Goal: Task Accomplishment & Management: Manage account settings

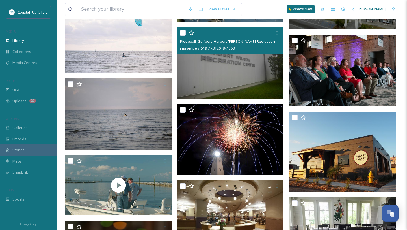
scroll to position [774, 0]
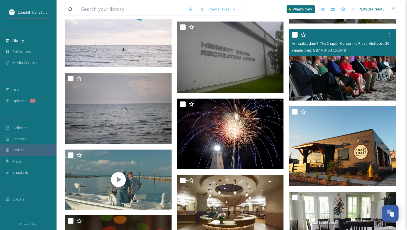
click at [293, 35] on input "checkbox" at bounding box center [295, 35] width 6 height 6
checkbox input "true"
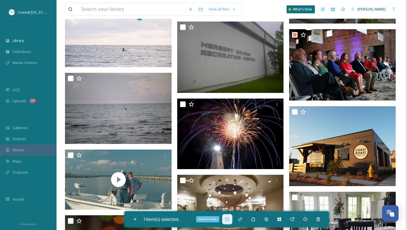
click at [228, 218] on icon at bounding box center [227, 218] width 4 height 3
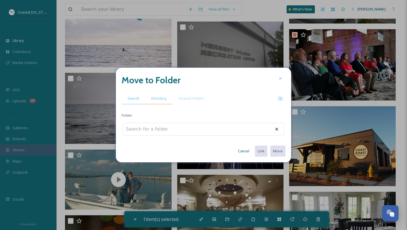
click at [158, 96] on span "Directory" at bounding box center [158, 98] width 15 height 5
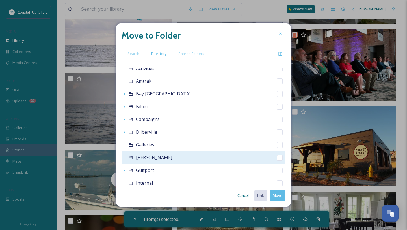
scroll to position [71, 0]
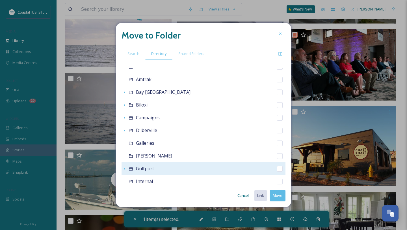
click at [149, 167] on span "Gulfport" at bounding box center [145, 168] width 18 height 6
checkbox input "false"
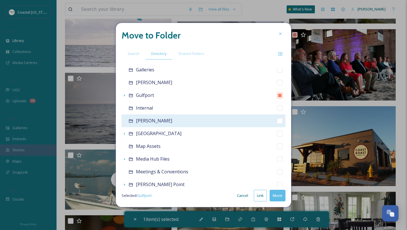
scroll to position [145, 0]
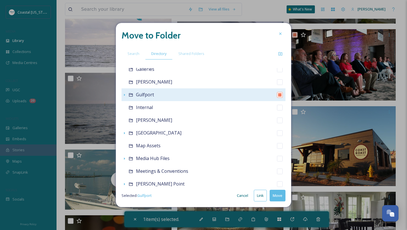
click at [132, 94] on icon at bounding box center [131, 94] width 5 height 5
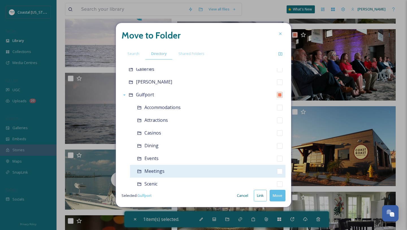
click at [156, 175] on div "Meetings" at bounding box center [208, 171] width 156 height 13
checkbox input "false"
checkbox input "true"
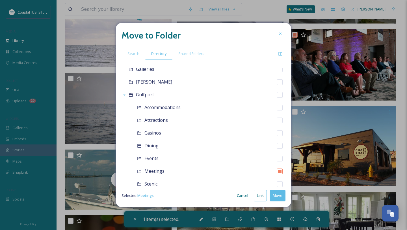
click at [278, 198] on button "Move" at bounding box center [278, 195] width 16 height 12
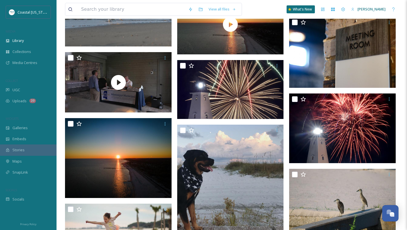
scroll to position [260, 0]
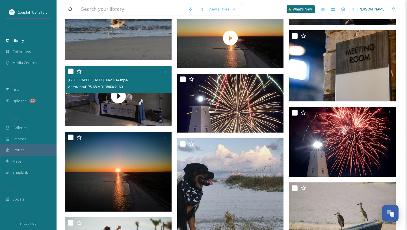
click at [72, 73] on input "checkbox" at bounding box center [71, 71] width 6 height 6
checkbox input "true"
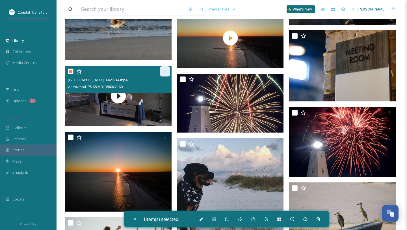
click at [166, 73] on icon at bounding box center [165, 71] width 5 height 5
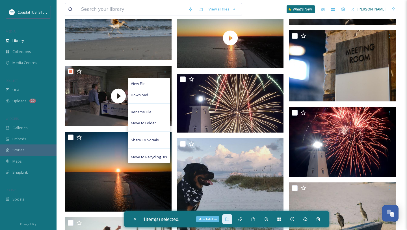
click at [228, 219] on icon at bounding box center [227, 218] width 4 height 3
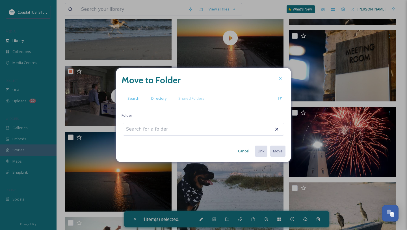
click at [164, 100] on span "Directory" at bounding box center [158, 98] width 15 height 5
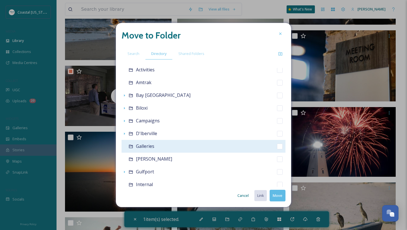
scroll to position [74, 0]
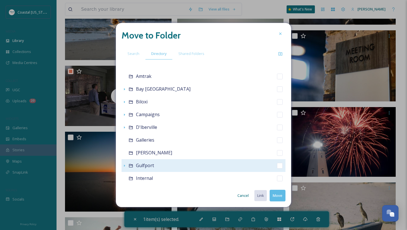
click at [146, 166] on span "Gulfport" at bounding box center [145, 165] width 18 height 6
checkbox input "false"
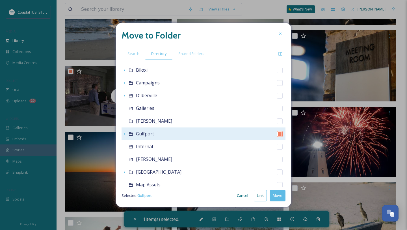
click at [130, 135] on icon at bounding box center [131, 133] width 4 height 3
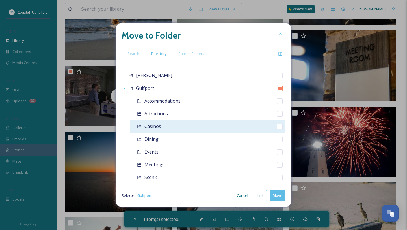
scroll to position [152, 0]
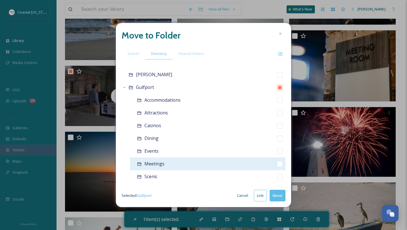
click at [162, 162] on span "Meetings" at bounding box center [155, 163] width 20 height 6
checkbox input "false"
checkbox input "true"
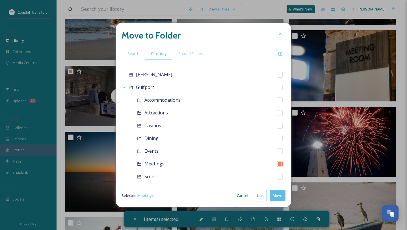
click at [278, 194] on button "Move" at bounding box center [278, 195] width 16 height 12
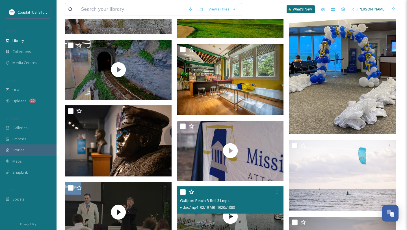
scroll to position [529, 0]
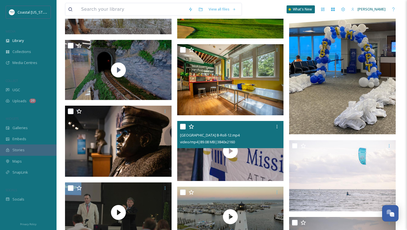
click at [183, 124] on input "checkbox" at bounding box center [183, 127] width 6 height 6
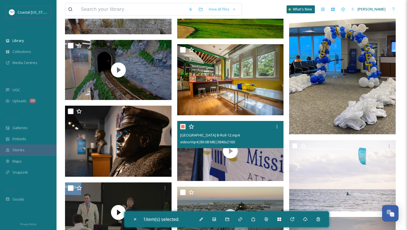
click at [183, 124] on input "checkbox" at bounding box center [183, 127] width 6 height 6
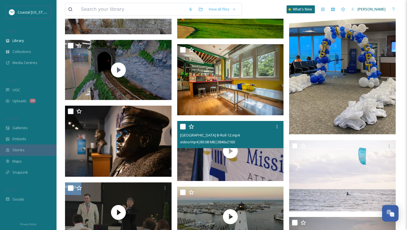
click at [183, 124] on input "checkbox" at bounding box center [183, 127] width 6 height 6
checkbox input "true"
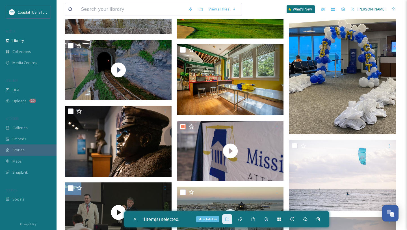
click at [227, 216] on div "Move To Folder" at bounding box center [227, 219] width 10 height 10
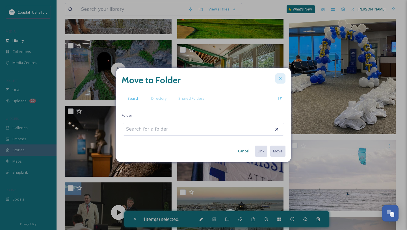
click at [281, 77] on icon at bounding box center [280, 78] width 5 height 5
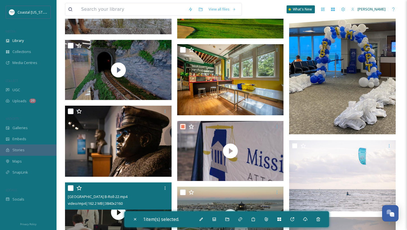
click at [71, 190] on input "checkbox" at bounding box center [71, 188] width 6 height 6
checkbox input "true"
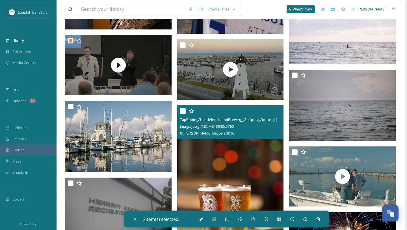
scroll to position [682, 0]
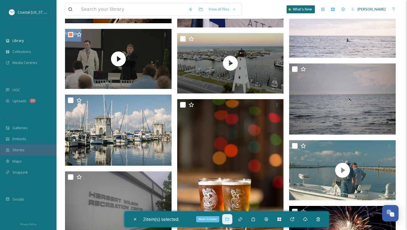
click at [225, 219] on div "Move To Folder" at bounding box center [227, 219] width 10 height 10
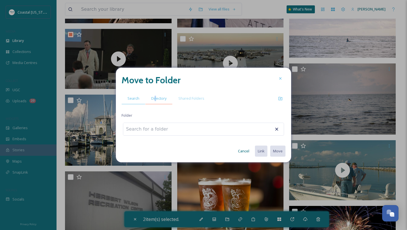
click at [155, 99] on span "Directory" at bounding box center [158, 98] width 15 height 5
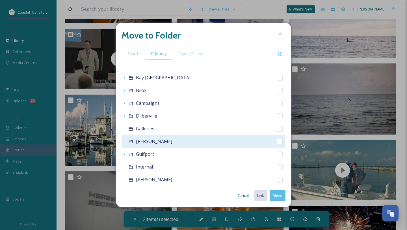
scroll to position [101, 0]
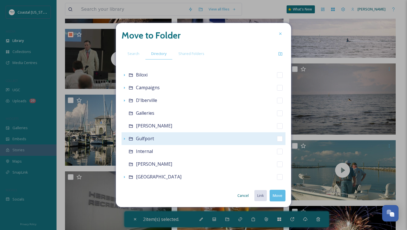
click at [149, 136] on span "Gulfport" at bounding box center [145, 138] width 18 height 6
checkbox input "false"
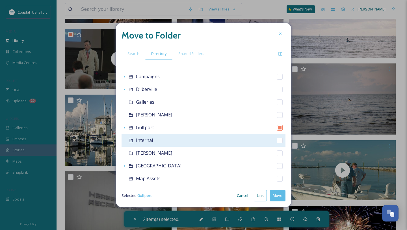
scroll to position [119, 0]
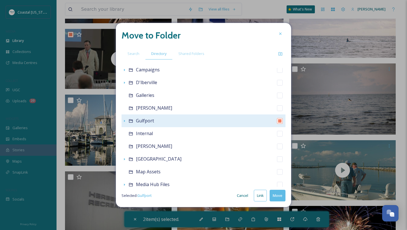
click at [132, 120] on icon at bounding box center [131, 121] width 5 height 5
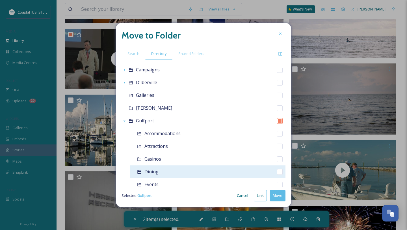
scroll to position [145, 0]
click at [155, 172] on span "Meetings" at bounding box center [155, 171] width 20 height 6
checkbox input "false"
checkbox input "true"
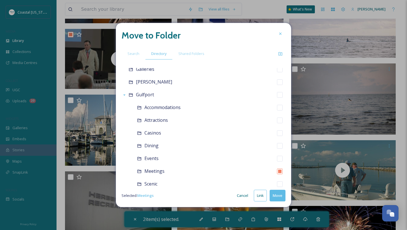
click at [279, 195] on button "Move" at bounding box center [278, 195] width 16 height 12
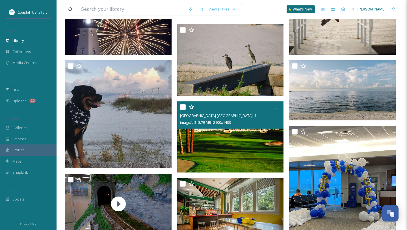
scroll to position [396, 0]
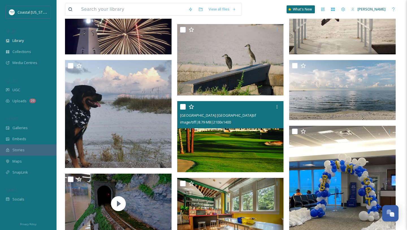
click at [181, 107] on input "checkbox" at bounding box center [183, 107] width 6 height 6
checkbox input "true"
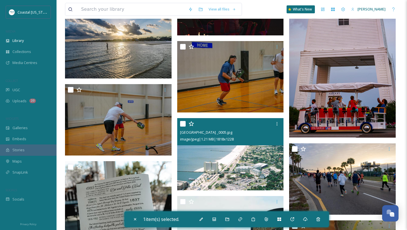
scroll to position [998, 0]
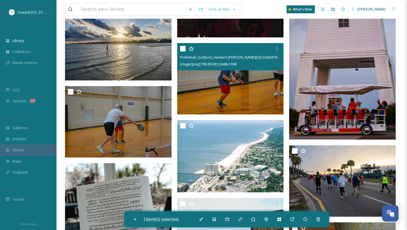
click at [183, 50] on input "checkbox" at bounding box center [183, 49] width 6 height 6
checkbox input "true"
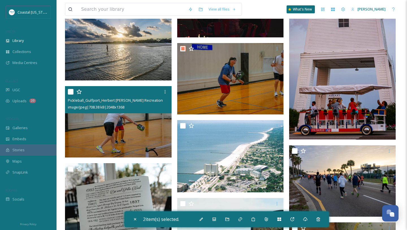
click at [71, 92] on input "checkbox" at bounding box center [71, 92] width 6 height 6
checkbox input "true"
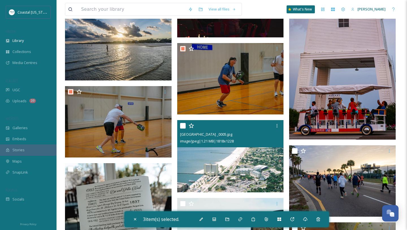
scroll to position [1016, 0]
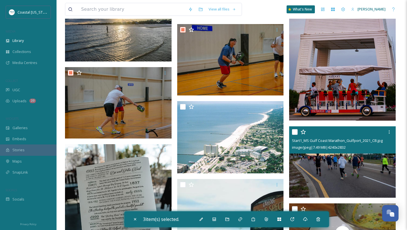
click at [298, 132] on div at bounding box center [343, 132] width 102 height 10
click at [293, 131] on input "checkbox" at bounding box center [295, 132] width 6 height 6
checkbox input "true"
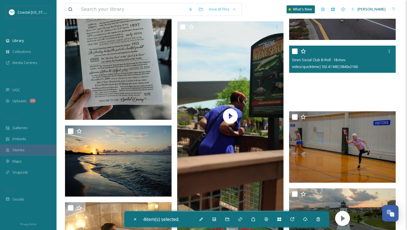
scroll to position [1176, 0]
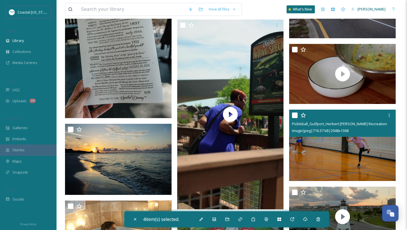
click at [294, 115] on input "checkbox" at bounding box center [295, 115] width 6 height 6
checkbox input "true"
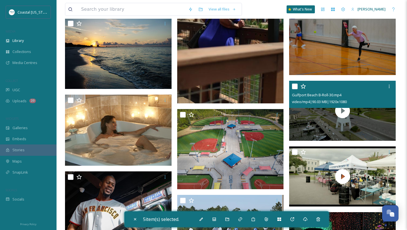
scroll to position [1287, 0]
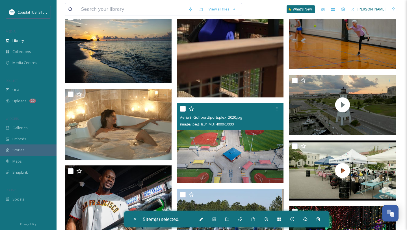
click at [182, 108] on input "checkbox" at bounding box center [183, 109] width 6 height 6
checkbox input "true"
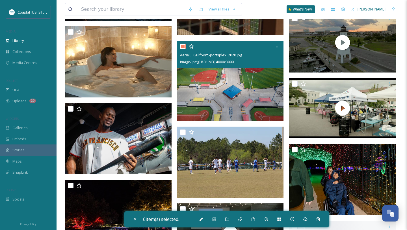
scroll to position [1377, 0]
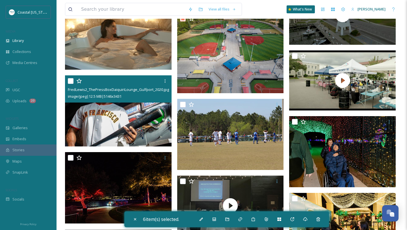
click at [70, 81] on input "checkbox" at bounding box center [71, 81] width 6 height 6
checkbox input "true"
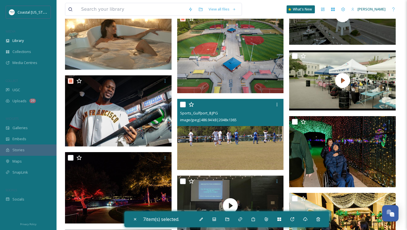
click at [184, 104] on input "checkbox" at bounding box center [183, 105] width 6 height 6
checkbox input "true"
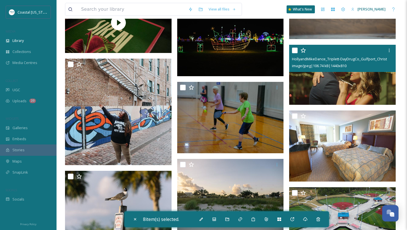
scroll to position [1681, 0]
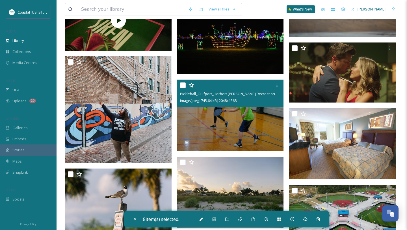
click at [185, 86] on input "checkbox" at bounding box center [183, 85] width 6 height 6
checkbox input "true"
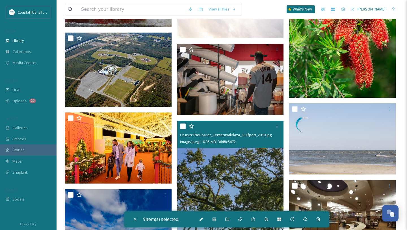
scroll to position [2157, 0]
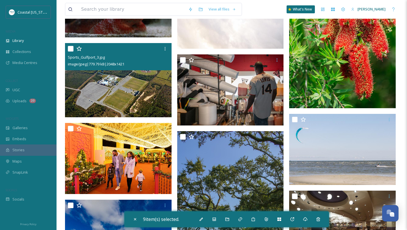
click at [70, 51] on input "checkbox" at bounding box center [71, 49] width 6 height 6
checkbox input "true"
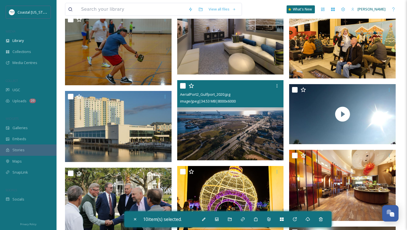
scroll to position [4330, 0]
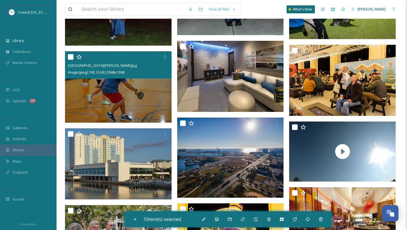
click at [70, 58] on input "checkbox" at bounding box center [71, 57] width 6 height 6
checkbox input "true"
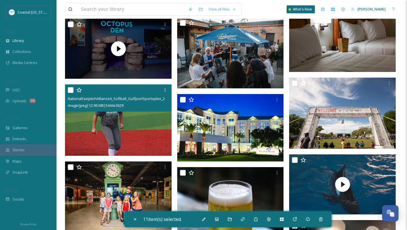
scroll to position [4617, 0]
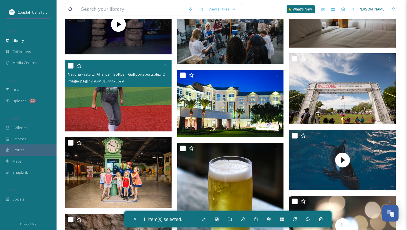
click at [72, 66] on input "checkbox" at bounding box center [71, 66] width 6 height 6
checkbox input "true"
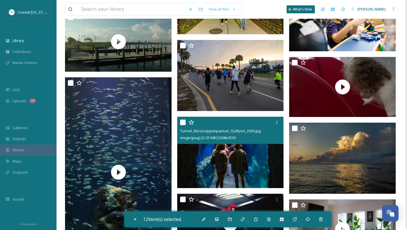
scroll to position [6061, 0]
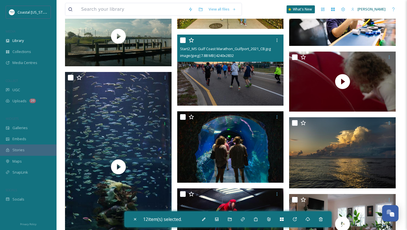
click at [183, 37] on div at bounding box center [231, 40] width 102 height 10
click at [184, 39] on input "checkbox" at bounding box center [183, 40] width 6 height 6
checkbox input "true"
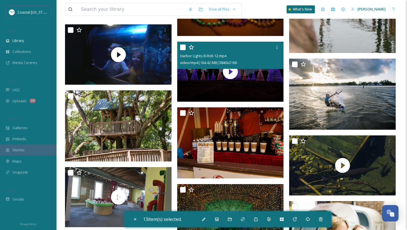
scroll to position [5848, 0]
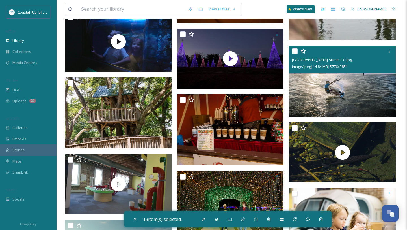
click at [294, 51] on input "checkbox" at bounding box center [295, 51] width 6 height 6
click at [296, 50] on input "checkbox" at bounding box center [295, 51] width 6 height 6
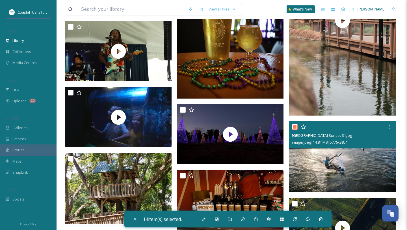
scroll to position [5779, 0]
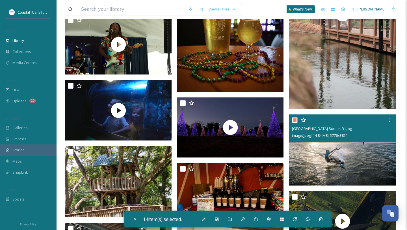
click at [296, 122] on input "checkbox" at bounding box center [295, 120] width 6 height 6
checkbox input "false"
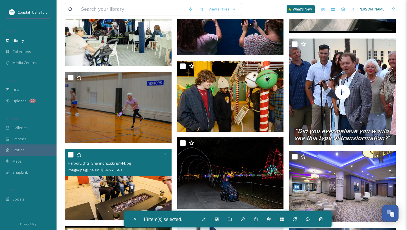
scroll to position [7453, 0]
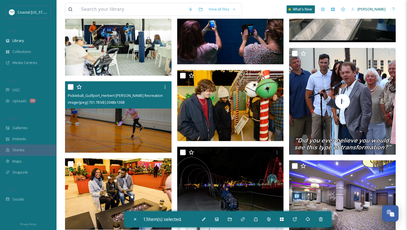
click at [70, 87] on input "checkbox" at bounding box center [71, 87] width 6 height 6
checkbox input "true"
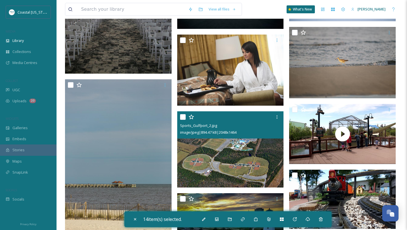
scroll to position [8511, 0]
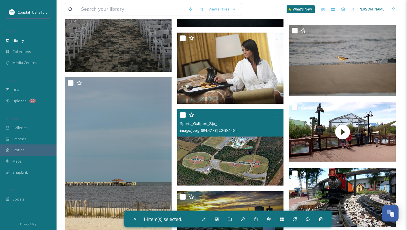
click at [184, 113] on input "checkbox" at bounding box center [183, 115] width 6 height 6
checkbox input "true"
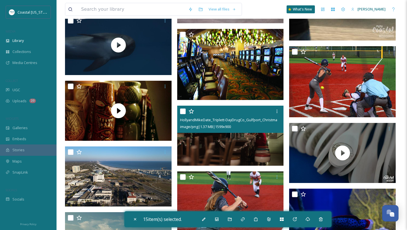
scroll to position [8963, 0]
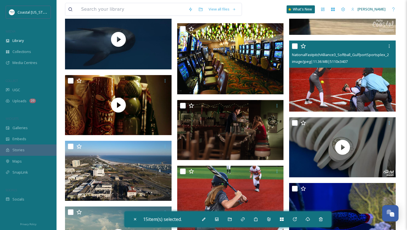
click at [294, 45] on input "checkbox" at bounding box center [295, 46] width 6 height 6
checkbox input "true"
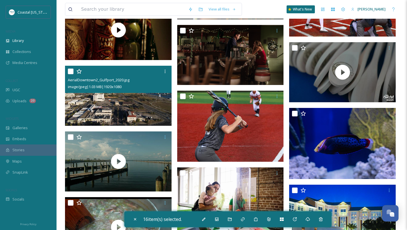
scroll to position [9040, 0]
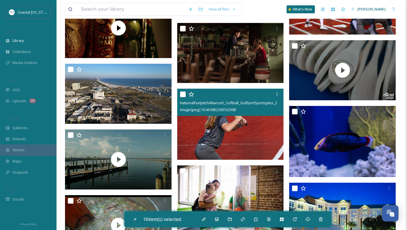
click at [182, 94] on input "checkbox" at bounding box center [183, 94] width 6 height 6
checkbox input "true"
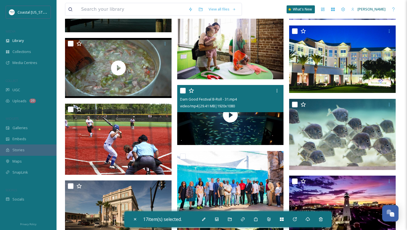
scroll to position [9217, 0]
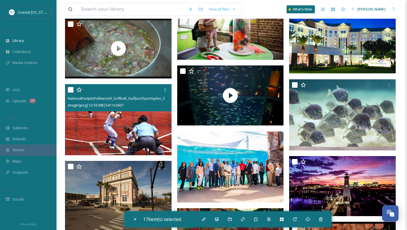
click at [70, 91] on input "checkbox" at bounding box center [71, 90] width 6 height 6
checkbox input "true"
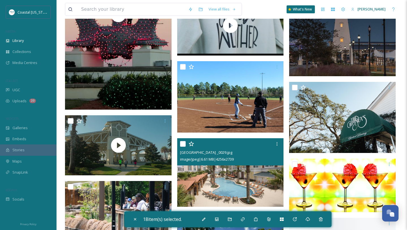
scroll to position [9601, 0]
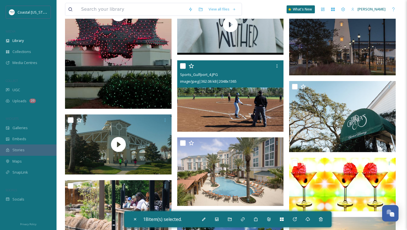
click at [182, 65] on input "checkbox" at bounding box center [183, 66] width 6 height 6
checkbox input "true"
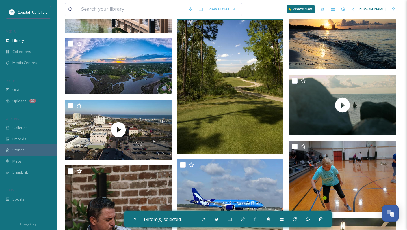
scroll to position [9821, 0]
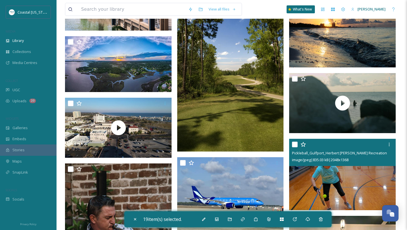
click at [291, 146] on div "Pickleball_Gulfport_Herbert [PERSON_NAME] Recreation Center_2021_3.jpg image/jp…" at bounding box center [342, 152] width 107 height 27
click at [295, 145] on input "checkbox" at bounding box center [295, 144] width 6 height 6
checkbox input "true"
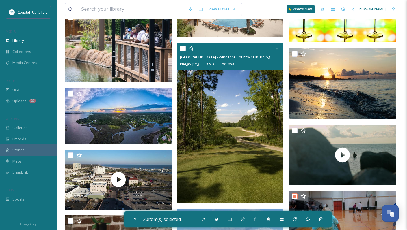
scroll to position [9743, 0]
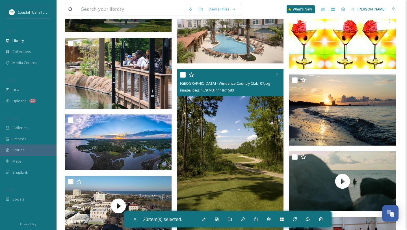
click at [181, 75] on input "checkbox" at bounding box center [183, 75] width 6 height 6
checkbox input "true"
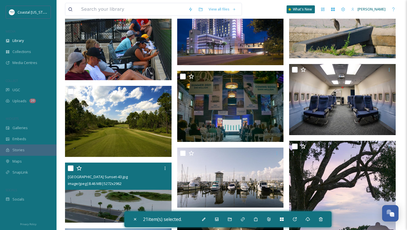
scroll to position [10574, 0]
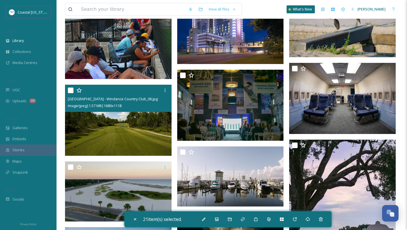
click at [70, 90] on input "checkbox" at bounding box center [71, 90] width 6 height 6
checkbox input "true"
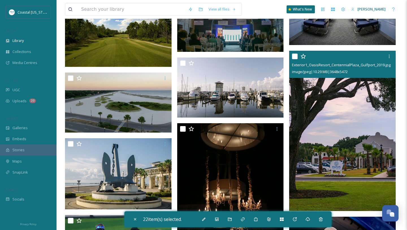
scroll to position [10667, 0]
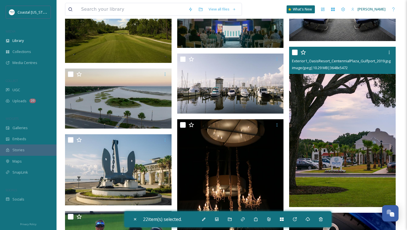
click at [295, 52] on input "checkbox" at bounding box center [295, 52] width 6 height 6
checkbox input "false"
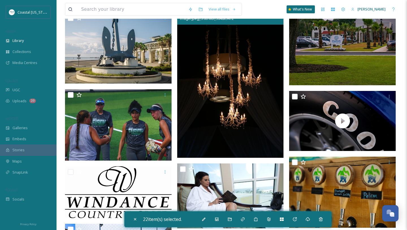
scroll to position [10789, 0]
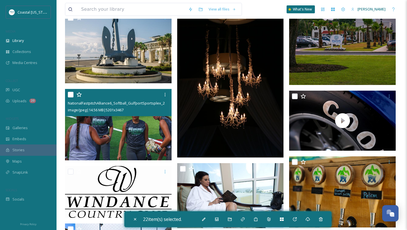
click at [71, 93] on input "checkbox" at bounding box center [71, 95] width 6 height 6
checkbox input "true"
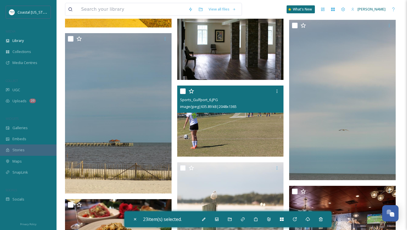
scroll to position [11299, 0]
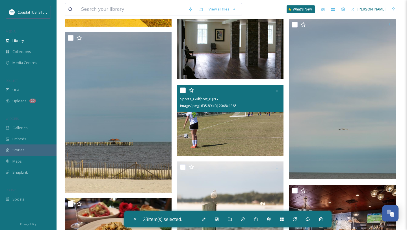
click at [182, 91] on input "checkbox" at bounding box center [183, 90] width 6 height 6
checkbox input "true"
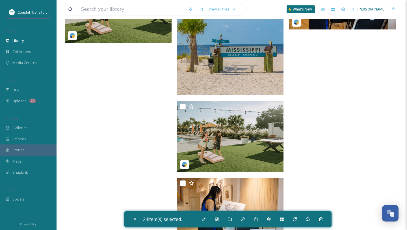
scroll to position [11631, 0]
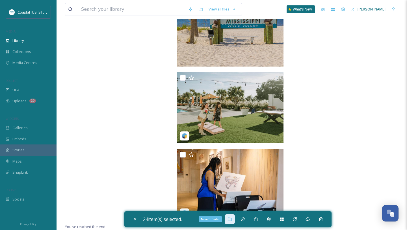
click at [231, 217] on icon at bounding box center [230, 219] width 5 height 5
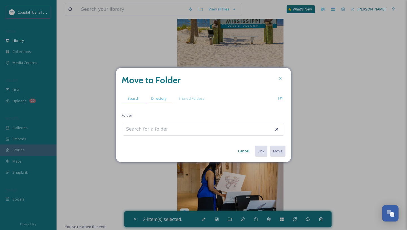
click at [161, 101] on span "Directory" at bounding box center [158, 98] width 15 height 5
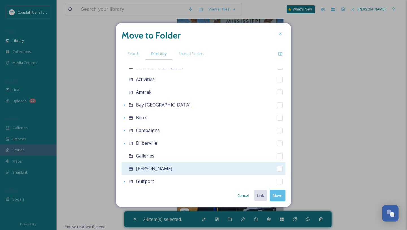
scroll to position [63, 0]
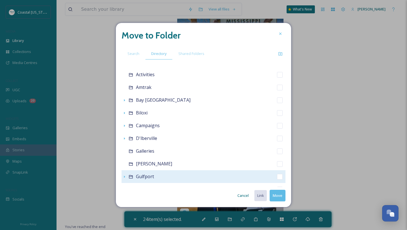
click at [143, 178] on span "Gulfport" at bounding box center [145, 176] width 18 height 6
checkbox input "false"
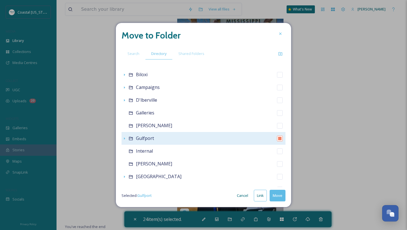
click at [131, 138] on icon at bounding box center [131, 138] width 5 height 5
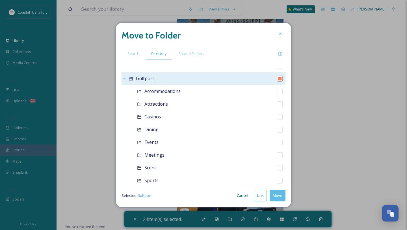
scroll to position [167, 0]
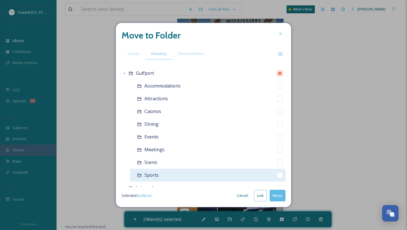
click at [161, 174] on div "Sports" at bounding box center [208, 175] width 156 height 13
checkbox input "false"
checkbox input "true"
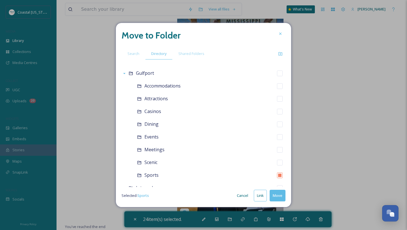
click at [276, 194] on button "Move" at bounding box center [278, 195] width 16 height 12
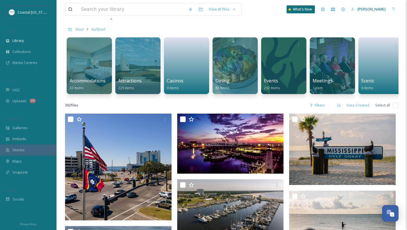
scroll to position [0, 0]
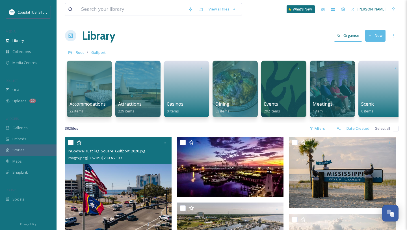
click at [69, 143] on input "checkbox" at bounding box center [71, 142] width 6 height 6
checkbox input "true"
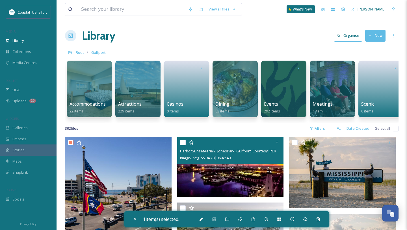
click at [184, 143] on input "checkbox" at bounding box center [183, 142] width 6 height 6
checkbox input "true"
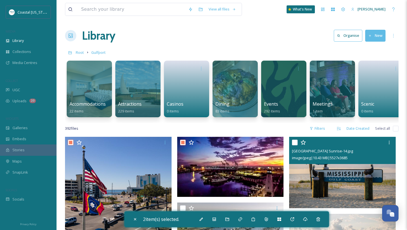
click at [296, 142] on input "checkbox" at bounding box center [295, 142] width 6 height 6
checkbox input "true"
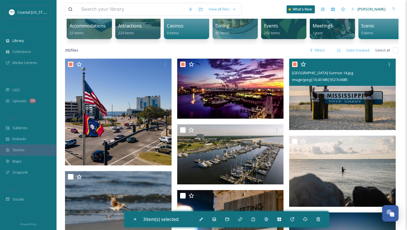
scroll to position [91, 0]
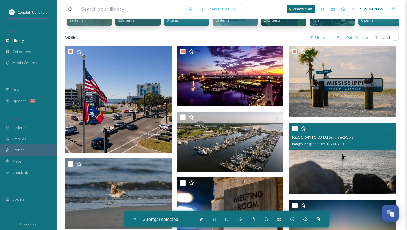
click at [294, 128] on input "checkbox" at bounding box center [295, 129] width 6 height 6
checkbox input "true"
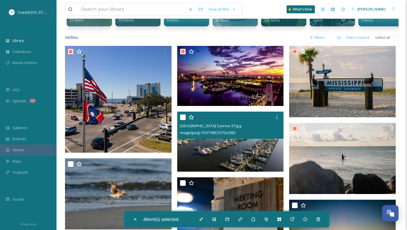
click at [180, 115] on input "checkbox" at bounding box center [183, 117] width 6 height 6
checkbox input "true"
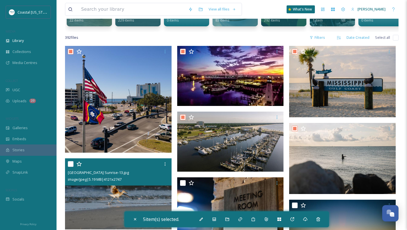
click at [71, 161] on input "checkbox" at bounding box center [71, 164] width 6 height 6
checkbox input "true"
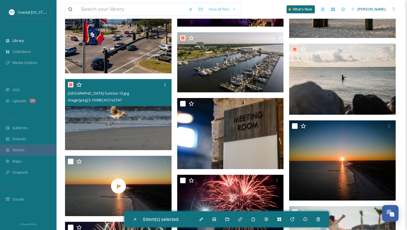
scroll to position [171, 0]
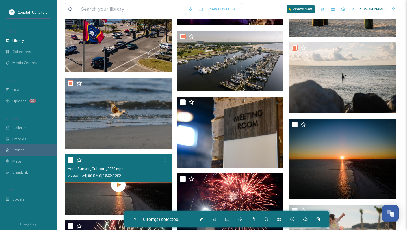
click at [70, 161] on input "checkbox" at bounding box center [71, 160] width 6 height 6
checkbox input "true"
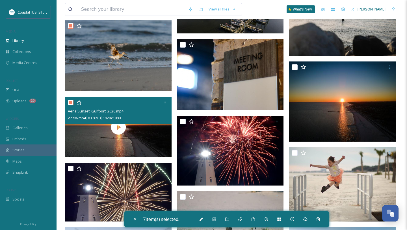
scroll to position [244, 0]
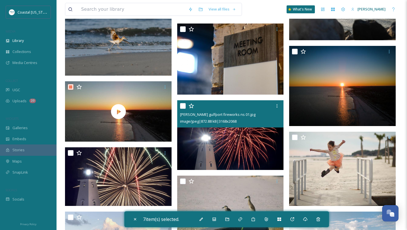
click at [184, 106] on input "checkbox" at bounding box center [183, 106] width 6 height 6
checkbox input "true"
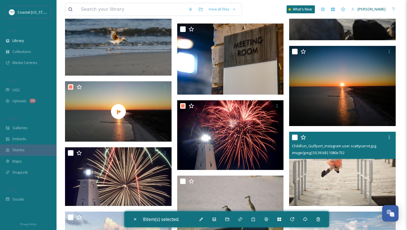
click at [295, 138] on input "checkbox" at bounding box center [295, 137] width 6 height 6
checkbox input "true"
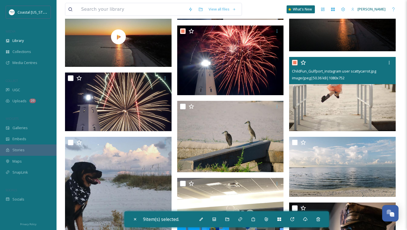
scroll to position [340, 0]
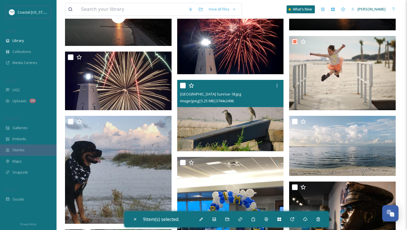
click at [184, 87] on input "checkbox" at bounding box center [183, 86] width 6 height 6
checkbox input "true"
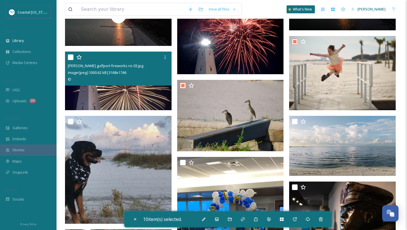
click at [72, 56] on input "checkbox" at bounding box center [71, 57] width 6 height 6
checkbox input "true"
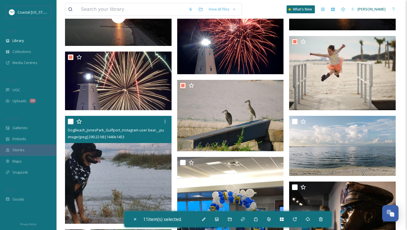
click at [72, 121] on input "checkbox" at bounding box center [71, 122] width 6 height 6
checkbox input "true"
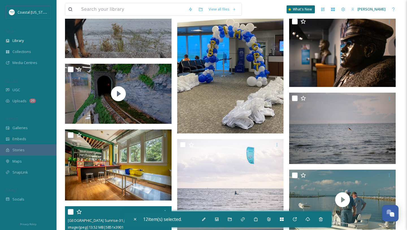
scroll to position [581, 0]
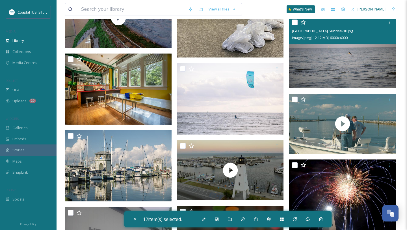
click at [295, 20] on input "checkbox" at bounding box center [295, 23] width 6 height 6
checkbox input "true"
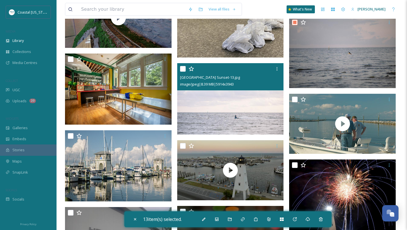
click at [184, 70] on input "checkbox" at bounding box center [183, 69] width 6 height 6
checkbox input "true"
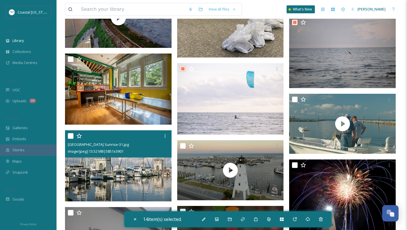
click at [68, 135] on input "checkbox" at bounding box center [71, 136] width 6 height 6
checkbox input "true"
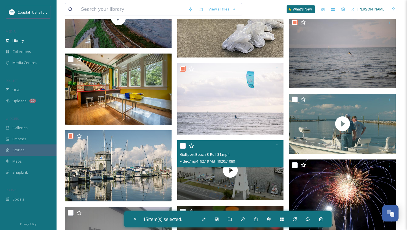
click at [184, 142] on div at bounding box center [231, 146] width 102 height 10
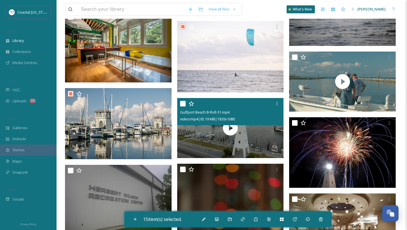
scroll to position [642, 0]
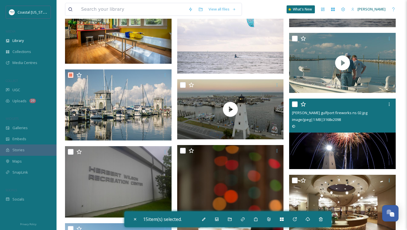
click at [294, 105] on input "checkbox" at bounding box center [295, 104] width 6 height 6
checkbox input "true"
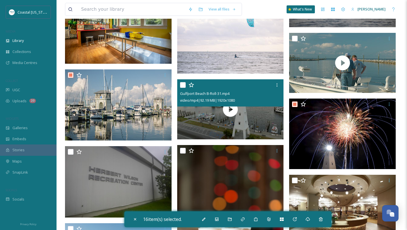
click at [182, 86] on input "checkbox" at bounding box center [183, 85] width 6 height 6
checkbox input "true"
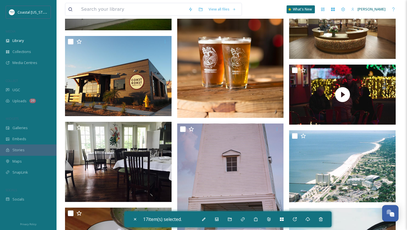
scroll to position [868, 0]
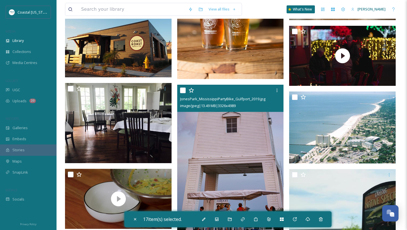
click at [184, 90] on input "checkbox" at bounding box center [183, 90] width 6 height 6
checkbox input "true"
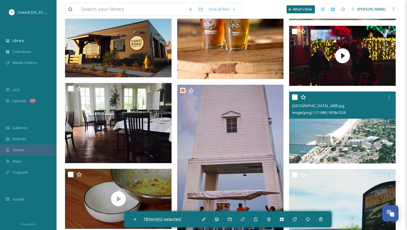
click at [294, 96] on input "checkbox" at bounding box center [295, 97] width 6 height 6
click at [295, 97] on input "checkbox" at bounding box center [295, 97] width 6 height 6
checkbox input "false"
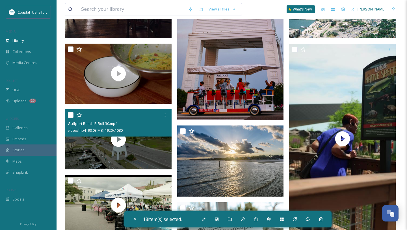
scroll to position [1000, 0]
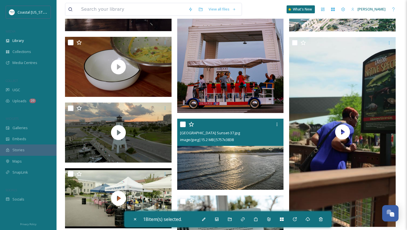
click at [181, 125] on input "checkbox" at bounding box center [183, 124] width 6 height 6
checkbox input "true"
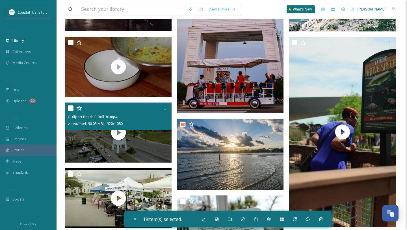
click at [71, 107] on input "checkbox" at bounding box center [71, 108] width 6 height 6
checkbox input "true"
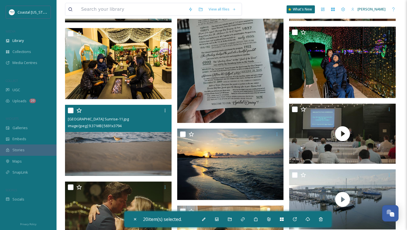
scroll to position [1213, 0]
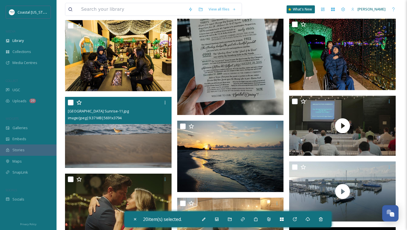
click at [70, 104] on input "checkbox" at bounding box center [71, 103] width 6 height 6
checkbox input "true"
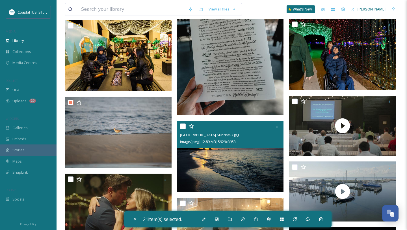
click at [183, 126] on input "checkbox" at bounding box center [183, 126] width 6 height 6
checkbox input "true"
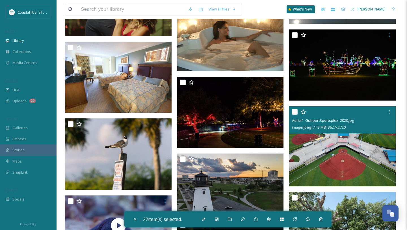
scroll to position [1427, 0]
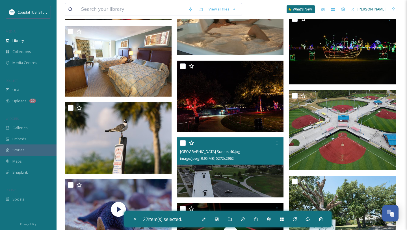
click at [182, 143] on input "checkbox" at bounding box center [183, 143] width 6 height 6
checkbox input "true"
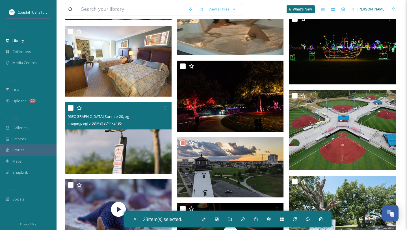
click at [71, 109] on input "checkbox" at bounding box center [71, 108] width 6 height 6
checkbox input "true"
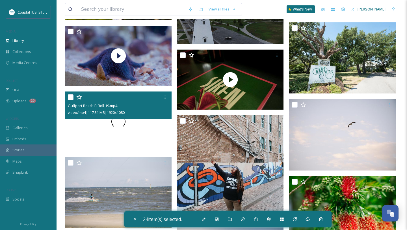
scroll to position [1583, 0]
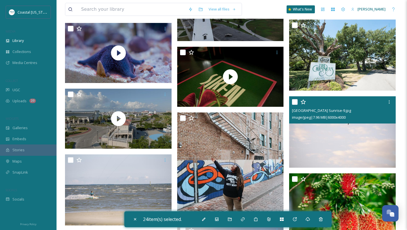
click at [294, 101] on input "checkbox" at bounding box center [295, 102] width 6 height 6
checkbox input "true"
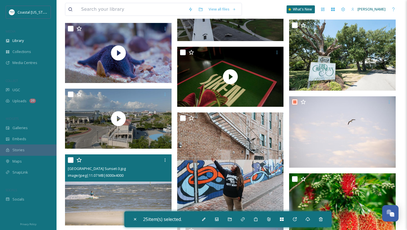
click at [70, 158] on input "checkbox" at bounding box center [71, 160] width 6 height 6
checkbox input "true"
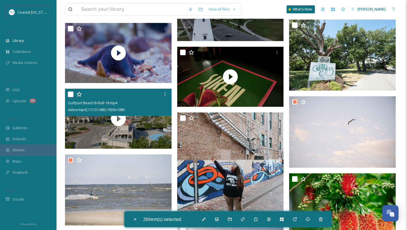
click at [68, 94] on input "checkbox" at bounding box center [71, 94] width 6 height 6
checkbox input "true"
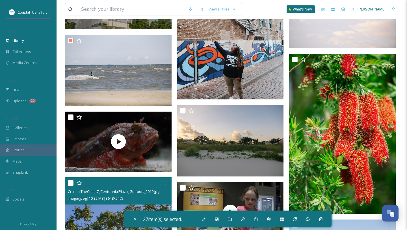
scroll to position [1718, 0]
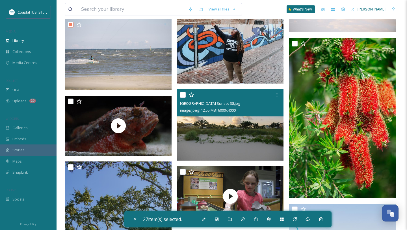
click at [182, 94] on input "checkbox" at bounding box center [183, 95] width 6 height 6
checkbox input "true"
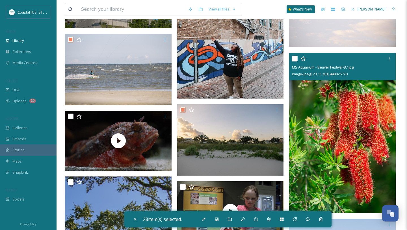
scroll to position [1703, 0]
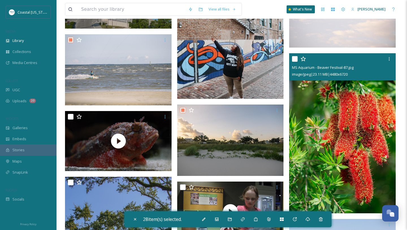
click at [296, 59] on input "checkbox" at bounding box center [295, 59] width 6 height 6
checkbox input "true"
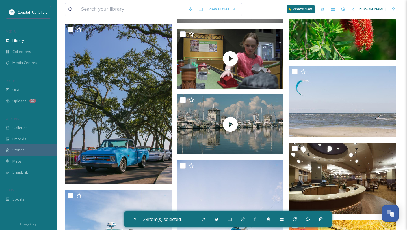
scroll to position [1856, 0]
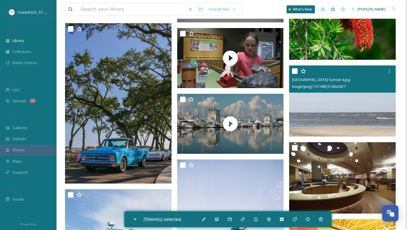
click at [296, 71] on input "checkbox" at bounding box center [295, 71] width 6 height 6
checkbox input "true"
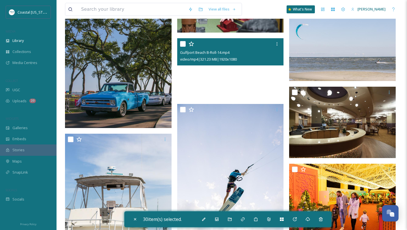
scroll to position [1927, 0]
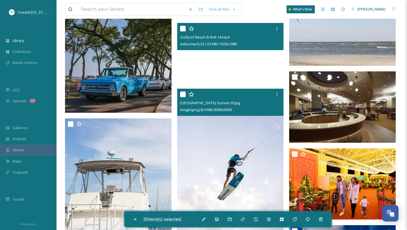
click at [182, 94] on input "checkbox" at bounding box center [183, 94] width 6 height 6
checkbox input "true"
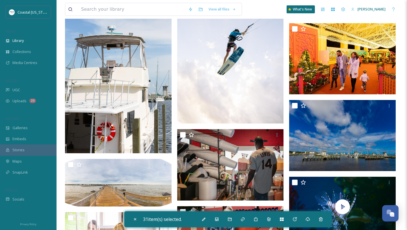
scroll to position [2056, 0]
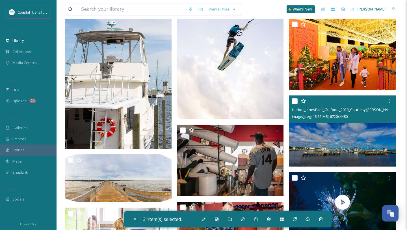
click at [296, 103] on input "checkbox" at bounding box center [295, 101] width 6 height 6
checkbox input "true"
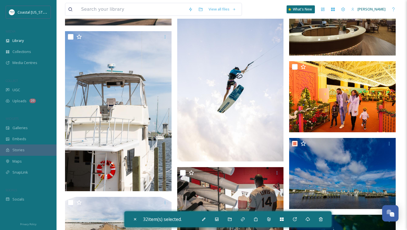
scroll to position [2010, 0]
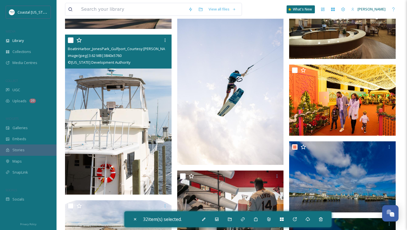
click at [69, 40] on input "checkbox" at bounding box center [71, 40] width 6 height 6
checkbox input "true"
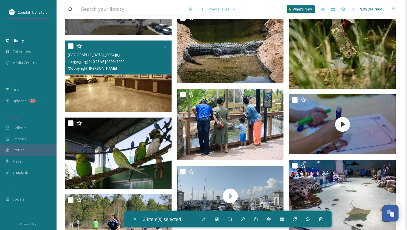
scroll to position [2586, 0]
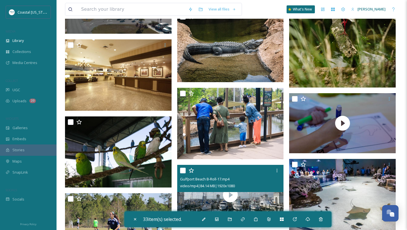
click at [180, 169] on input "checkbox" at bounding box center [183, 170] width 6 height 6
checkbox input "true"
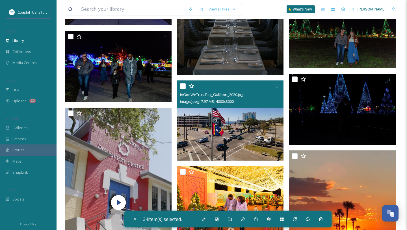
scroll to position [2988, 0]
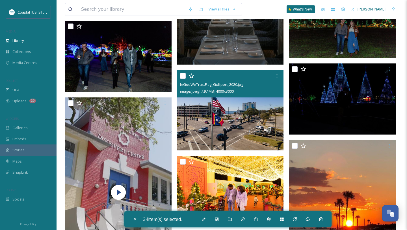
click at [182, 74] on input "checkbox" at bounding box center [183, 76] width 6 height 6
checkbox input "true"
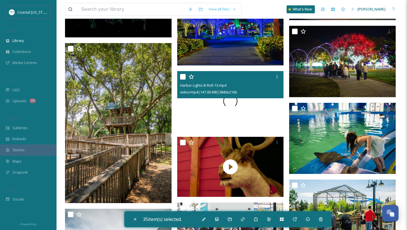
scroll to position [3383, 0]
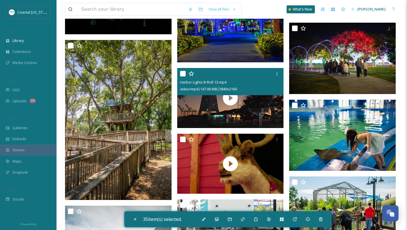
click at [182, 74] on input "checkbox" at bounding box center [183, 74] width 6 height 6
click at [181, 72] on input "checkbox" at bounding box center [183, 74] width 6 height 6
checkbox input "false"
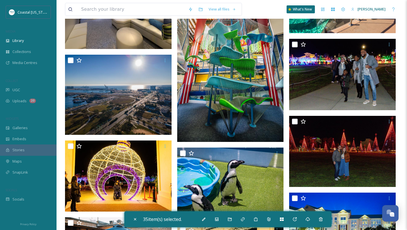
scroll to position [3990, 0]
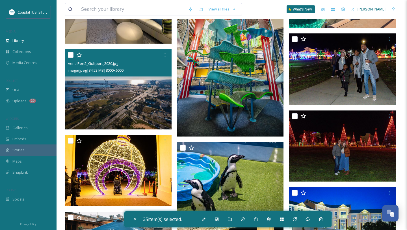
click at [71, 56] on input "checkbox" at bounding box center [71, 55] width 6 height 6
checkbox input "true"
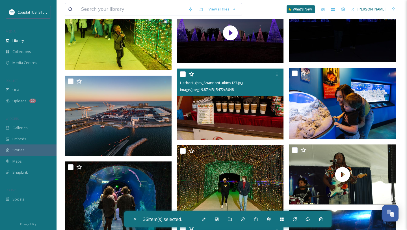
scroll to position [5376, 0]
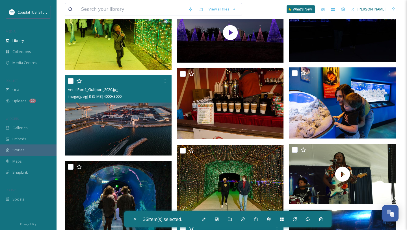
click at [70, 79] on input "checkbox" at bounding box center [71, 81] width 6 height 6
checkbox input "true"
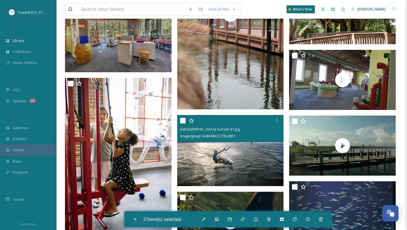
scroll to position [5685, 0]
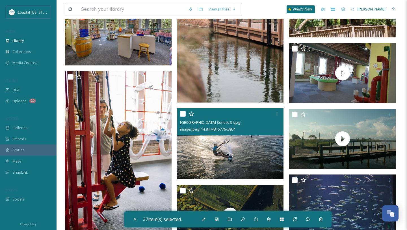
click at [182, 115] on input "checkbox" at bounding box center [183, 114] width 6 height 6
checkbox input "true"
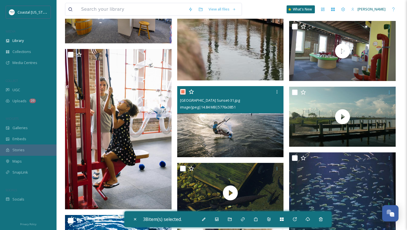
scroll to position [5711, 0]
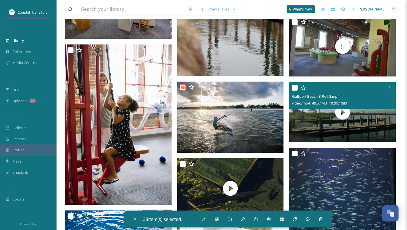
click at [297, 86] on input "checkbox" at bounding box center [295, 88] width 6 height 6
checkbox input "true"
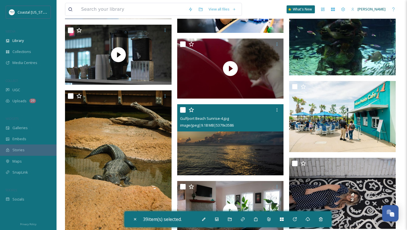
scroll to position [5979, 0]
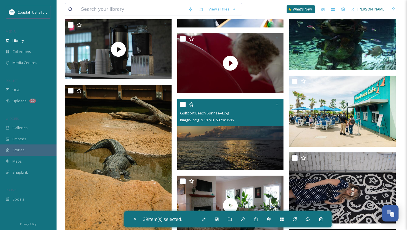
click at [184, 104] on input "checkbox" at bounding box center [183, 105] width 6 height 6
checkbox input "true"
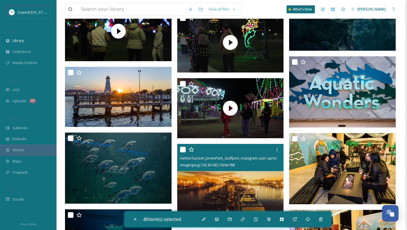
scroll to position [6605, 0]
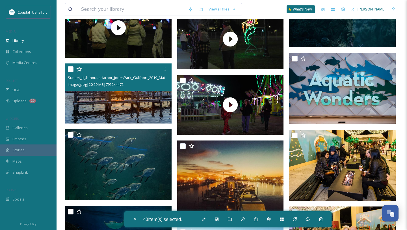
click at [73, 70] on input "checkbox" at bounding box center [71, 69] width 6 height 6
checkbox input "true"
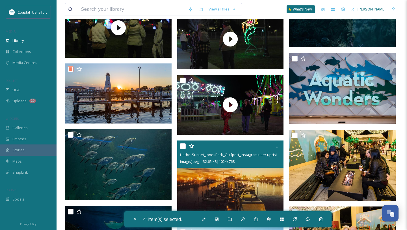
click at [183, 145] on input "checkbox" at bounding box center [183, 146] width 6 height 6
checkbox input "true"
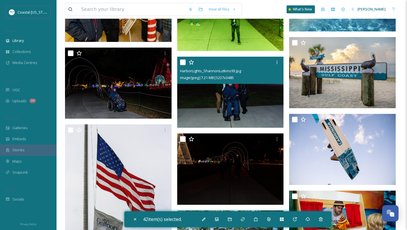
scroll to position [6918, 0]
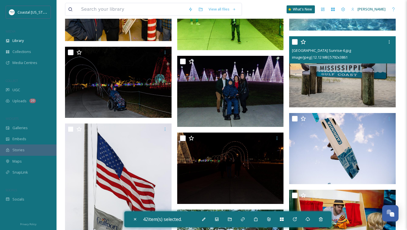
click at [295, 41] on input "checkbox" at bounding box center [295, 42] width 6 height 6
checkbox input "true"
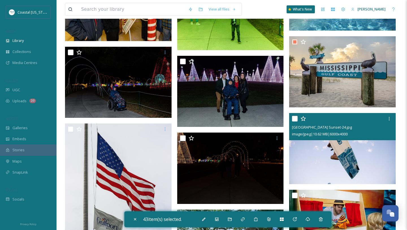
click at [296, 119] on input "checkbox" at bounding box center [295, 119] width 6 height 6
checkbox input "true"
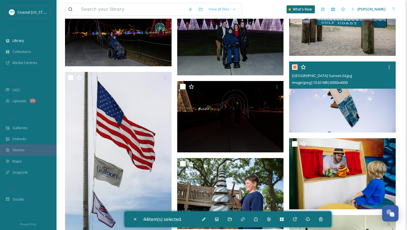
scroll to position [6983, 0]
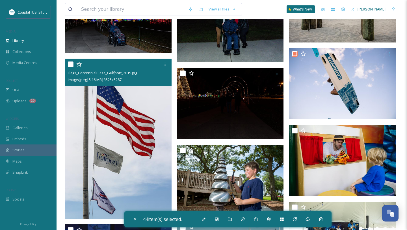
click at [71, 62] on input "checkbox" at bounding box center [71, 64] width 6 height 6
checkbox input "true"
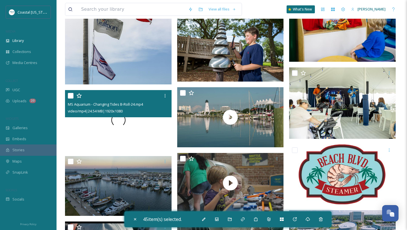
scroll to position [7125, 0]
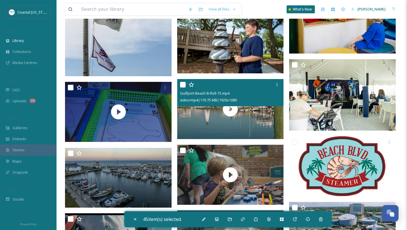
click at [181, 84] on input "checkbox" at bounding box center [183, 85] width 6 height 6
checkbox input "true"
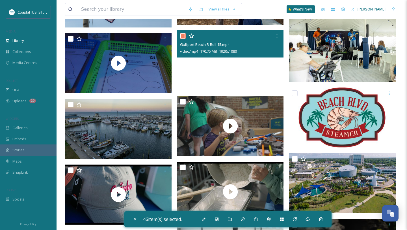
scroll to position [7184, 0]
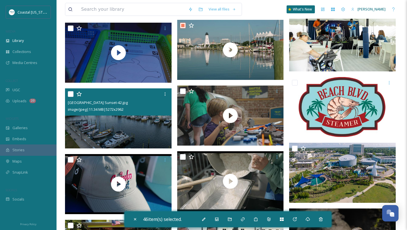
click at [70, 94] on input "checkbox" at bounding box center [71, 94] width 6 height 6
checkbox input "true"
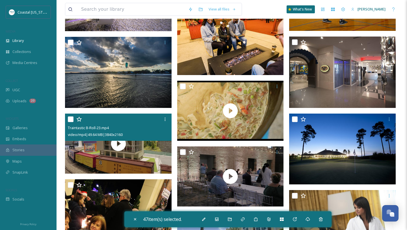
scroll to position [7501, 0]
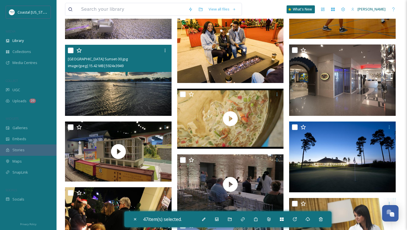
click at [70, 48] on input "checkbox" at bounding box center [71, 51] width 6 height 6
checkbox input "true"
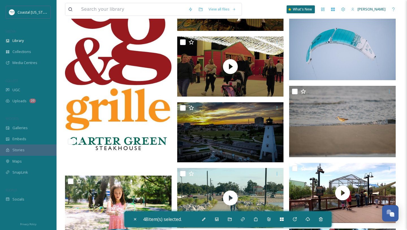
scroll to position [7927, 0]
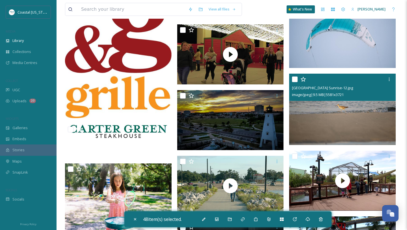
click at [296, 77] on input "checkbox" at bounding box center [295, 79] width 6 height 6
checkbox input "true"
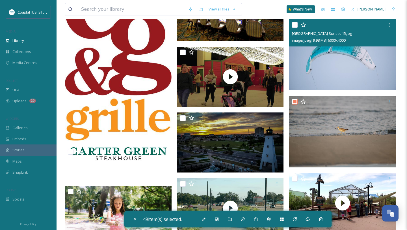
scroll to position [7901, 0]
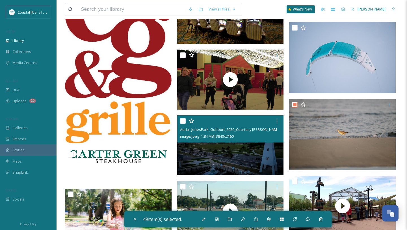
click at [183, 121] on input "checkbox" at bounding box center [183, 121] width 6 height 6
checkbox input "true"
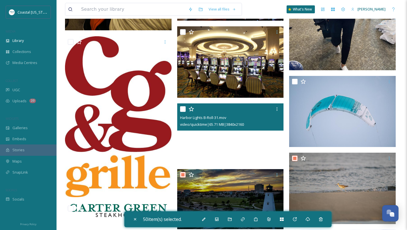
scroll to position [7827, 0]
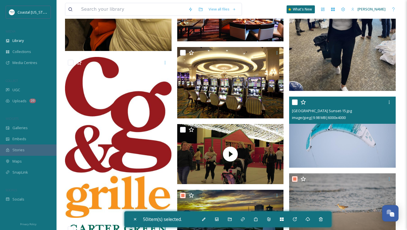
click at [295, 103] on input "checkbox" at bounding box center [295, 102] width 6 height 6
checkbox input "true"
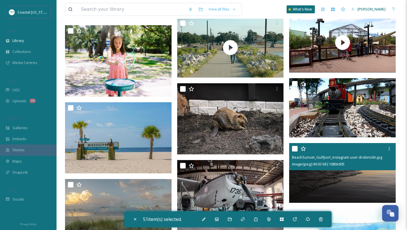
scroll to position [8064, 0]
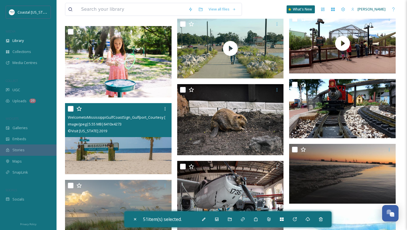
click at [70, 111] on input "checkbox" at bounding box center [71, 109] width 6 height 6
checkbox input "true"
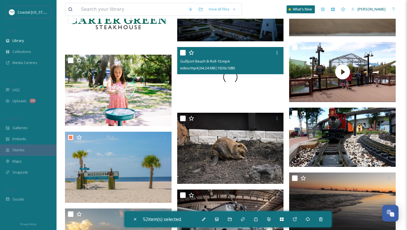
scroll to position [8034, 0]
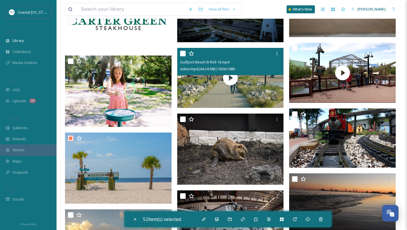
click at [182, 54] on input "checkbox" at bounding box center [183, 54] width 6 height 6
checkbox input "true"
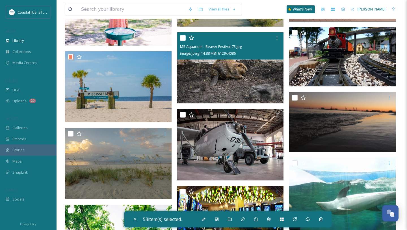
scroll to position [8131, 0]
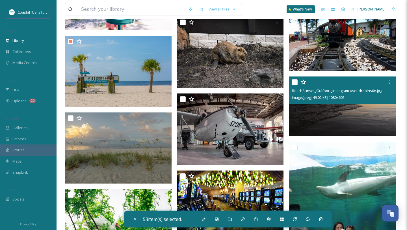
click at [296, 81] on input "checkbox" at bounding box center [295, 82] width 6 height 6
checkbox input "true"
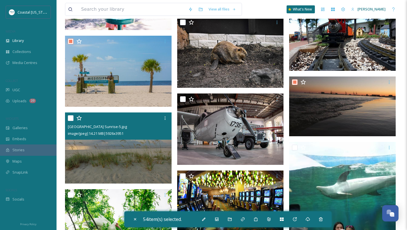
click at [71, 116] on input "checkbox" at bounding box center [71, 118] width 6 height 6
checkbox input "true"
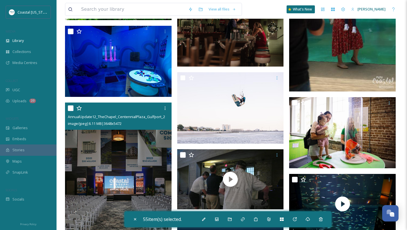
scroll to position [8380, 0]
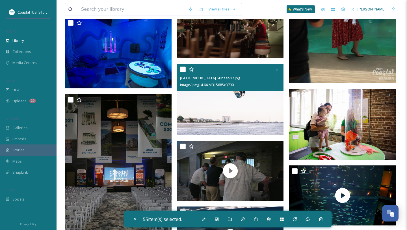
click at [180, 71] on input "checkbox" at bounding box center [183, 69] width 6 height 6
checkbox input "true"
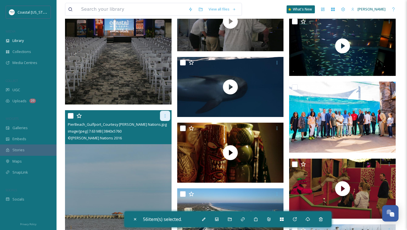
scroll to position [8536, 0]
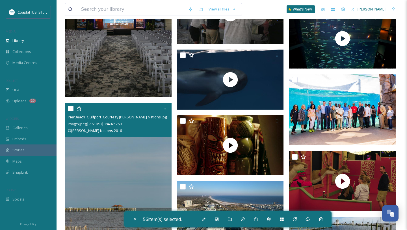
click at [71, 111] on div at bounding box center [119, 108] width 102 height 10
click at [70, 107] on input "checkbox" at bounding box center [71, 108] width 6 height 6
checkbox input "true"
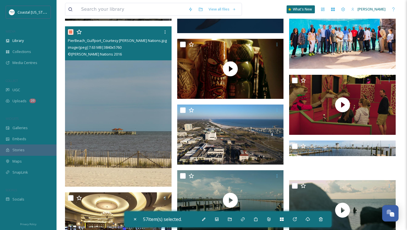
scroll to position [8671, 0]
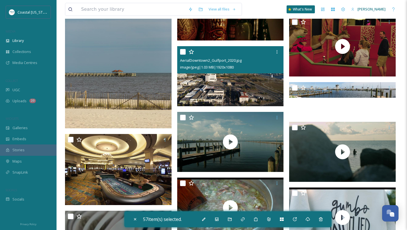
click at [184, 50] on input "checkbox" at bounding box center [183, 52] width 6 height 6
checkbox input "true"
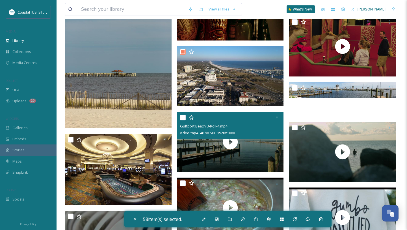
click at [182, 117] on input "checkbox" at bounding box center [183, 118] width 6 height 6
checkbox input "true"
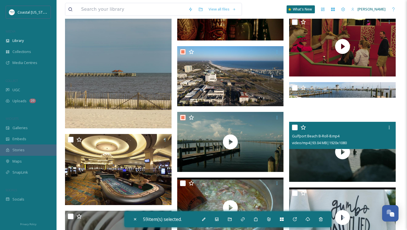
click at [296, 125] on input "checkbox" at bounding box center [295, 127] width 6 height 6
checkbox input "true"
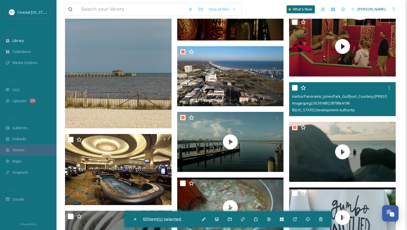
click at [294, 87] on input "checkbox" at bounding box center [295, 88] width 6 height 6
checkbox input "true"
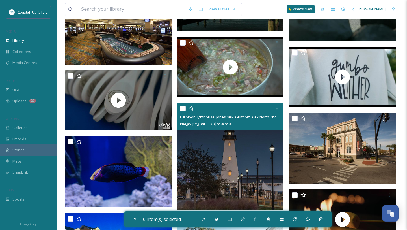
scroll to position [8822, 0]
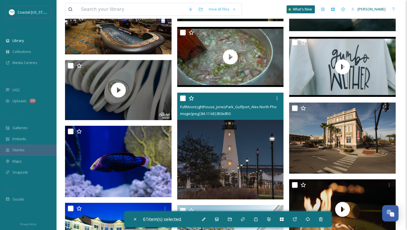
click at [183, 99] on input "checkbox" at bounding box center [183, 98] width 6 height 6
checkbox input "true"
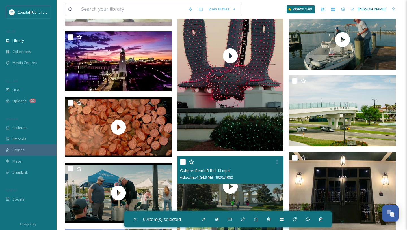
scroll to position [9147, 0]
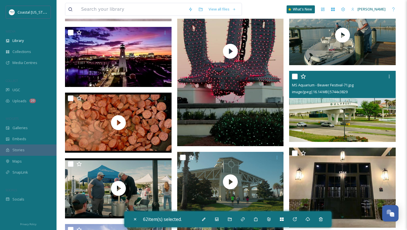
click at [296, 75] on input "checkbox" at bounding box center [295, 77] width 6 height 6
checkbox input "true"
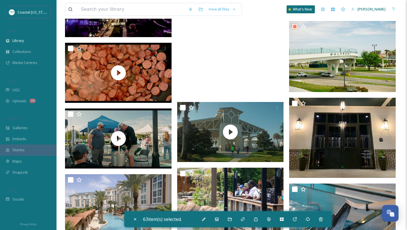
scroll to position [9219, 0]
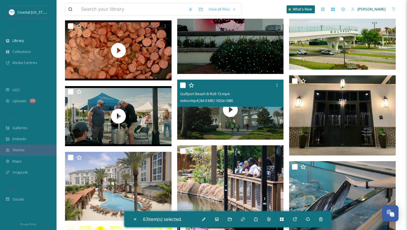
click at [183, 85] on input "checkbox" at bounding box center [183, 85] width 6 height 6
checkbox input "true"
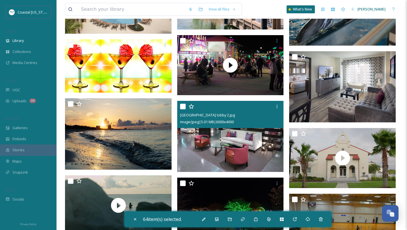
scroll to position [9409, 0]
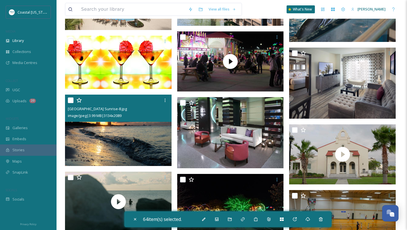
click at [72, 99] on input "checkbox" at bounding box center [71, 100] width 6 height 6
checkbox input "true"
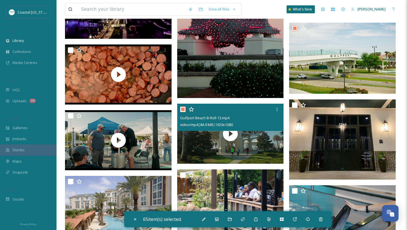
scroll to position [9194, 0]
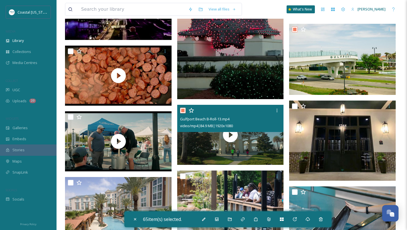
click at [184, 111] on input "checkbox" at bounding box center [183, 110] width 6 height 6
checkbox input "false"
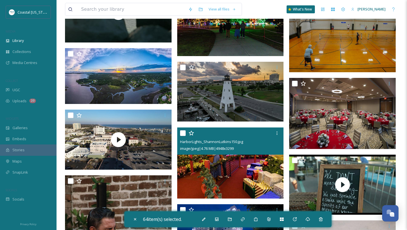
scroll to position [9603, 0]
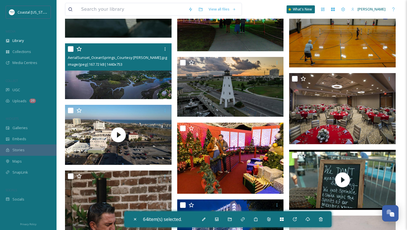
click at [69, 47] on input "checkbox" at bounding box center [71, 49] width 6 height 6
checkbox input "true"
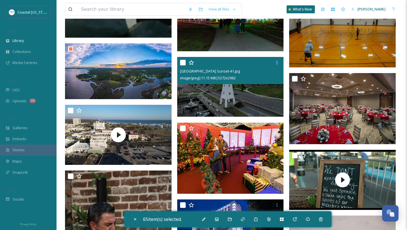
click at [183, 62] on input "checkbox" at bounding box center [183, 63] width 6 height 6
checkbox input "true"
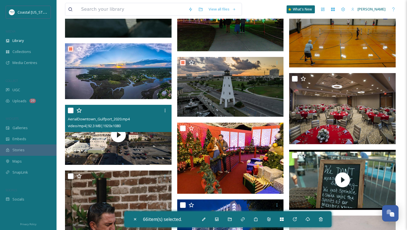
click at [70, 111] on input "checkbox" at bounding box center [71, 110] width 6 height 6
checkbox input "true"
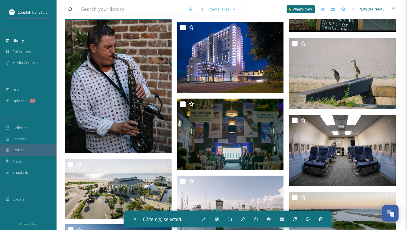
scroll to position [9781, 0]
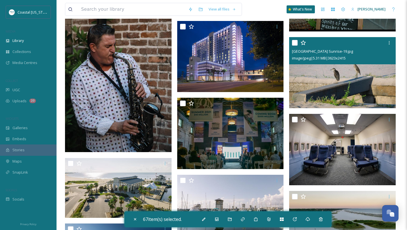
click at [295, 43] on input "checkbox" at bounding box center [295, 43] width 6 height 6
checkbox input "true"
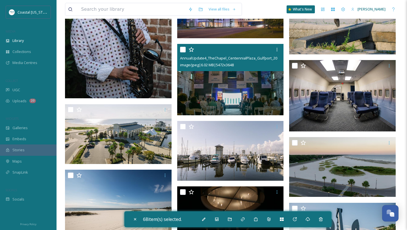
scroll to position [9848, 0]
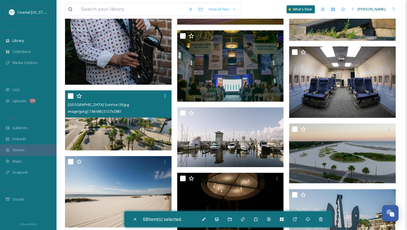
click at [70, 95] on input "checkbox" at bounding box center [71, 96] width 6 height 6
checkbox input "true"
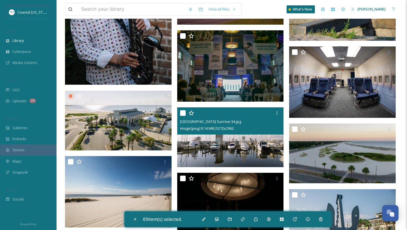
click at [186, 112] on input "checkbox" at bounding box center [183, 113] width 6 height 6
checkbox input "true"
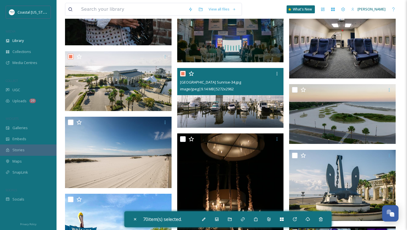
scroll to position [9889, 0]
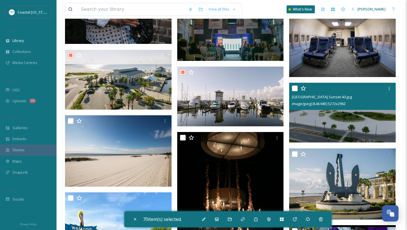
click at [296, 86] on input "checkbox" at bounding box center [295, 88] width 6 height 6
checkbox input "true"
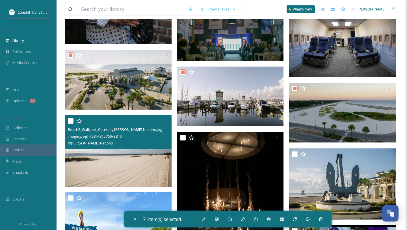
click at [72, 122] on input "checkbox" at bounding box center [71, 121] width 6 height 6
checkbox input "true"
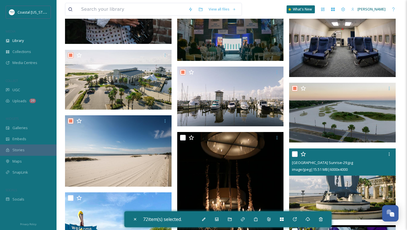
click at [295, 152] on input "checkbox" at bounding box center [295, 154] width 6 height 6
checkbox input "true"
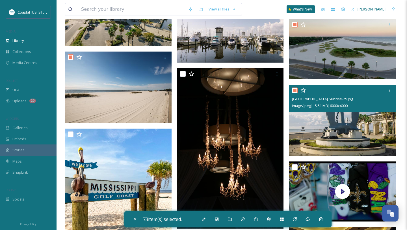
scroll to position [9954, 0]
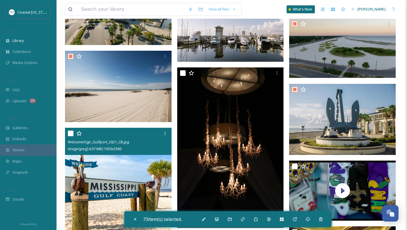
click at [70, 134] on input "checkbox" at bounding box center [71, 133] width 6 height 6
checkbox input "true"
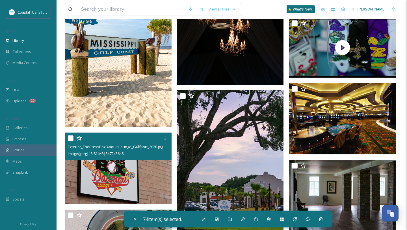
scroll to position [10100, 0]
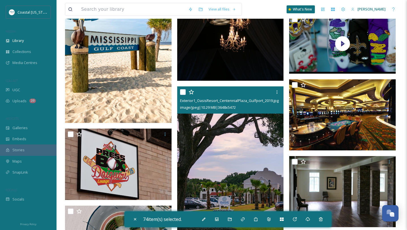
click at [183, 92] on input "checkbox" at bounding box center [183, 92] width 6 height 6
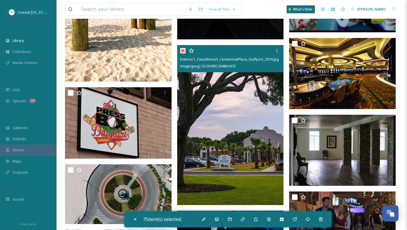
scroll to position [10144, 0]
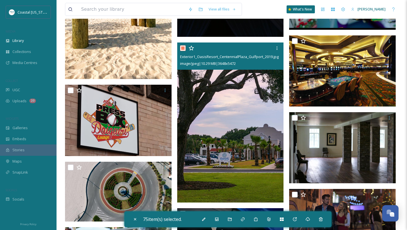
click at [182, 48] on input "checkbox" at bounding box center [183, 48] width 6 height 6
checkbox input "false"
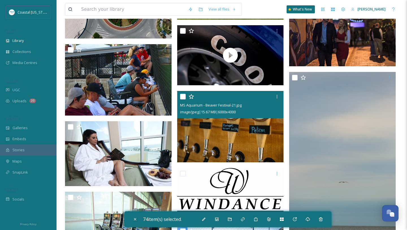
scroll to position [10328, 0]
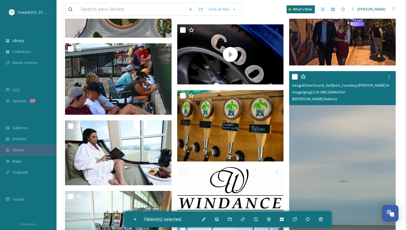
click at [296, 78] on input "checkbox" at bounding box center [295, 77] width 6 height 6
checkbox input "true"
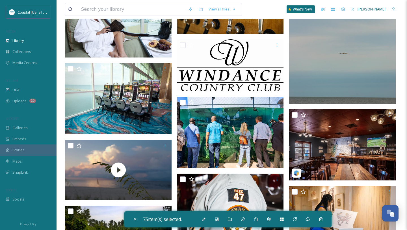
scroll to position [10482, 0]
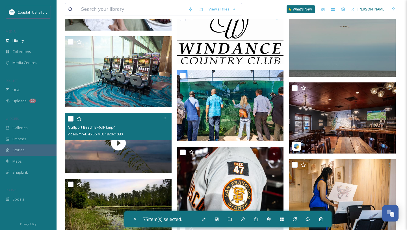
click at [71, 120] on input "checkbox" at bounding box center [71, 119] width 6 height 6
checkbox input "true"
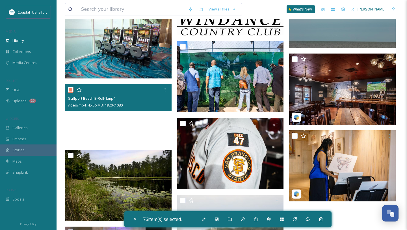
scroll to position [10518, 0]
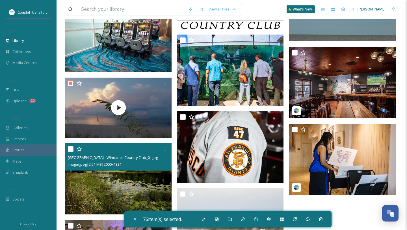
click at [70, 152] on div at bounding box center [119, 149] width 102 height 10
click at [73, 148] on input "checkbox" at bounding box center [71, 149] width 6 height 6
checkbox input "true"
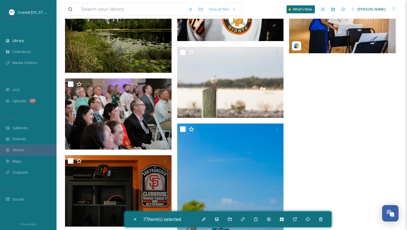
scroll to position [10660, 0]
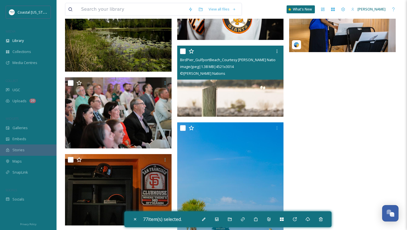
click at [183, 53] on input "checkbox" at bounding box center [183, 51] width 6 height 6
checkbox input "true"
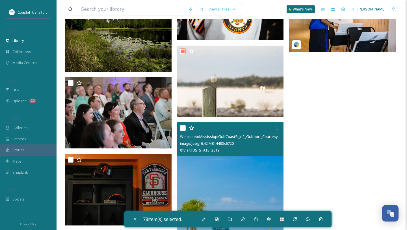
scroll to position [10704, 0]
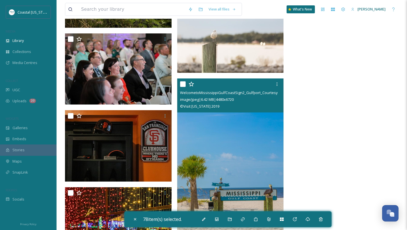
click at [183, 84] on input "checkbox" at bounding box center [183, 84] width 6 height 6
checkbox input "true"
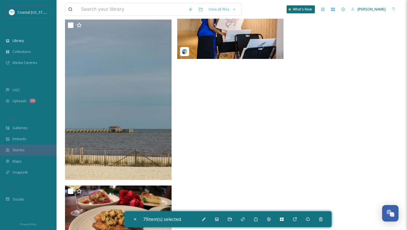
scroll to position [11038, 0]
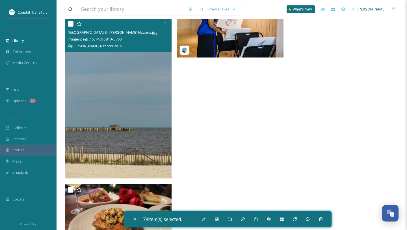
click at [71, 24] on input "checkbox" at bounding box center [71, 24] width 6 height 6
checkbox input "true"
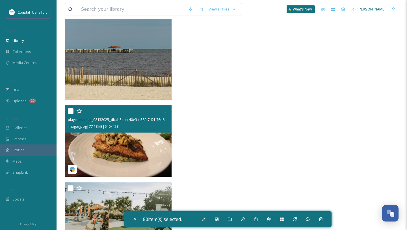
scroll to position [11150, 0]
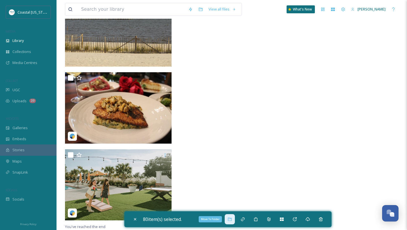
click at [231, 217] on icon at bounding box center [230, 219] width 5 height 5
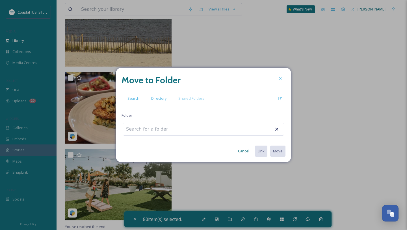
click at [160, 98] on span "Directory" at bounding box center [158, 98] width 15 height 5
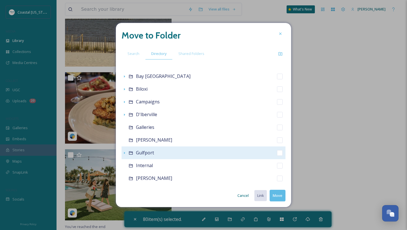
scroll to position [88, 0]
click at [149, 151] on span "Gulfport" at bounding box center [145, 151] width 18 height 6
checkbox input "false"
click at [131, 150] on icon at bounding box center [131, 152] width 5 height 5
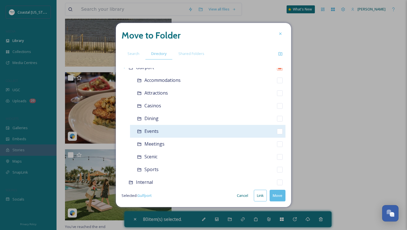
scroll to position [176, 0]
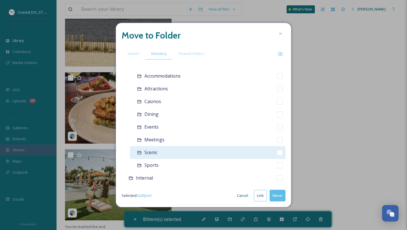
click at [154, 154] on span "Scenic" at bounding box center [151, 152] width 13 height 6
checkbox input "false"
checkbox input "true"
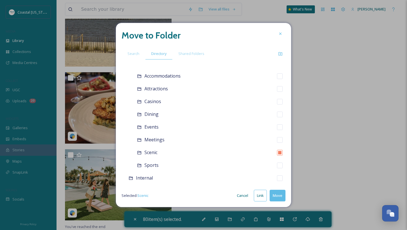
click at [280, 194] on button "Move" at bounding box center [278, 195] width 16 height 12
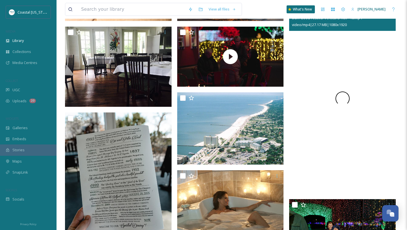
scroll to position [0, 0]
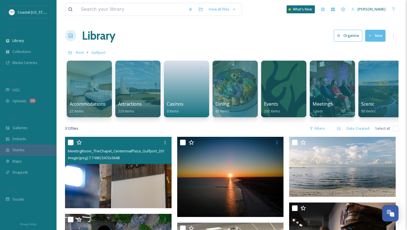
click at [70, 141] on input "checkbox" at bounding box center [71, 142] width 6 height 6
checkbox input "true"
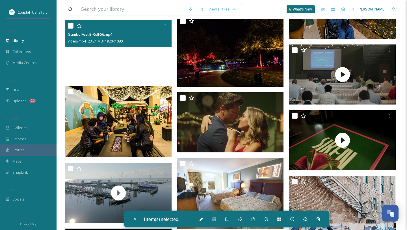
scroll to position [731, 0]
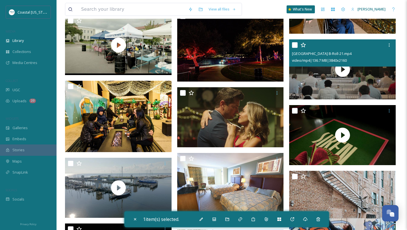
click at [295, 47] on input "checkbox" at bounding box center [295, 45] width 6 height 6
checkbox input "true"
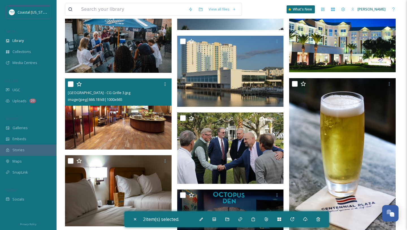
scroll to position [3194, 0]
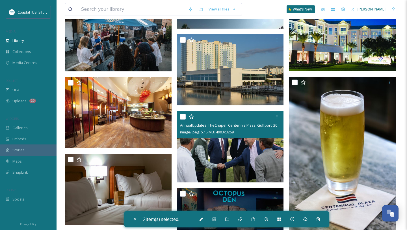
click at [182, 116] on input "checkbox" at bounding box center [183, 117] width 6 height 6
checkbox input "true"
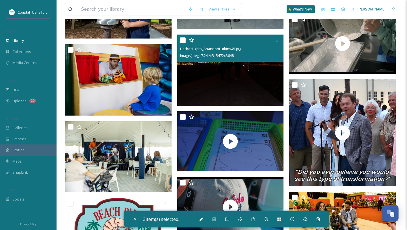
scroll to position [5869, 0]
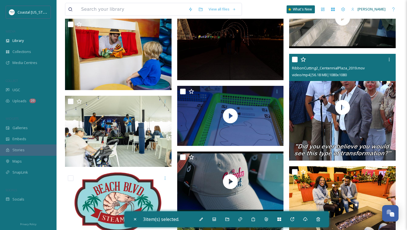
click at [294, 60] on input "checkbox" at bounding box center [295, 60] width 6 height 6
checkbox input "true"
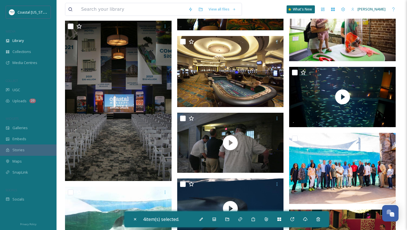
scroll to position [6821, 0]
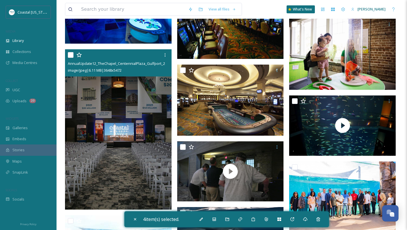
click at [72, 55] on input "checkbox" at bounding box center [71, 55] width 6 height 6
checkbox input "true"
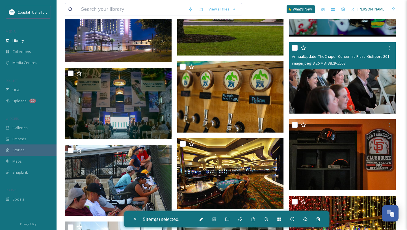
scroll to position [8209, 0]
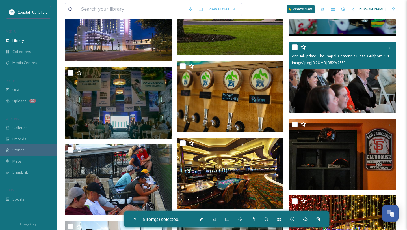
click at [296, 46] on input "checkbox" at bounding box center [295, 47] width 6 height 6
checkbox input "true"
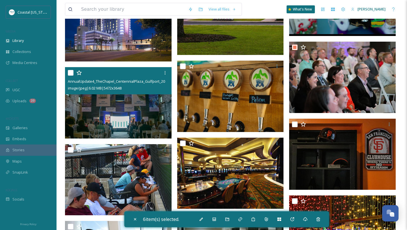
click at [70, 71] on input "checkbox" at bounding box center [71, 73] width 6 height 6
checkbox input "true"
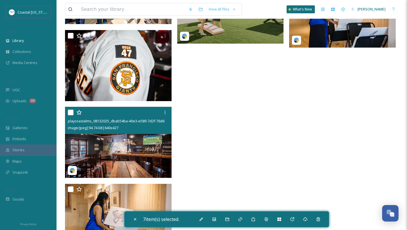
scroll to position [8675, 0]
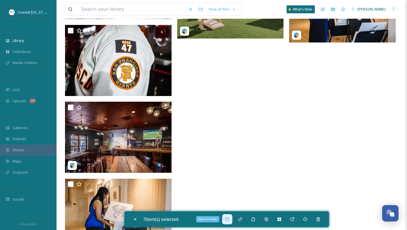
click at [229, 220] on icon at bounding box center [227, 219] width 5 height 5
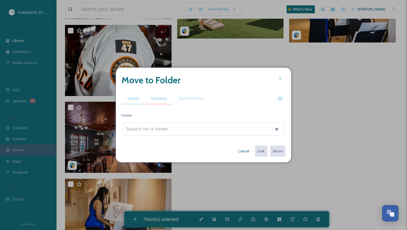
click at [162, 101] on span "Directory" at bounding box center [158, 98] width 15 height 5
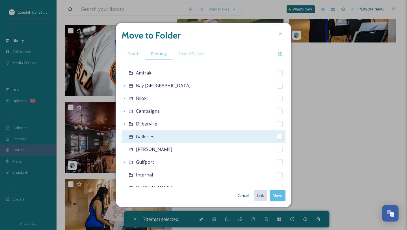
scroll to position [95, 0]
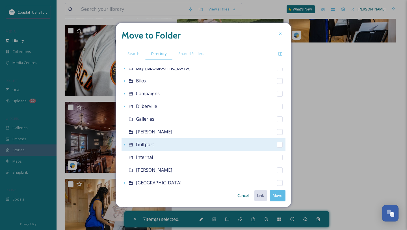
click at [145, 146] on span "Gulfport" at bounding box center [145, 144] width 18 height 6
checkbox input "false"
click at [132, 144] on icon at bounding box center [131, 144] width 4 height 3
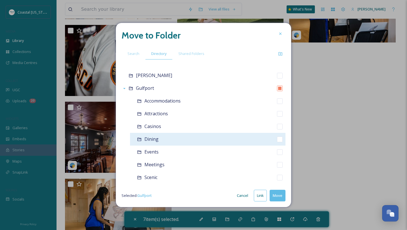
scroll to position [154, 0]
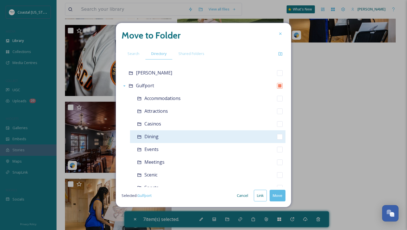
click at [155, 163] on span "Meetings" at bounding box center [155, 162] width 20 height 6
checkbox input "false"
checkbox input "true"
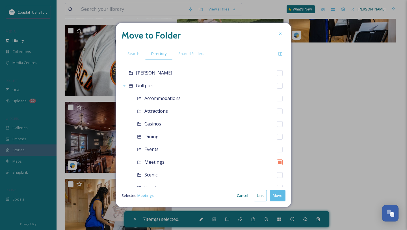
click at [279, 194] on button "Move" at bounding box center [278, 195] width 16 height 12
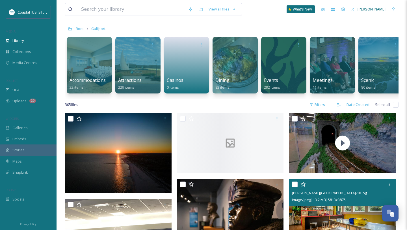
scroll to position [0, 0]
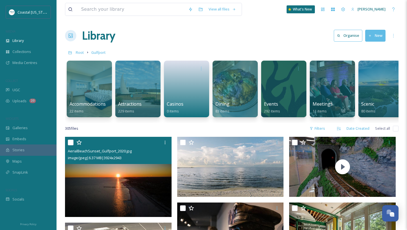
click at [72, 141] on input "checkbox" at bounding box center [71, 142] width 6 height 6
checkbox input "true"
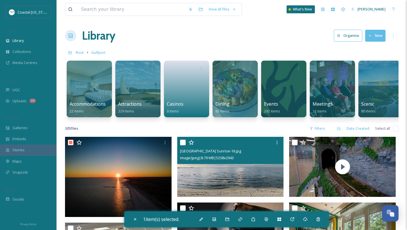
click at [182, 139] on input "checkbox" at bounding box center [183, 142] width 6 height 6
checkbox input "true"
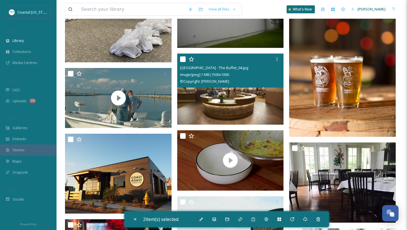
scroll to position [316, 0]
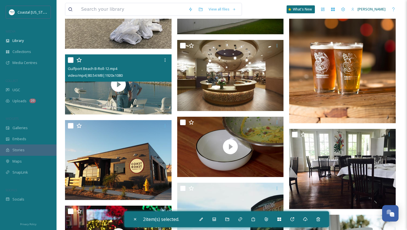
click at [70, 60] on input "checkbox" at bounding box center [71, 60] width 6 height 6
checkbox input "true"
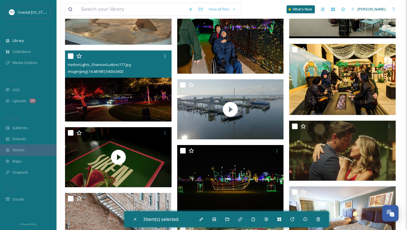
scroll to position [719, 0]
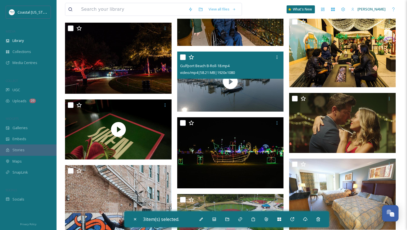
click at [182, 58] on input "checkbox" at bounding box center [183, 57] width 6 height 6
checkbox input "true"
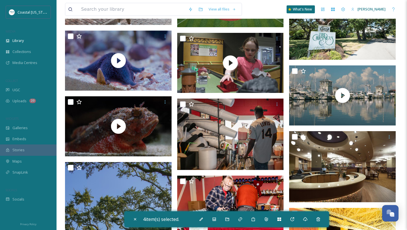
scroll to position [966, 0]
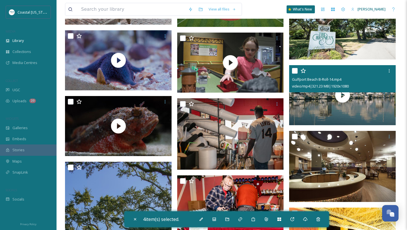
click at [294, 70] on input "checkbox" at bounding box center [295, 71] width 6 height 6
checkbox input "true"
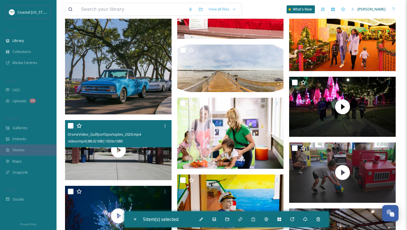
scroll to position [1174, 0]
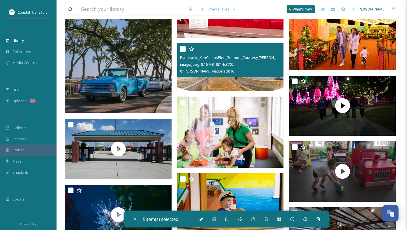
click at [185, 49] on input "checkbox" at bounding box center [183, 49] width 6 height 6
checkbox input "true"
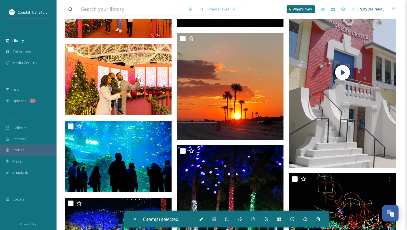
scroll to position [2051, 0]
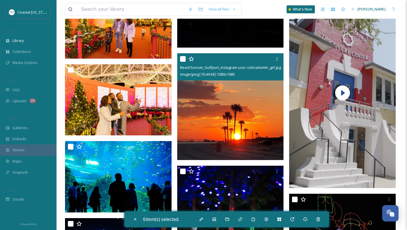
click at [182, 57] on input "checkbox" at bounding box center [183, 59] width 6 height 6
checkbox input "true"
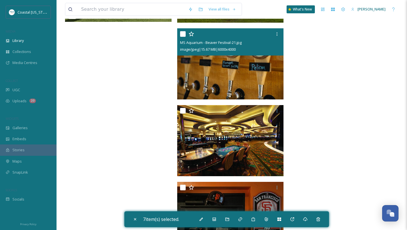
scroll to position [8426, 0]
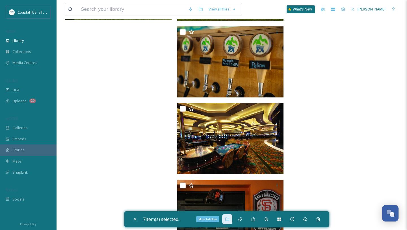
click at [226, 219] on div "Move To Folder" at bounding box center [227, 219] width 10 height 10
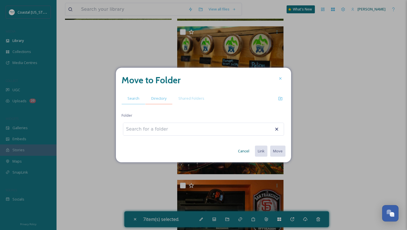
click at [156, 99] on span "Directory" at bounding box center [158, 98] width 15 height 5
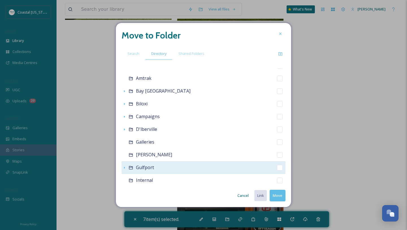
click at [145, 169] on span "Gulfport" at bounding box center [145, 167] width 18 height 6
checkbox input "false"
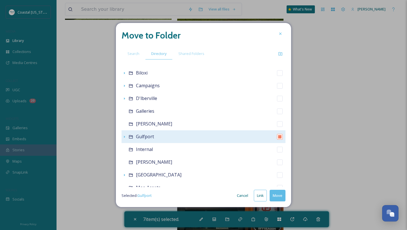
scroll to position [109, 0]
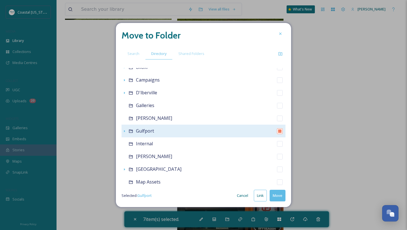
click at [131, 132] on icon at bounding box center [131, 130] width 4 height 3
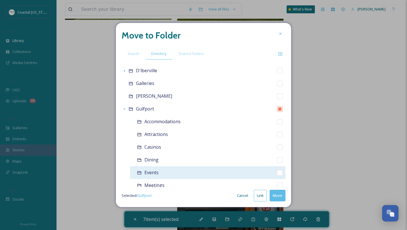
scroll to position [158, 0]
click at [153, 173] on span "Scenic" at bounding box center [151, 171] width 13 height 6
checkbox input "false"
checkbox input "true"
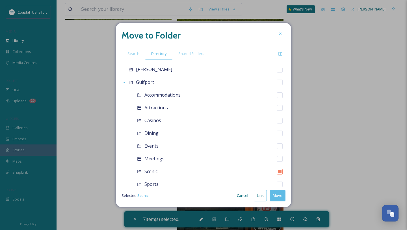
click at [274, 195] on button "Move" at bounding box center [278, 195] width 16 height 12
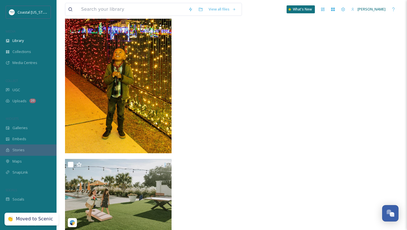
scroll to position [8512, 0]
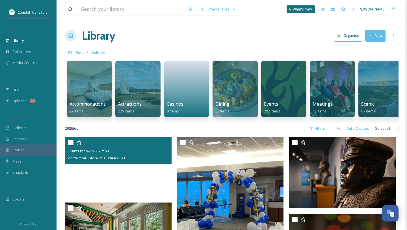
scroll to position [7, 0]
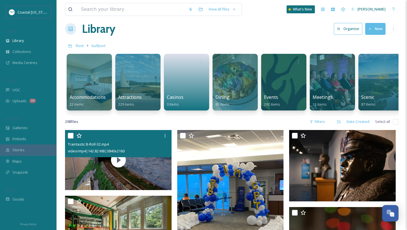
click at [71, 134] on input "checkbox" at bounding box center [71, 136] width 6 height 6
checkbox input "true"
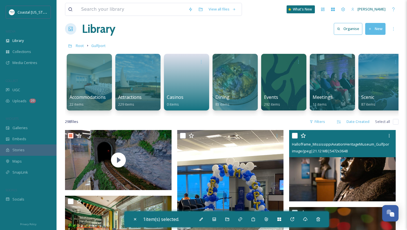
click at [296, 136] on input "checkbox" at bounding box center [295, 136] width 6 height 6
checkbox input "true"
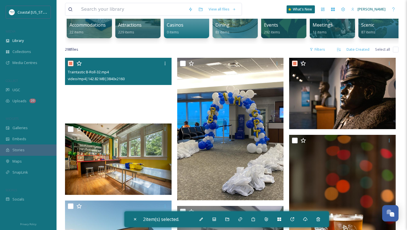
scroll to position [92, 0]
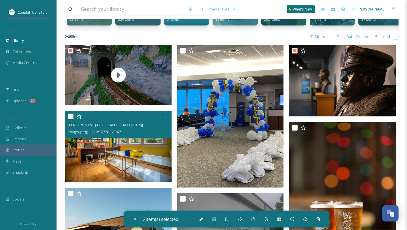
click at [69, 117] on input "checkbox" at bounding box center [71, 116] width 6 height 6
checkbox input "true"
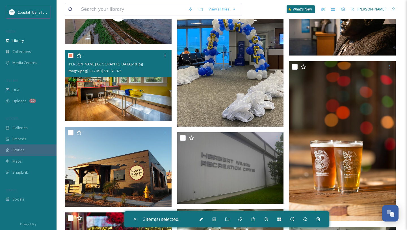
scroll to position [188, 0]
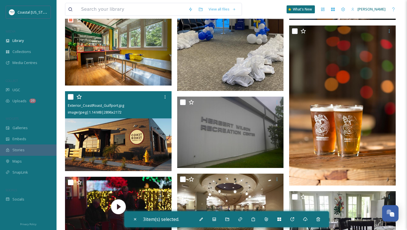
click at [70, 95] on input "checkbox" at bounding box center [71, 97] width 6 height 6
click at [69, 97] on input "checkbox" at bounding box center [71, 97] width 6 height 6
checkbox input "false"
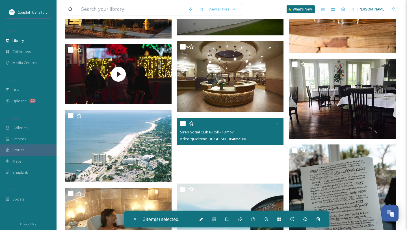
scroll to position [326, 0]
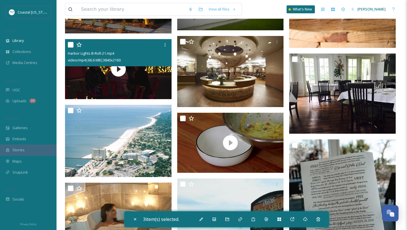
click at [70, 47] on input "checkbox" at bounding box center [71, 45] width 6 height 6
checkbox input "true"
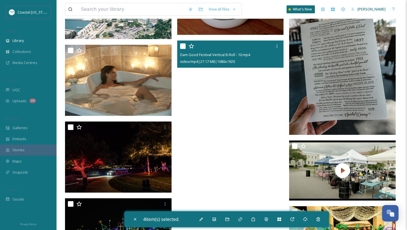
scroll to position [459, 0]
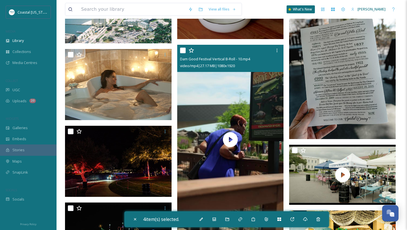
click at [182, 49] on input "checkbox" at bounding box center [183, 51] width 6 height 6
click at [184, 48] on input "checkbox" at bounding box center [183, 51] width 6 height 6
checkbox input "true"
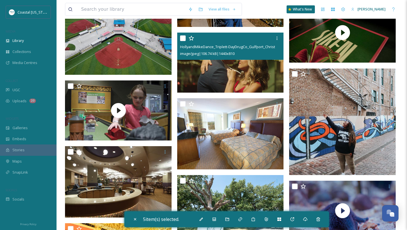
scroll to position [745, 0]
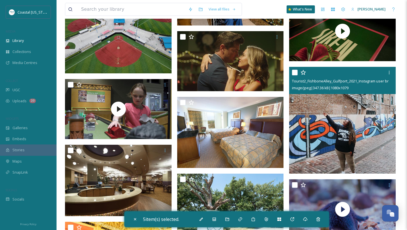
click at [293, 72] on input "checkbox" at bounding box center [295, 73] width 6 height 6
checkbox input "true"
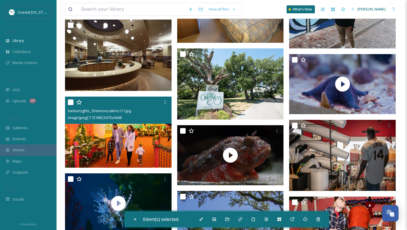
scroll to position [872, 0]
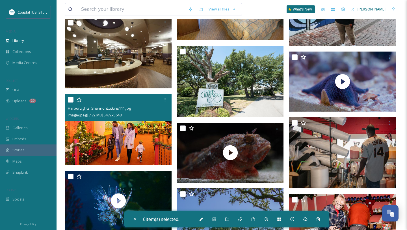
click at [70, 97] on input "checkbox" at bounding box center [71, 100] width 6 height 6
checkbox input "true"
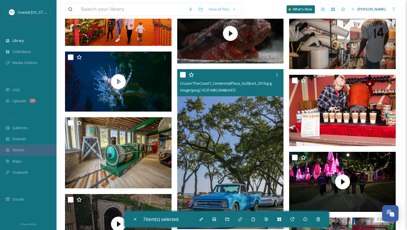
scroll to position [997, 0]
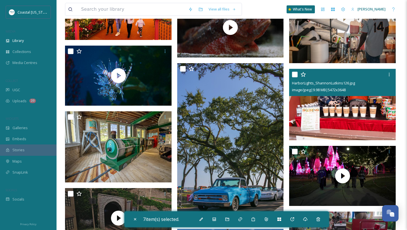
click at [293, 75] on input "checkbox" at bounding box center [295, 75] width 6 height 6
checkbox input "true"
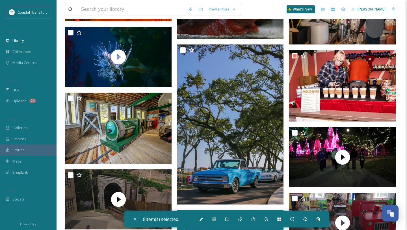
scroll to position [985, 0]
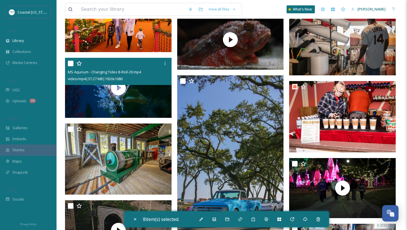
click at [70, 63] on input "checkbox" at bounding box center [71, 64] width 6 height 6
checkbox input "true"
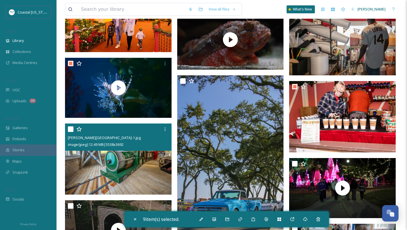
click at [72, 130] on input "checkbox" at bounding box center [71, 129] width 6 height 6
checkbox input "true"
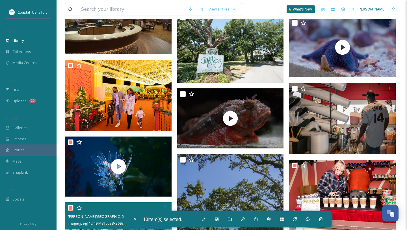
scroll to position [861, 0]
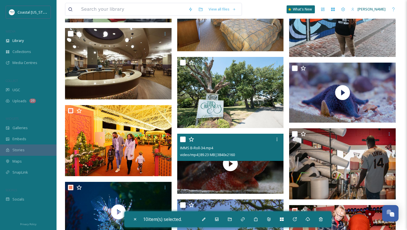
click at [183, 138] on input "checkbox" at bounding box center [183, 139] width 6 height 6
checkbox input "true"
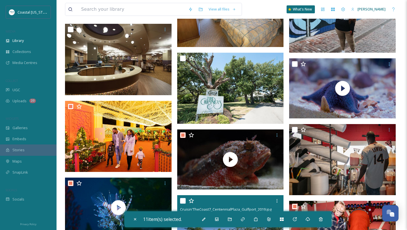
scroll to position [855, 0]
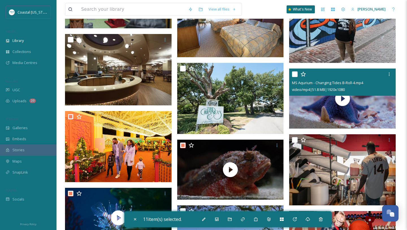
click at [294, 74] on input "checkbox" at bounding box center [295, 74] width 6 height 6
checkbox input "true"
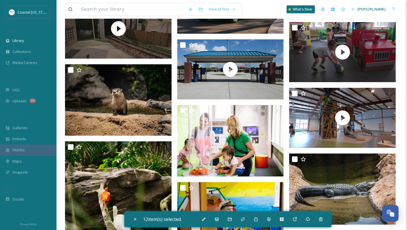
scroll to position [1231, 0]
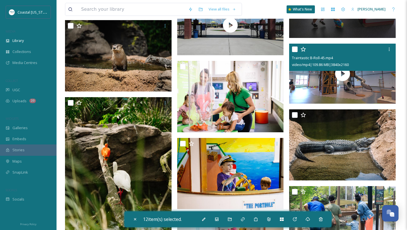
click at [294, 51] on input "checkbox" at bounding box center [295, 49] width 6 height 6
checkbox input "true"
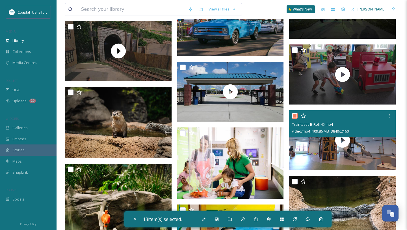
scroll to position [1164, 0]
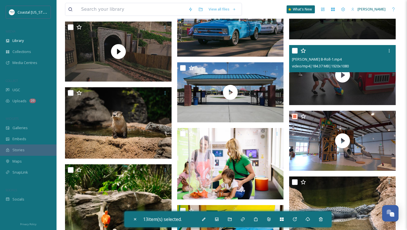
click at [294, 51] on input "checkbox" at bounding box center [295, 51] width 6 height 6
checkbox input "true"
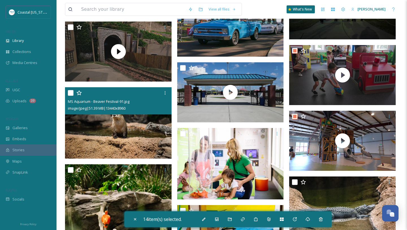
click at [70, 92] on input "checkbox" at bounding box center [71, 93] width 6 height 6
checkbox input "true"
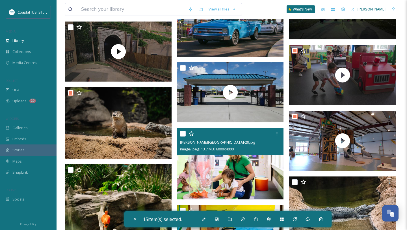
click at [181, 131] on input "checkbox" at bounding box center [183, 134] width 6 height 6
checkbox input "true"
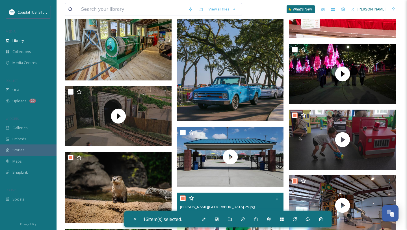
scroll to position [1099, 0]
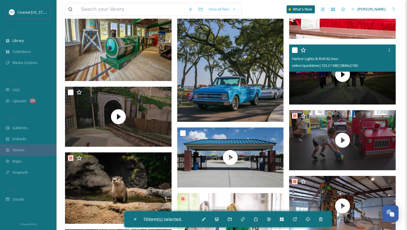
click at [294, 49] on input "checkbox" at bounding box center [295, 50] width 6 height 6
checkbox input "true"
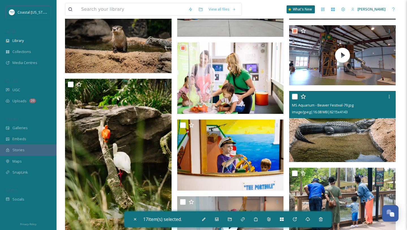
scroll to position [1246, 0]
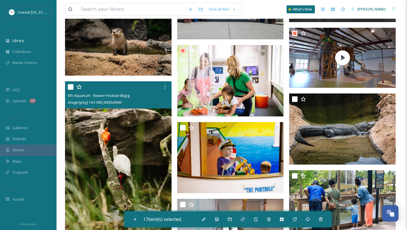
click at [71, 87] on input "checkbox" at bounding box center [71, 87] width 6 height 6
checkbox input "true"
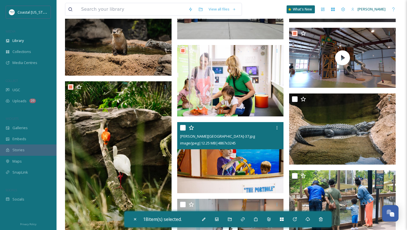
click at [183, 130] on input "checkbox" at bounding box center [183, 128] width 6 height 6
checkbox input "true"
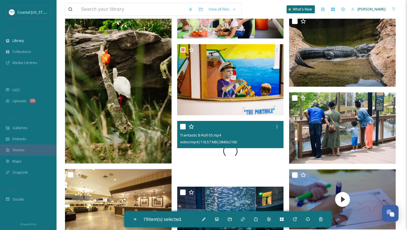
scroll to position [1327, 0]
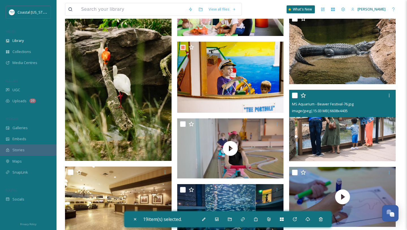
click at [294, 97] on input "checkbox" at bounding box center [295, 95] width 6 height 6
checkbox input "true"
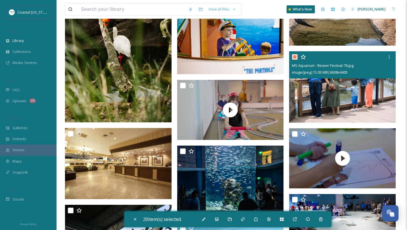
scroll to position [1380, 0]
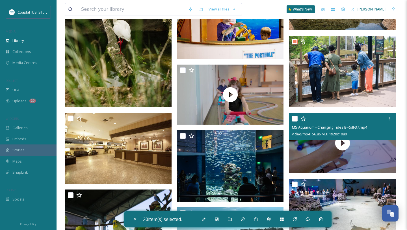
click at [295, 118] on input "checkbox" at bounding box center [295, 119] width 6 height 6
checkbox input "true"
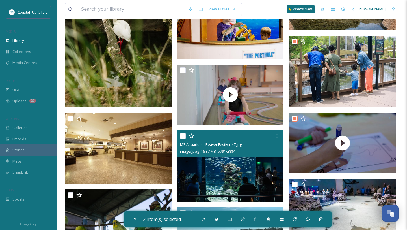
click at [184, 135] on input "checkbox" at bounding box center [183, 136] width 6 height 6
checkbox input "true"
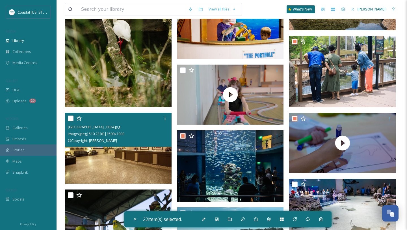
click at [70, 117] on input "checkbox" at bounding box center [71, 118] width 6 height 6
click at [70, 119] on input "checkbox" at bounding box center [71, 118] width 6 height 6
checkbox input "false"
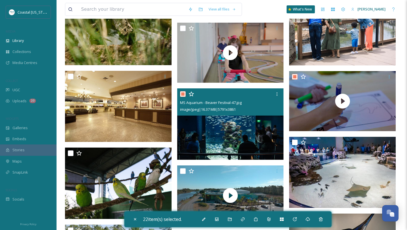
scroll to position [1425, 0]
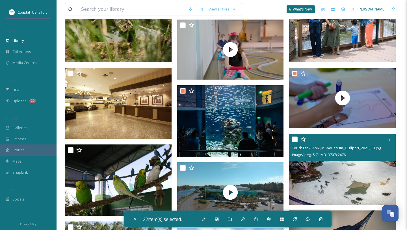
click at [296, 140] on input "checkbox" at bounding box center [295, 139] width 6 height 6
checkbox input "true"
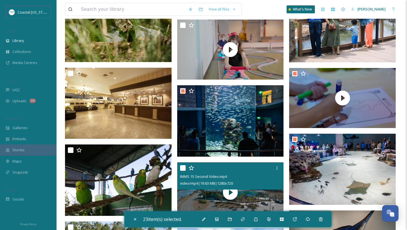
click at [181, 167] on input "checkbox" at bounding box center [183, 168] width 6 height 6
checkbox input "true"
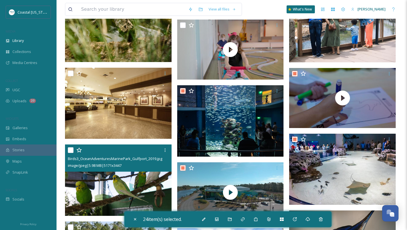
click at [70, 150] on input "checkbox" at bounding box center [71, 150] width 6 height 6
checkbox input "true"
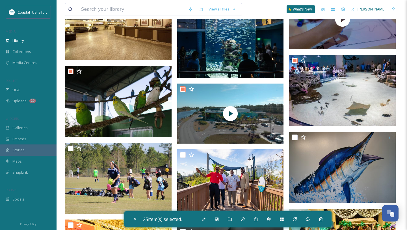
scroll to position [1524, 0]
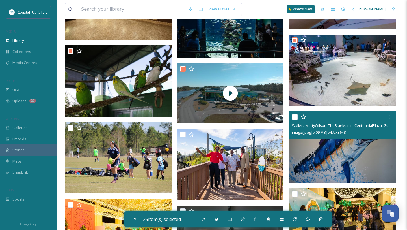
click at [293, 116] on input "checkbox" at bounding box center [295, 117] width 6 height 6
checkbox input "true"
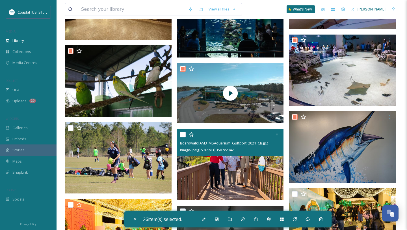
click at [181, 135] on input "checkbox" at bounding box center [183, 135] width 6 height 6
checkbox input "true"
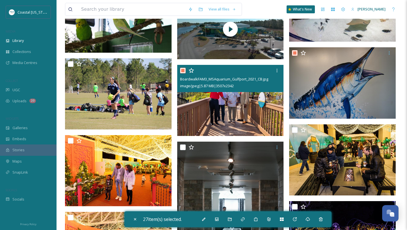
scroll to position [1589, 0]
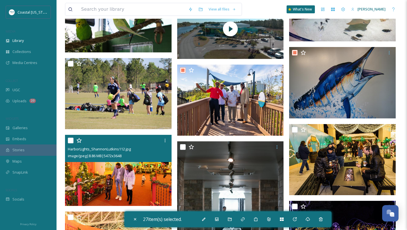
click at [70, 139] on input "checkbox" at bounding box center [71, 140] width 6 height 6
checkbox input "true"
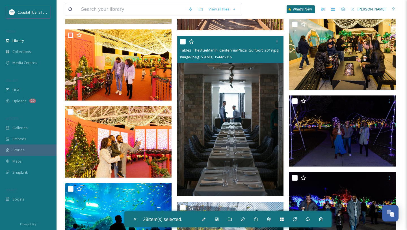
scroll to position [1690, 0]
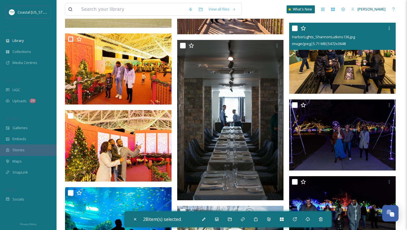
click at [294, 27] on input "checkbox" at bounding box center [295, 28] width 6 height 6
checkbox input "true"
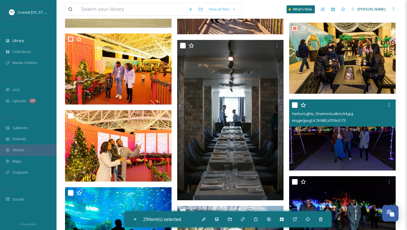
click at [296, 106] on input "checkbox" at bounding box center [295, 105] width 6 height 6
checkbox input "true"
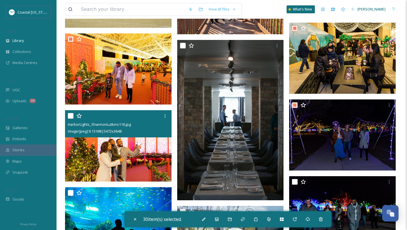
click at [70, 117] on input "checkbox" at bounding box center [71, 116] width 6 height 6
checkbox input "true"
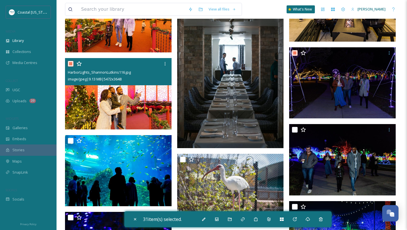
scroll to position [1753, 0]
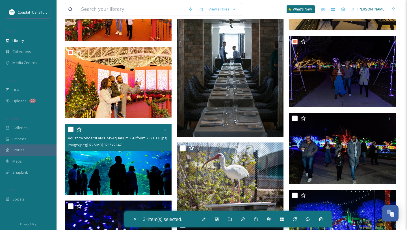
click at [70, 130] on input "checkbox" at bounding box center [71, 129] width 6 height 6
checkbox input "true"
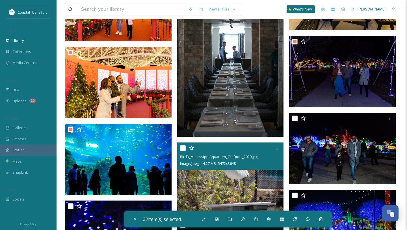
click at [180, 147] on input "checkbox" at bounding box center [183, 148] width 6 height 6
checkbox input "true"
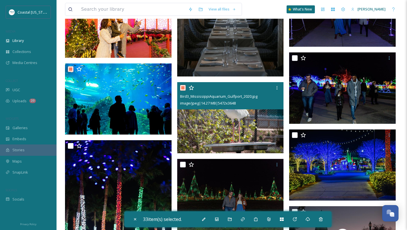
scroll to position [1815, 0]
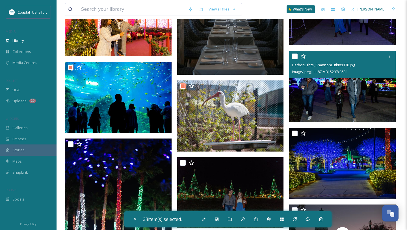
click at [297, 56] on input "checkbox" at bounding box center [295, 56] width 6 height 6
checkbox input "true"
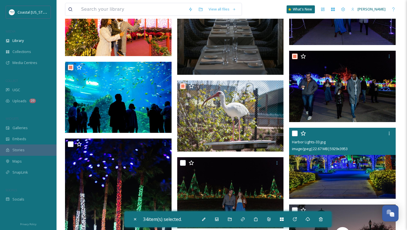
click at [294, 133] on input "checkbox" at bounding box center [295, 133] width 6 height 6
checkbox input "true"
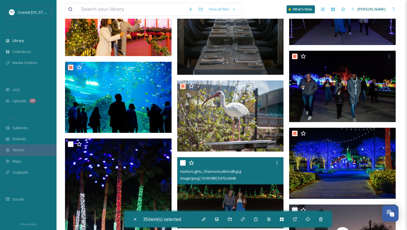
click at [182, 163] on input "checkbox" at bounding box center [183, 163] width 6 height 6
checkbox input "true"
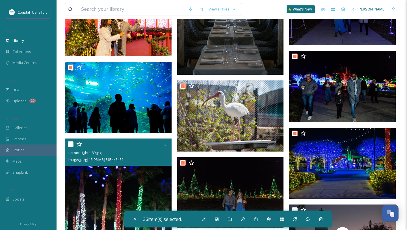
click at [70, 145] on input "checkbox" at bounding box center [71, 144] width 6 height 6
checkbox input "true"
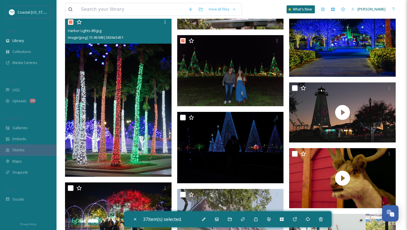
scroll to position [1948, 0]
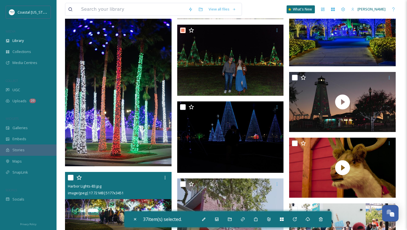
click at [70, 175] on input "checkbox" at bounding box center [71, 178] width 6 height 6
checkbox input "true"
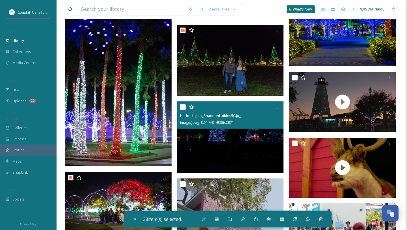
click at [184, 109] on input "checkbox" at bounding box center [183, 107] width 6 height 6
checkbox input "true"
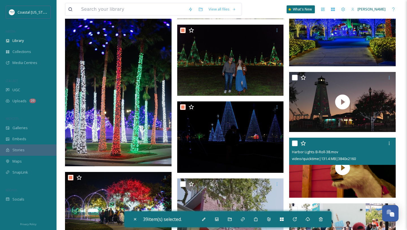
click at [292, 142] on input "checkbox" at bounding box center [295, 143] width 6 height 6
checkbox input "true"
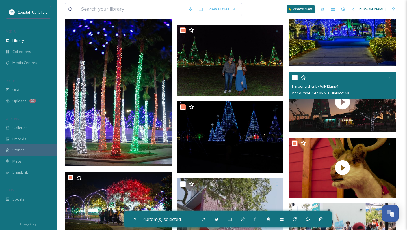
click at [294, 78] on input "checkbox" at bounding box center [295, 78] width 6 height 6
checkbox input "true"
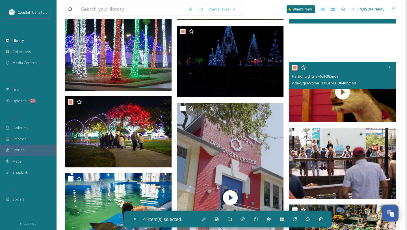
scroll to position [2028, 0]
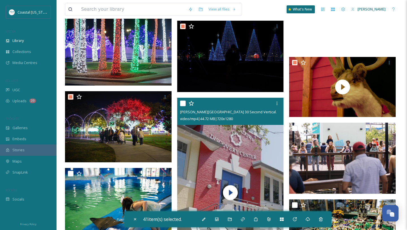
click at [182, 101] on input "checkbox" at bounding box center [183, 103] width 6 height 6
checkbox input "true"
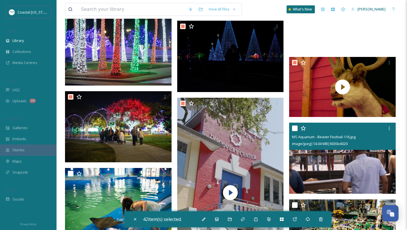
click at [296, 130] on input "checkbox" at bounding box center [295, 128] width 6 height 6
checkbox input "true"
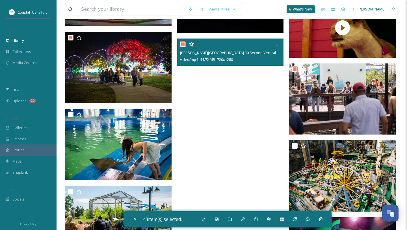
scroll to position [2106, 0]
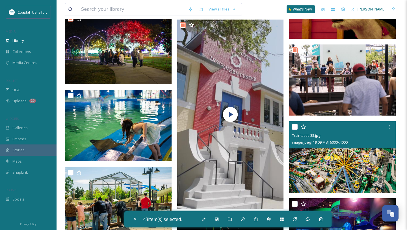
click at [293, 126] on input "checkbox" at bounding box center [295, 127] width 6 height 6
checkbox input "true"
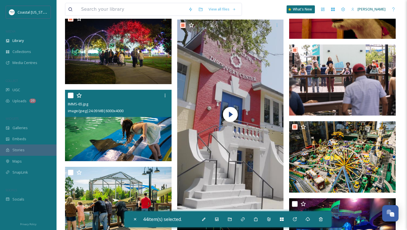
click at [68, 96] on input "checkbox" at bounding box center [71, 95] width 6 height 6
checkbox input "true"
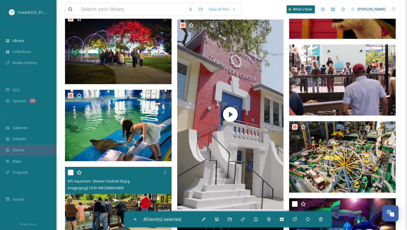
click at [72, 171] on input "checkbox" at bounding box center [71, 172] width 6 height 6
checkbox input "true"
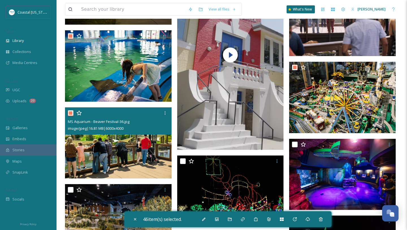
scroll to position [2177, 0]
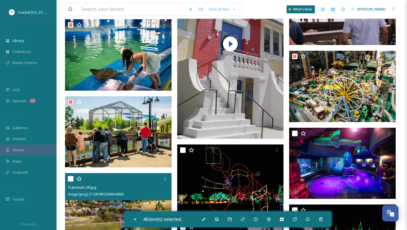
click at [70, 179] on input "checkbox" at bounding box center [71, 179] width 6 height 6
checkbox input "true"
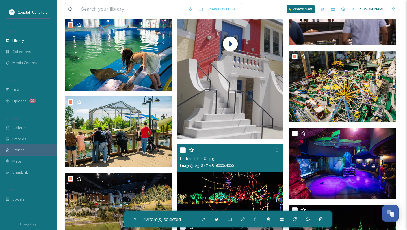
click at [181, 149] on input "checkbox" at bounding box center [183, 150] width 6 height 6
checkbox input "true"
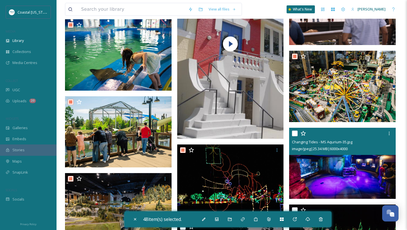
click at [294, 134] on input "checkbox" at bounding box center [295, 133] width 6 height 6
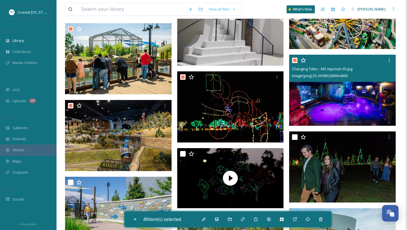
scroll to position [2280, 0]
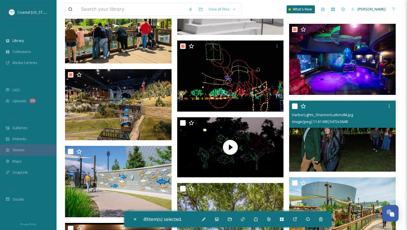
click at [294, 104] on input "checkbox" at bounding box center [295, 106] width 6 height 6
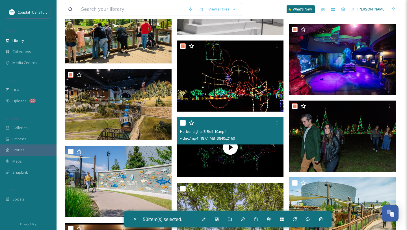
click at [185, 122] on input "checkbox" at bounding box center [183, 123] width 6 height 6
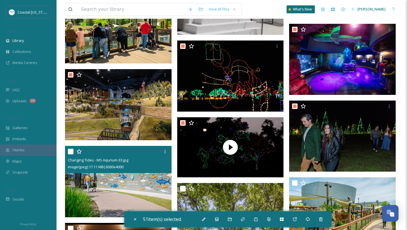
click at [71, 151] on input "checkbox" at bounding box center [71, 151] width 6 height 6
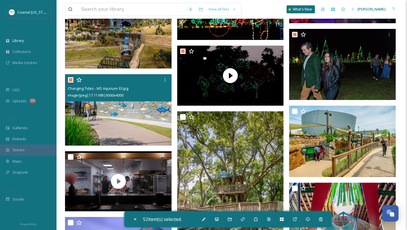
scroll to position [2351, 0]
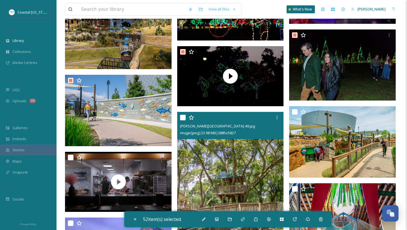
click at [183, 115] on input "checkbox" at bounding box center [183, 118] width 6 height 6
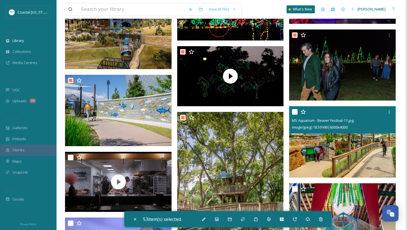
click at [294, 112] on input "checkbox" at bounding box center [295, 112] width 6 height 6
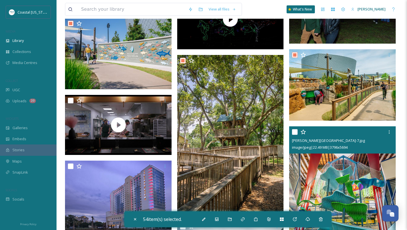
click at [294, 131] on input "checkbox" at bounding box center [295, 132] width 6 height 6
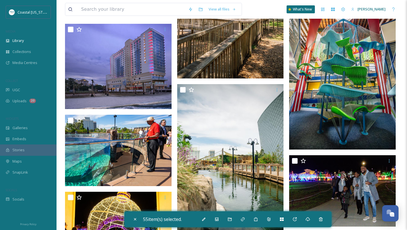
scroll to position [2556, 0]
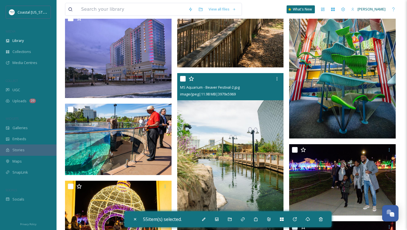
click at [182, 76] on input "checkbox" at bounding box center [183, 79] width 6 height 6
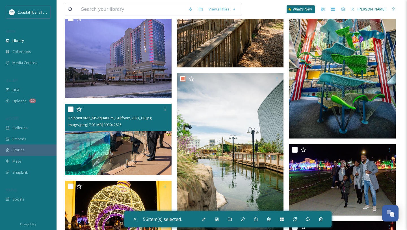
click at [70, 109] on input "checkbox" at bounding box center [71, 109] width 6 height 6
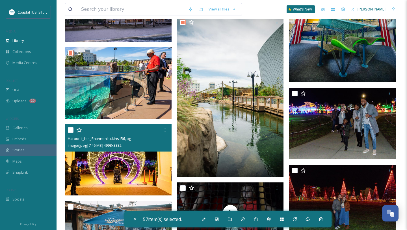
click at [71, 131] on input "checkbox" at bounding box center [71, 130] width 6 height 6
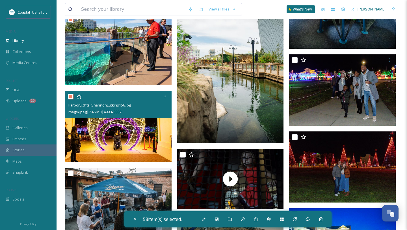
scroll to position [2653, 0]
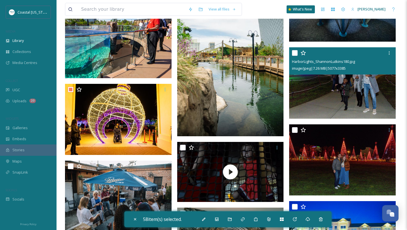
click at [294, 51] on input "checkbox" at bounding box center [295, 53] width 6 height 6
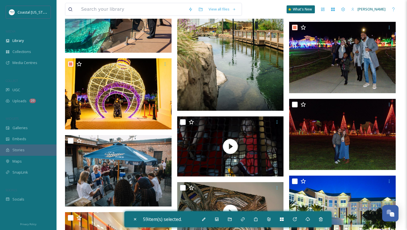
scroll to position [2700, 0]
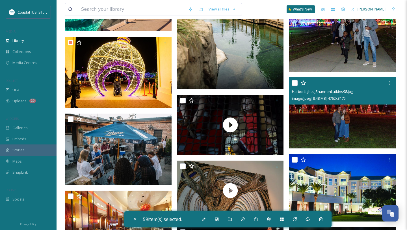
click at [295, 84] on input "checkbox" at bounding box center [295, 83] width 6 height 6
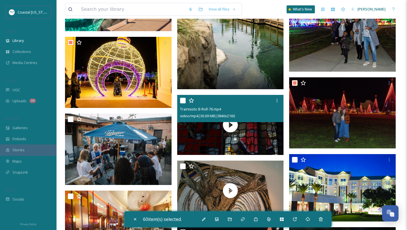
click at [183, 101] on input "checkbox" at bounding box center [183, 101] width 6 height 6
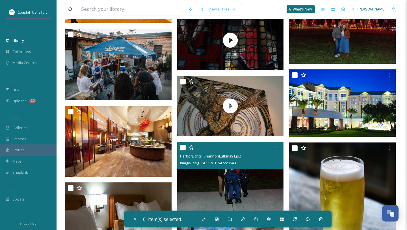
scroll to position [2794, 0]
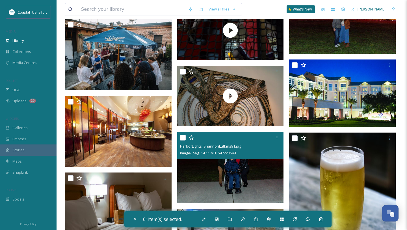
click at [184, 137] on input "checkbox" at bounding box center [183, 138] width 6 height 6
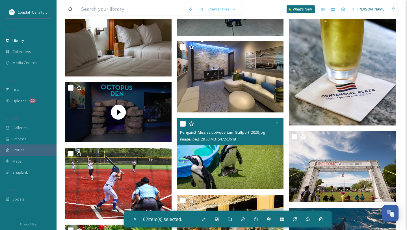
scroll to position [2962, 0]
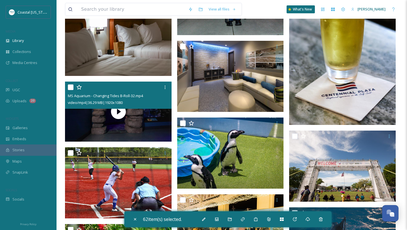
click at [70, 86] on input "checkbox" at bounding box center [71, 87] width 6 height 6
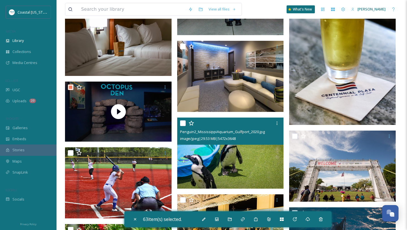
click at [181, 120] on input "checkbox" at bounding box center [183, 123] width 6 height 6
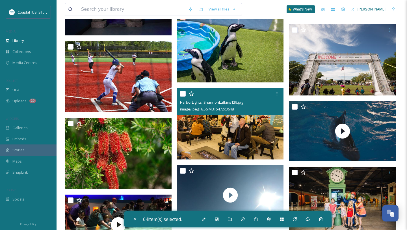
scroll to position [3074, 0]
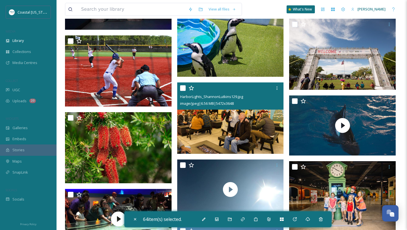
click at [184, 90] on input "checkbox" at bounding box center [183, 88] width 6 height 6
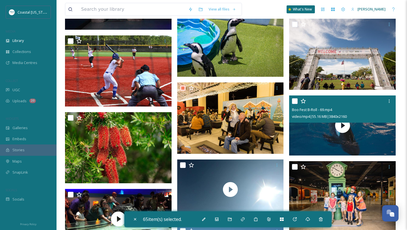
click at [297, 100] on input "checkbox" at bounding box center [295, 101] width 6 height 6
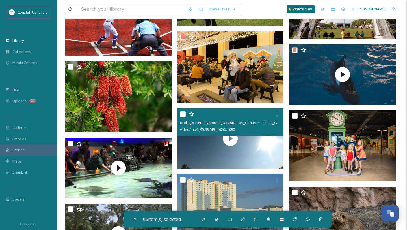
scroll to position [3124, 0]
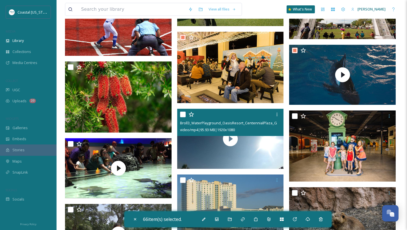
click at [185, 115] on input "checkbox" at bounding box center [183, 114] width 6 height 6
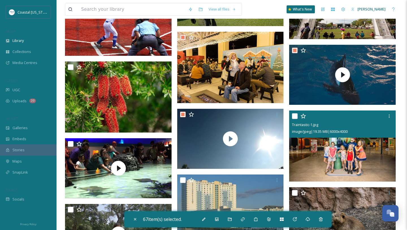
click at [293, 115] on input "checkbox" at bounding box center [295, 116] width 6 height 6
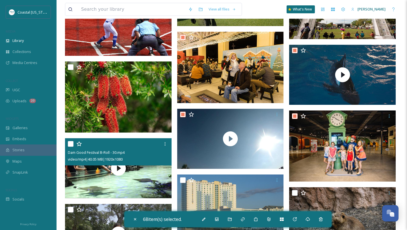
scroll to position [3139, 0]
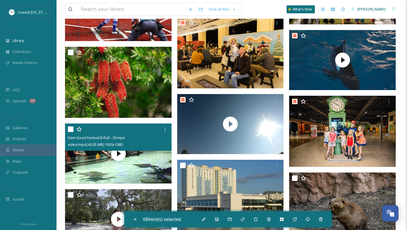
click at [70, 128] on input "checkbox" at bounding box center [71, 129] width 6 height 6
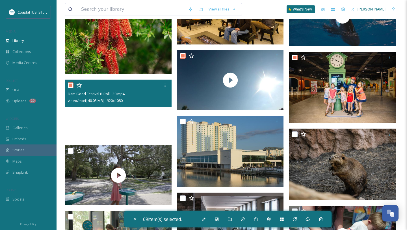
scroll to position [3183, 0]
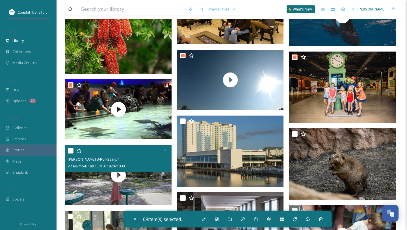
click at [71, 153] on input "checkbox" at bounding box center [71, 151] width 6 height 6
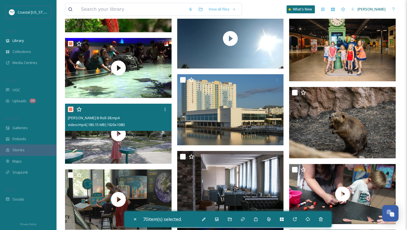
scroll to position [3232, 0]
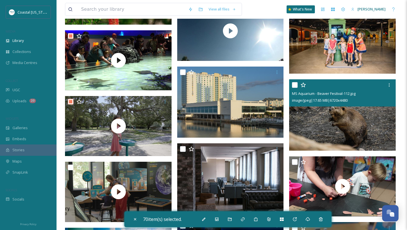
click at [296, 83] on input "checkbox" at bounding box center [295, 85] width 6 height 6
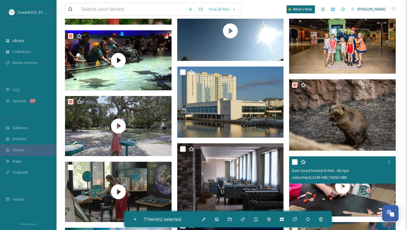
click at [295, 161] on input "checkbox" at bounding box center [295, 162] width 6 height 6
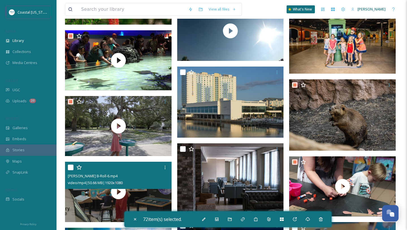
click at [70, 169] on input "checkbox" at bounding box center [71, 167] width 6 height 6
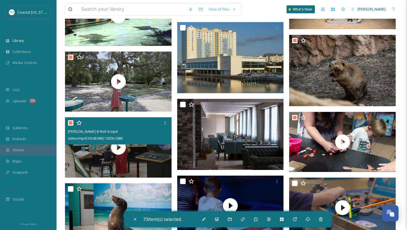
scroll to position [3281, 0]
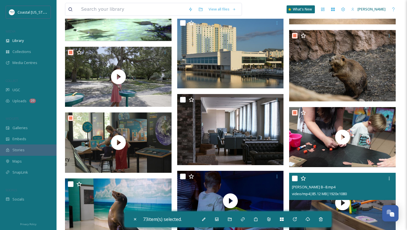
click at [293, 178] on input "checkbox" at bounding box center [295, 178] width 6 height 6
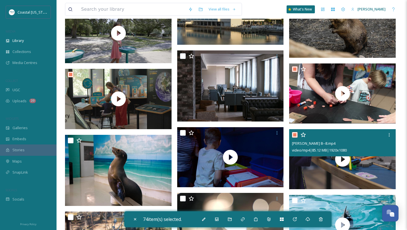
scroll to position [3324, 0]
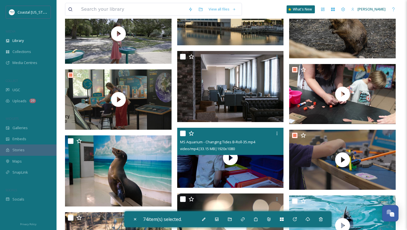
click at [182, 133] on input "checkbox" at bounding box center [183, 133] width 6 height 6
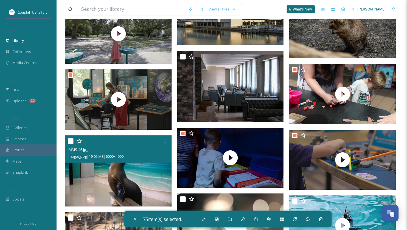
click at [69, 141] on input "checkbox" at bounding box center [71, 141] width 6 height 6
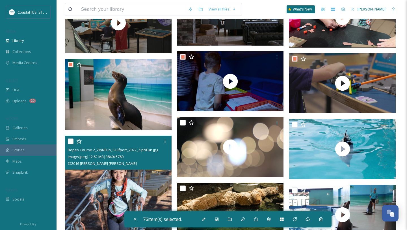
scroll to position [3411, 0]
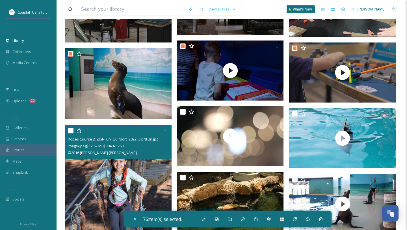
click at [70, 130] on input "checkbox" at bounding box center [71, 131] width 6 height 6
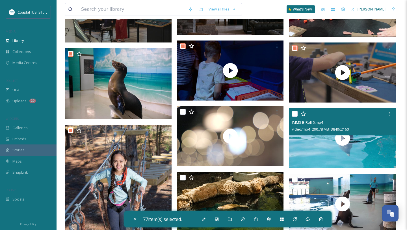
click at [295, 113] on input "checkbox" at bounding box center [295, 114] width 6 height 6
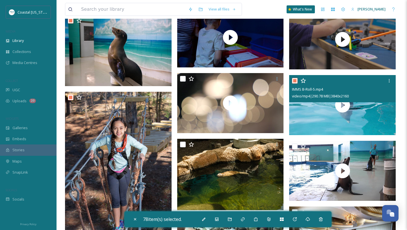
scroll to position [3447, 0]
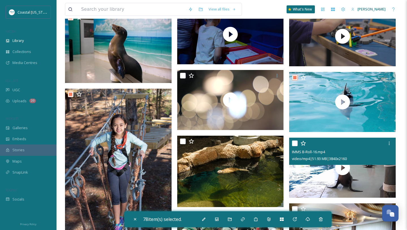
click at [295, 143] on input "checkbox" at bounding box center [295, 143] width 6 height 6
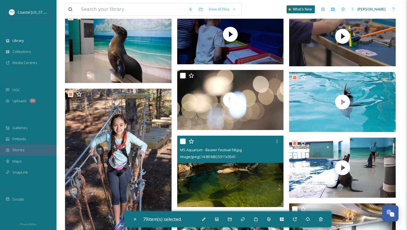
click at [183, 143] on input "checkbox" at bounding box center [183, 141] width 6 height 6
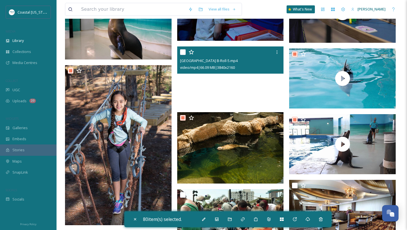
scroll to position [3544, 0]
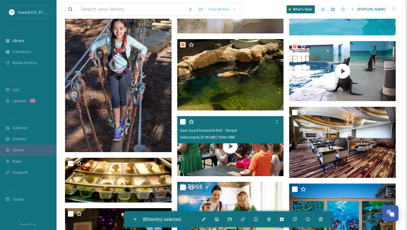
click at [183, 121] on input "checkbox" at bounding box center [183, 122] width 6 height 6
click at [182, 123] on input "checkbox" at bounding box center [183, 122] width 6 height 6
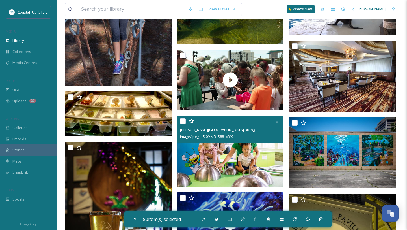
scroll to position [3615, 0]
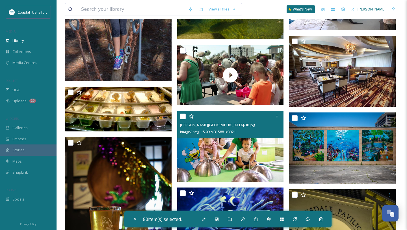
click at [183, 115] on input "checkbox" at bounding box center [183, 116] width 6 height 6
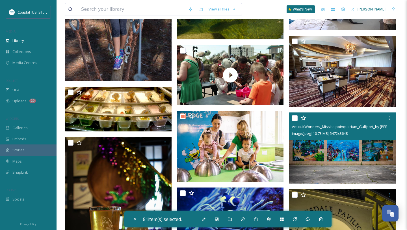
click at [296, 118] on input "checkbox" at bounding box center [295, 118] width 6 height 6
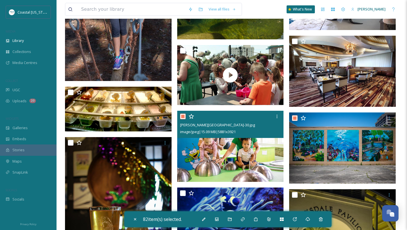
scroll to position [3651, 0]
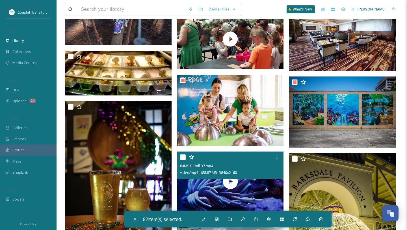
click at [184, 159] on input "checkbox" at bounding box center [183, 157] width 6 height 6
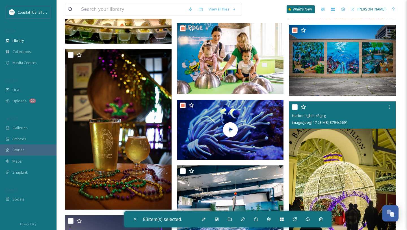
click at [291, 111] on div "Harbor Lights-43.jpg image/jpeg | 17.23 MB | 3794 x 5691" at bounding box center [342, 114] width 107 height 27
click at [294, 108] on input "checkbox" at bounding box center [295, 107] width 6 height 6
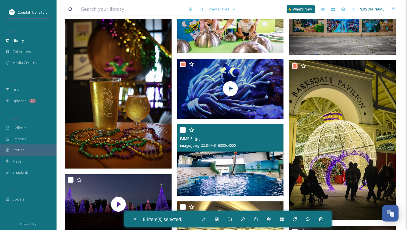
scroll to position [3745, 0]
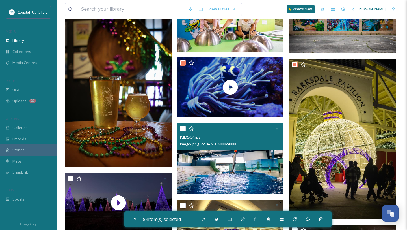
click at [182, 127] on input "checkbox" at bounding box center [183, 129] width 6 height 6
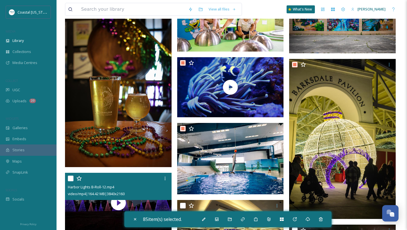
click at [71, 176] on input "checkbox" at bounding box center [71, 178] width 6 height 6
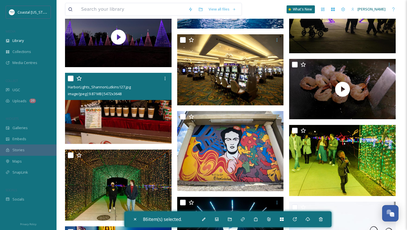
scroll to position [3923, 0]
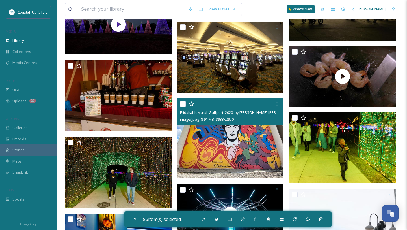
click at [184, 106] on input "checkbox" at bounding box center [183, 104] width 6 height 6
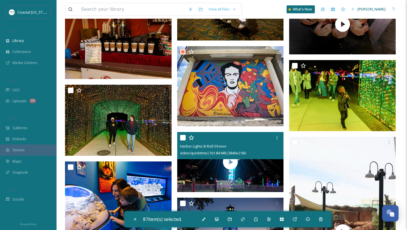
scroll to position [3975, 0]
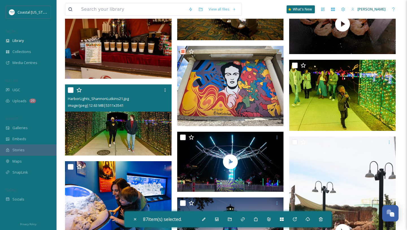
click at [71, 89] on input "checkbox" at bounding box center [71, 90] width 6 height 6
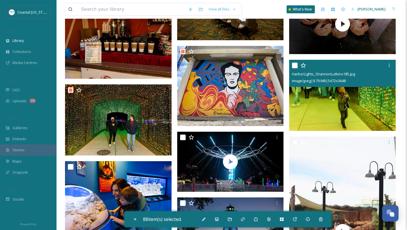
click at [295, 64] on input "checkbox" at bounding box center [295, 66] width 6 height 6
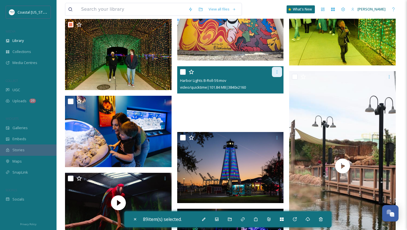
scroll to position [4044, 0]
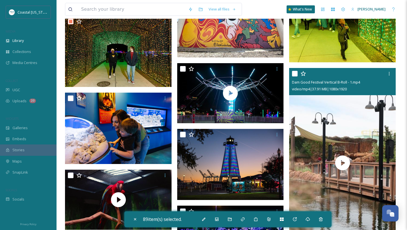
click at [294, 74] on input "checkbox" at bounding box center [295, 74] width 6 height 6
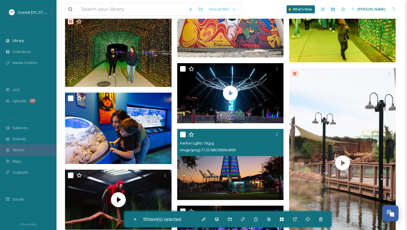
click at [182, 133] on input "checkbox" at bounding box center [183, 135] width 6 height 6
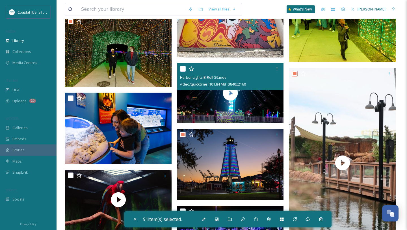
click at [181, 68] on input "checkbox" at bounding box center [183, 69] width 6 height 6
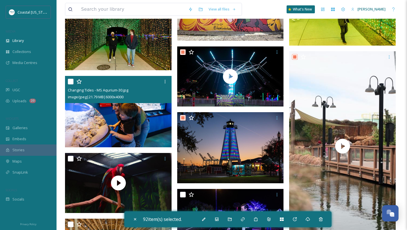
scroll to position [4061, 0]
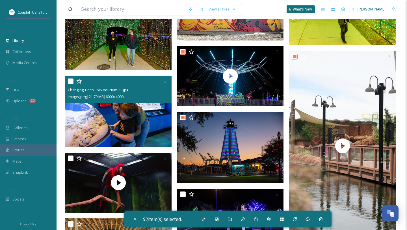
click at [70, 80] on input "checkbox" at bounding box center [71, 81] width 6 height 6
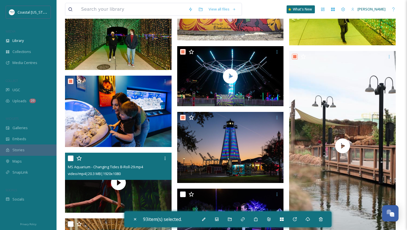
click at [72, 159] on input "checkbox" at bounding box center [71, 158] width 6 height 6
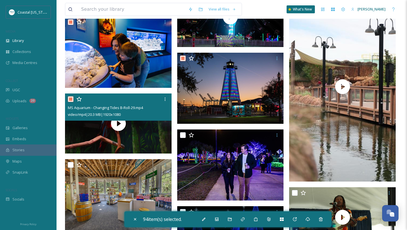
scroll to position [4154, 0]
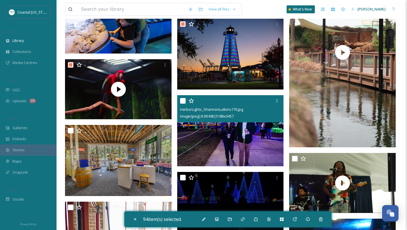
click at [183, 100] on input "checkbox" at bounding box center [183, 101] width 6 height 6
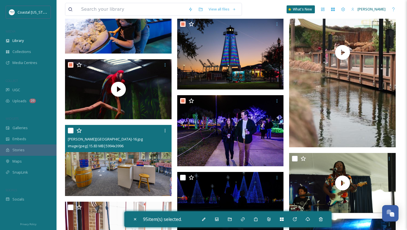
click at [69, 131] on input "checkbox" at bounding box center [71, 131] width 6 height 6
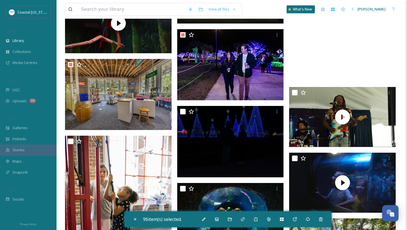
scroll to position [4222, 0]
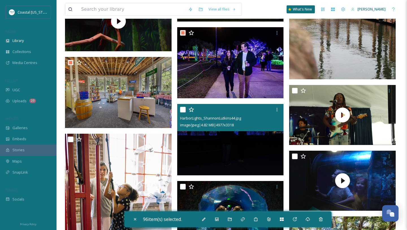
click at [182, 110] on input "checkbox" at bounding box center [183, 110] width 6 height 6
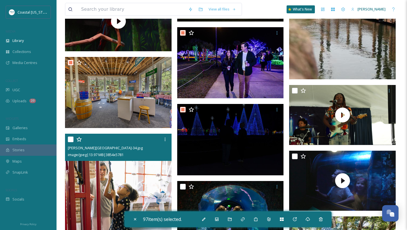
click at [70, 140] on input "checkbox" at bounding box center [71, 139] width 6 height 6
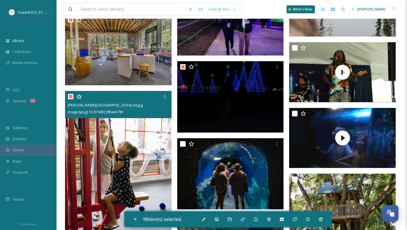
scroll to position [4320, 0]
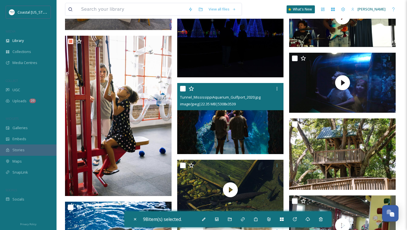
click at [182, 86] on input "checkbox" at bounding box center [183, 89] width 6 height 6
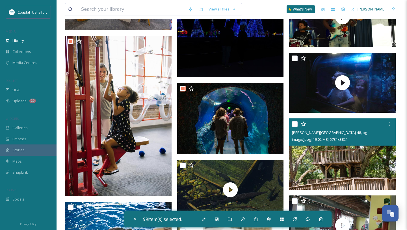
click at [295, 125] on input "checkbox" at bounding box center [295, 124] width 6 height 6
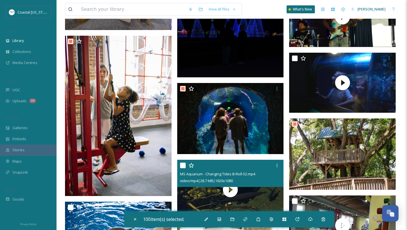
click at [182, 167] on input "checkbox" at bounding box center [183, 165] width 6 height 6
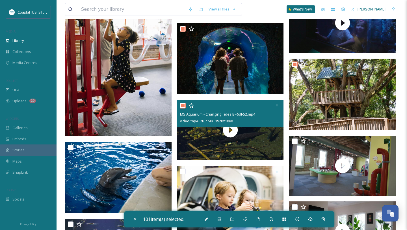
scroll to position [4408, 0]
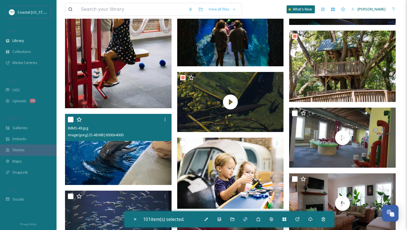
click at [71, 119] on input "checkbox" at bounding box center [71, 120] width 6 height 6
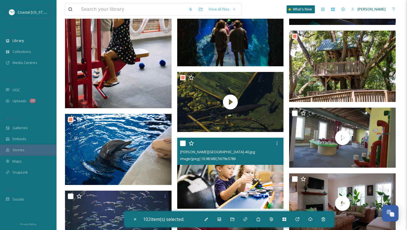
click at [183, 141] on input "checkbox" at bounding box center [183, 143] width 6 height 6
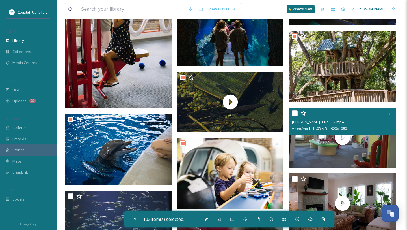
click at [295, 113] on input "checkbox" at bounding box center [295, 113] width 6 height 6
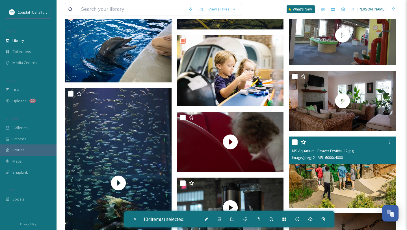
scroll to position [4514, 0]
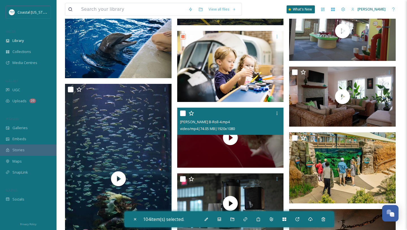
click at [185, 113] on input "checkbox" at bounding box center [183, 113] width 6 height 6
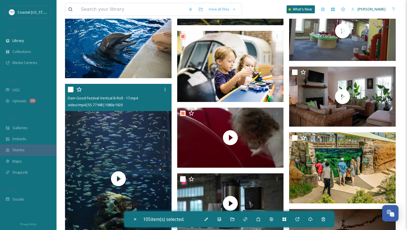
click at [72, 88] on input "checkbox" at bounding box center [71, 90] width 6 height 6
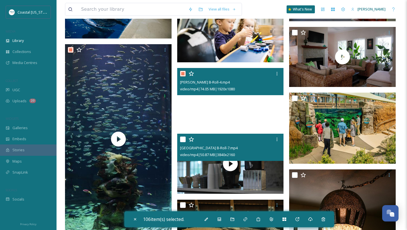
scroll to position [4560, 0]
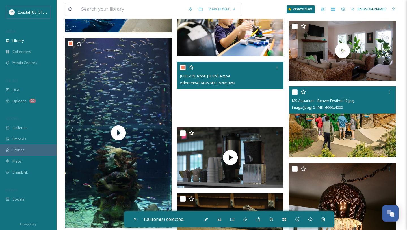
click at [295, 92] on input "checkbox" at bounding box center [295, 92] width 6 height 6
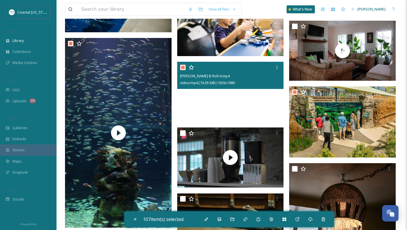
drag, startPoint x: 183, startPoint y: 133, endPoint x: 222, endPoint y: 101, distance: 50.4
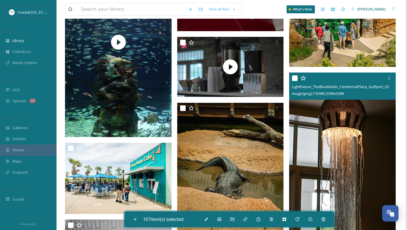
scroll to position [4655, 0]
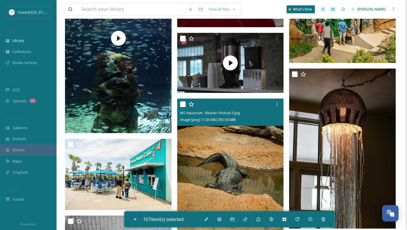
click at [182, 104] on input "checkbox" at bounding box center [183, 104] width 6 height 6
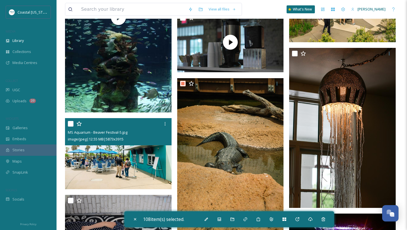
scroll to position [4687, 0]
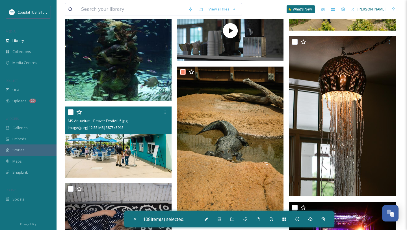
click at [70, 113] on input "checkbox" at bounding box center [71, 112] width 6 height 6
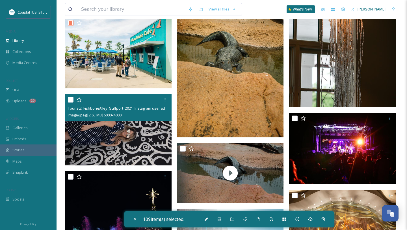
scroll to position [4782, 0]
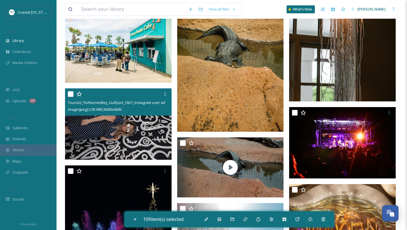
click at [71, 94] on input "checkbox" at bounding box center [71, 94] width 6 height 6
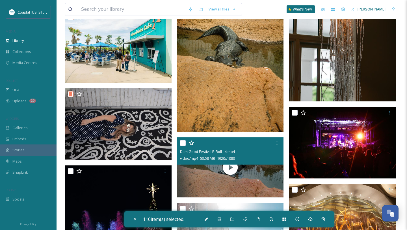
click at [184, 143] on input "checkbox" at bounding box center [183, 143] width 6 height 6
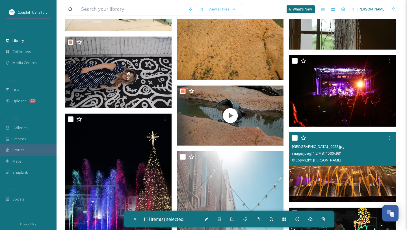
scroll to position [4833, 0]
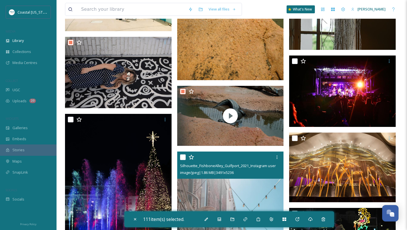
click at [183, 157] on input "checkbox" at bounding box center [183, 157] width 6 height 6
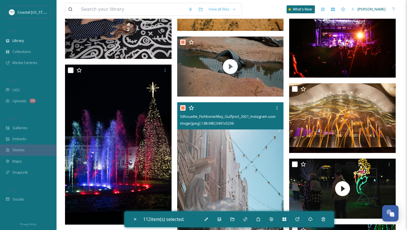
scroll to position [4884, 0]
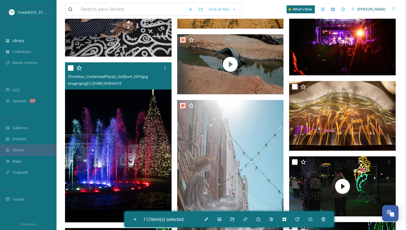
click at [71, 67] on input "checkbox" at bounding box center [71, 68] width 6 height 6
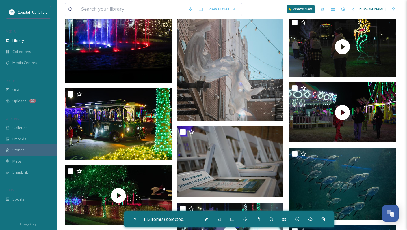
scroll to position [5045, 0]
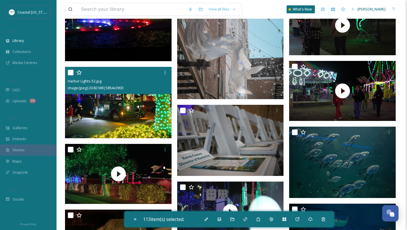
click at [72, 73] on input "checkbox" at bounding box center [71, 73] width 6 height 6
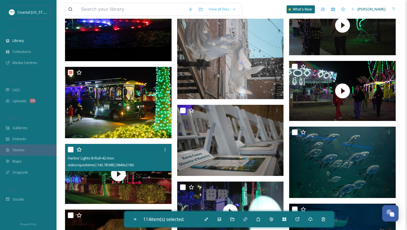
click at [71, 150] on input "checkbox" at bounding box center [71, 150] width 6 height 6
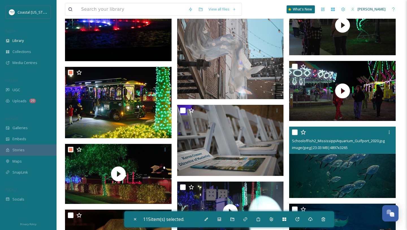
click at [294, 133] on input "checkbox" at bounding box center [295, 132] width 6 height 6
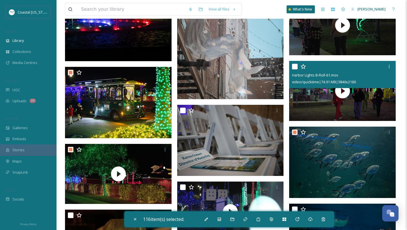
click at [295, 65] on input "checkbox" at bounding box center [295, 67] width 6 height 6
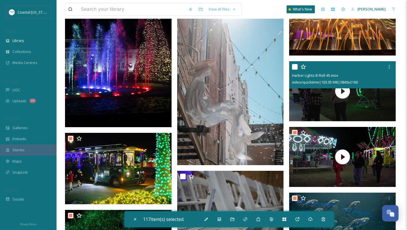
click at [295, 66] on input "checkbox" at bounding box center [295, 67] width 6 height 6
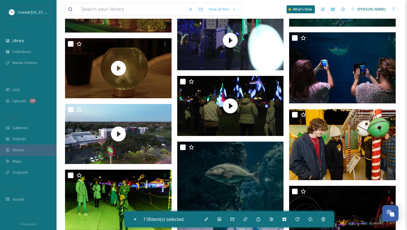
scroll to position [5225, 0]
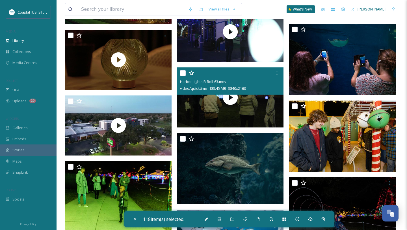
click at [182, 73] on input "checkbox" at bounding box center [183, 73] width 6 height 6
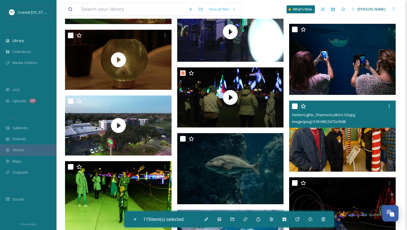
click at [295, 107] on input "checkbox" at bounding box center [295, 106] width 6 height 6
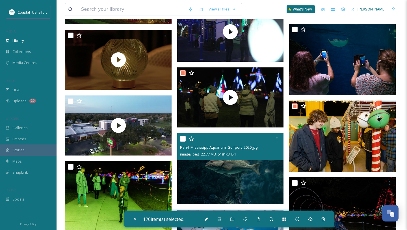
click at [184, 140] on input "checkbox" at bounding box center [183, 139] width 6 height 6
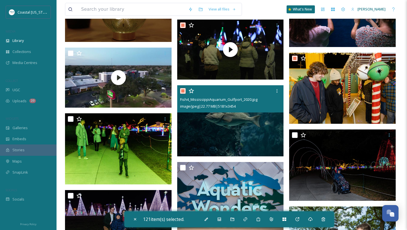
scroll to position [5286, 0]
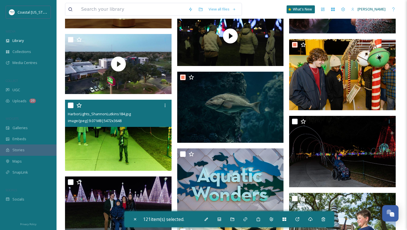
click at [70, 104] on input "checkbox" at bounding box center [71, 105] width 6 height 6
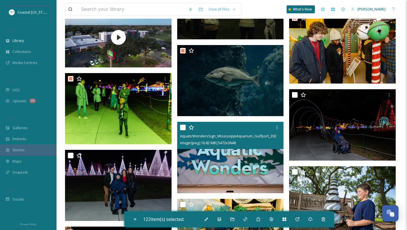
scroll to position [5324, 0]
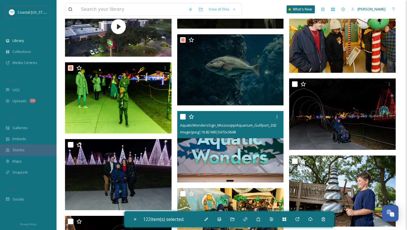
click at [182, 118] on input "checkbox" at bounding box center [183, 117] width 6 height 6
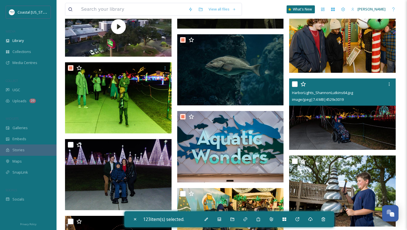
click at [295, 83] on input "checkbox" at bounding box center [295, 84] width 6 height 6
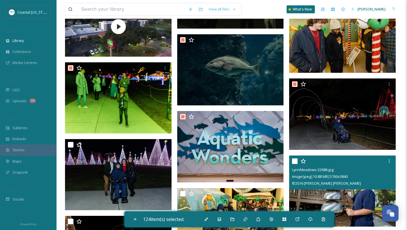
click at [297, 161] on input "checkbox" at bounding box center [295, 161] width 6 height 6
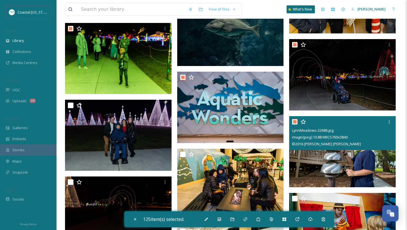
scroll to position [5364, 0]
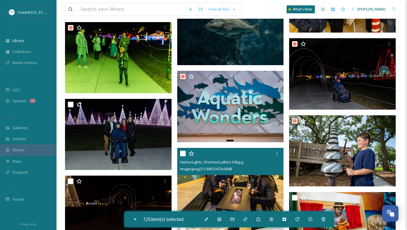
click at [181, 153] on input "checkbox" at bounding box center [183, 153] width 6 height 6
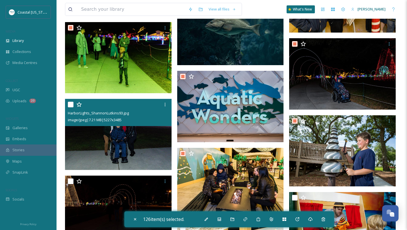
click at [69, 103] on input "checkbox" at bounding box center [71, 105] width 6 height 6
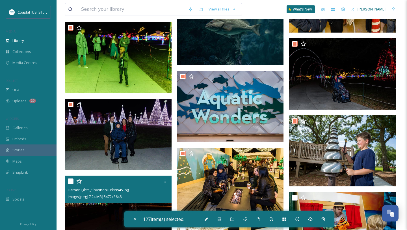
click at [70, 179] on input "checkbox" at bounding box center [71, 181] width 6 height 6
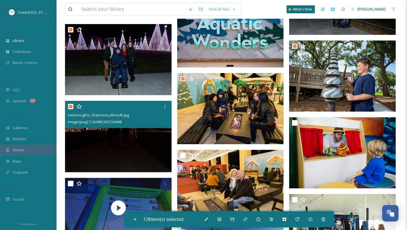
scroll to position [5478, 0]
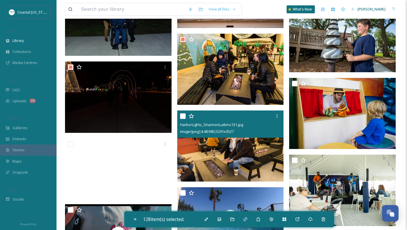
click at [183, 115] on input "checkbox" at bounding box center [183, 116] width 6 height 6
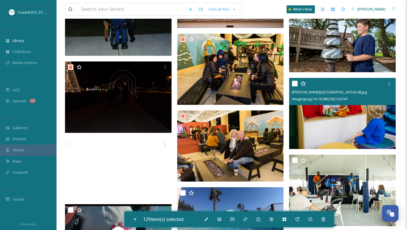
click at [297, 83] on input "checkbox" at bounding box center [295, 84] width 6 height 6
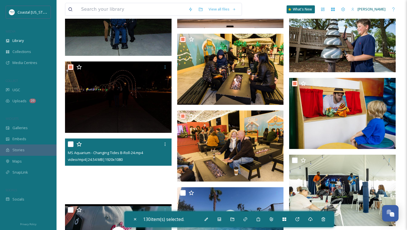
click at [68, 145] on input "checkbox" at bounding box center [71, 144] width 6 height 6
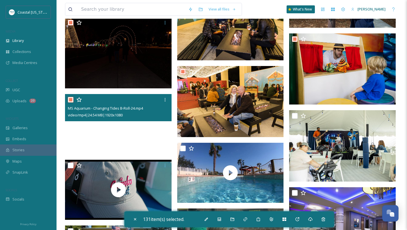
scroll to position [5540, 0]
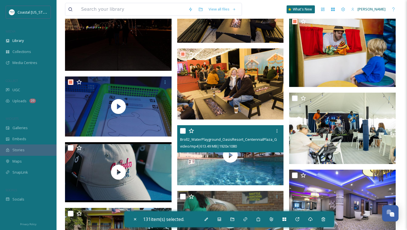
click at [183, 130] on input "checkbox" at bounding box center [183, 131] width 6 height 6
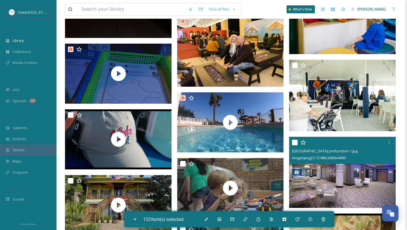
scroll to position [5585, 0]
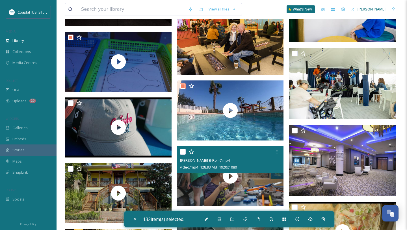
click at [181, 153] on input "checkbox" at bounding box center [183, 152] width 6 height 6
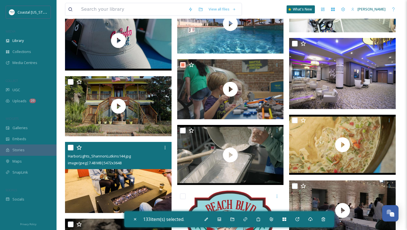
scroll to position [5676, 0]
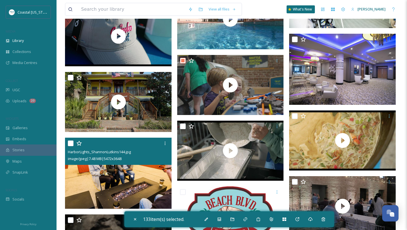
click at [71, 144] on input "checkbox" at bounding box center [71, 143] width 6 height 6
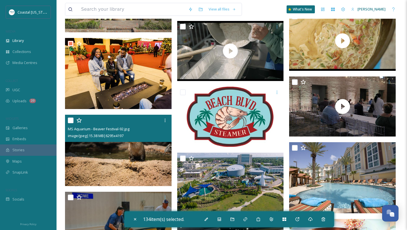
scroll to position [5784, 0]
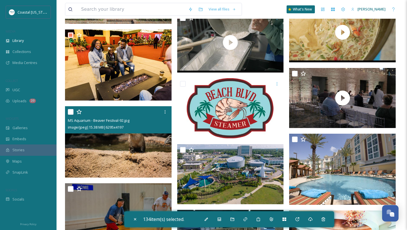
click at [72, 114] on input "checkbox" at bounding box center [71, 112] width 6 height 6
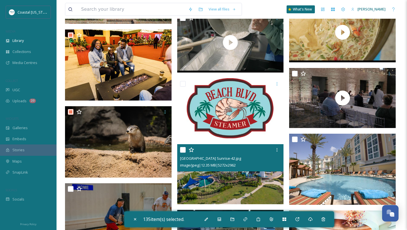
click at [183, 148] on input "checkbox" at bounding box center [183, 150] width 6 height 6
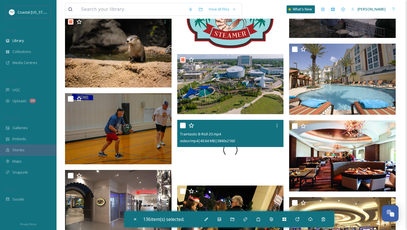
scroll to position [5878, 0]
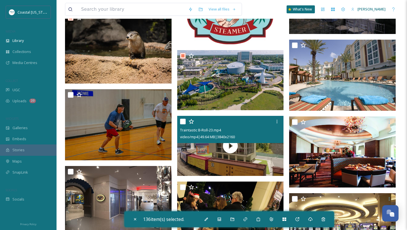
click at [184, 122] on input "checkbox" at bounding box center [183, 122] width 6 height 6
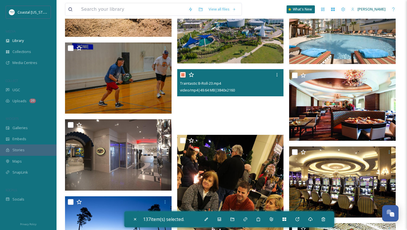
scroll to position [5935, 0]
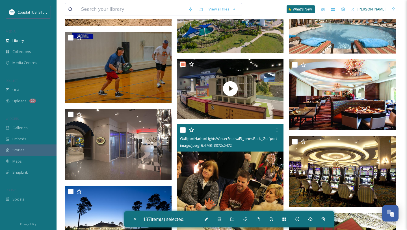
click at [182, 130] on input "checkbox" at bounding box center [183, 130] width 6 height 6
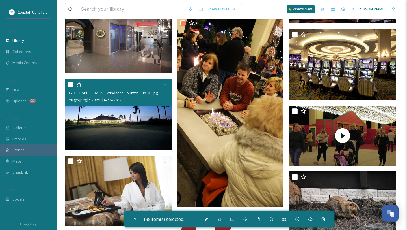
scroll to position [6041, 0]
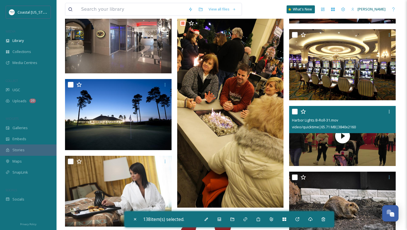
click at [293, 111] on input "checkbox" at bounding box center [295, 112] width 6 height 6
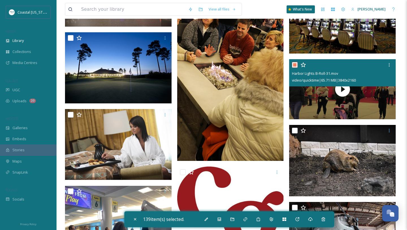
scroll to position [6090, 0]
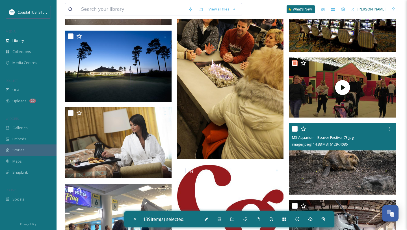
click at [294, 128] on input "checkbox" at bounding box center [295, 129] width 6 height 6
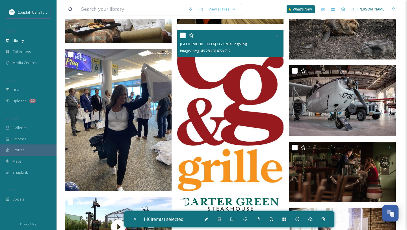
scroll to position [6229, 0]
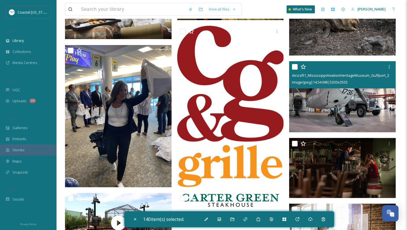
click at [296, 68] on input "checkbox" at bounding box center [295, 67] width 6 height 6
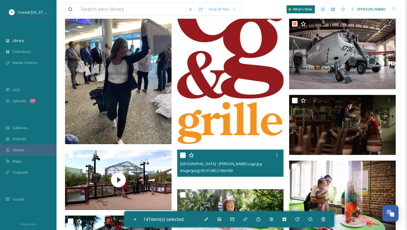
scroll to position [6290, 0]
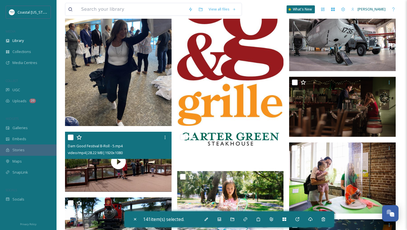
click at [71, 138] on input "checkbox" at bounding box center [71, 137] width 6 height 6
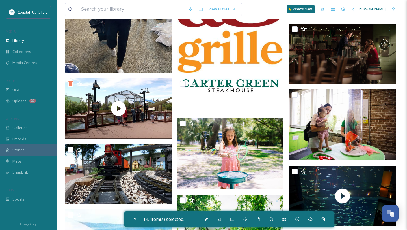
scroll to position [6348, 0]
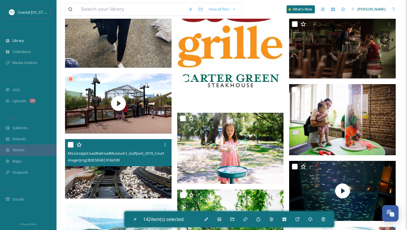
click at [72, 145] on input "checkbox" at bounding box center [71, 145] width 6 height 6
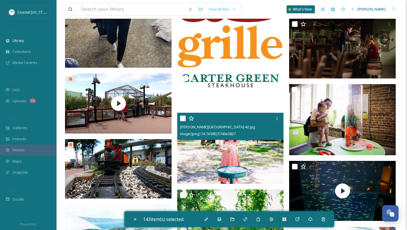
click at [183, 118] on input "checkbox" at bounding box center [183, 118] width 6 height 6
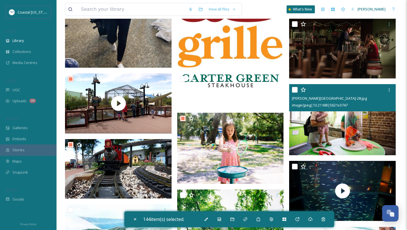
click at [293, 88] on input "checkbox" at bounding box center [295, 90] width 6 height 6
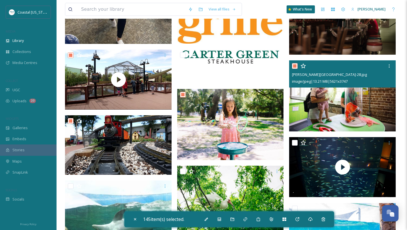
scroll to position [6393, 0]
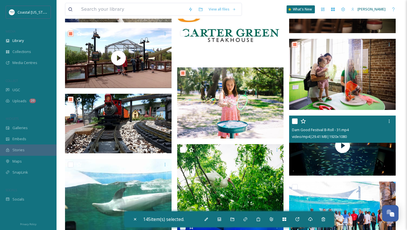
click at [292, 118] on div at bounding box center [295, 121] width 6 height 6
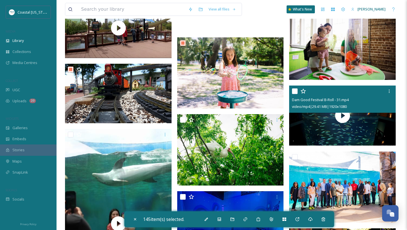
scroll to position [6425, 0]
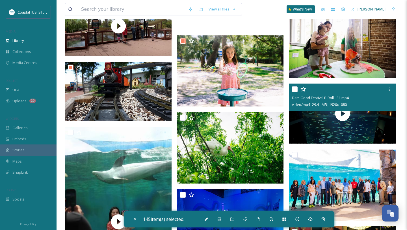
click at [296, 89] on input "checkbox" at bounding box center [295, 89] width 6 height 6
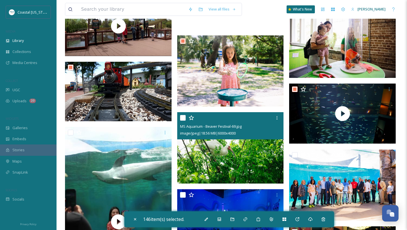
click at [183, 119] on input "checkbox" at bounding box center [183, 118] width 6 height 6
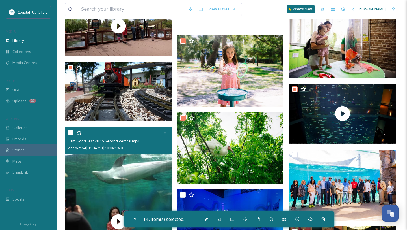
click at [70, 135] on input "checkbox" at bounding box center [71, 133] width 6 height 6
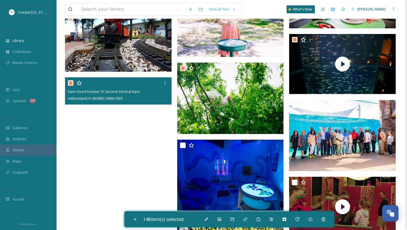
scroll to position [6475, 0]
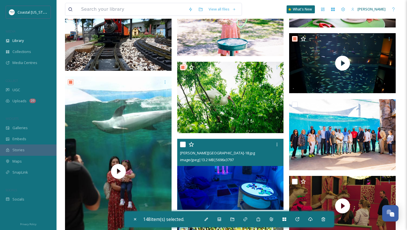
click at [183, 146] on input "checkbox" at bounding box center [183, 144] width 6 height 6
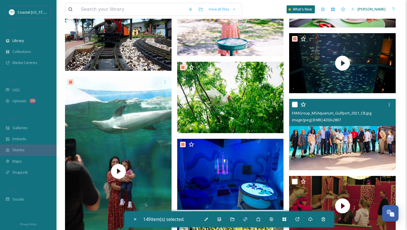
click at [297, 103] on input "checkbox" at bounding box center [295, 105] width 6 height 6
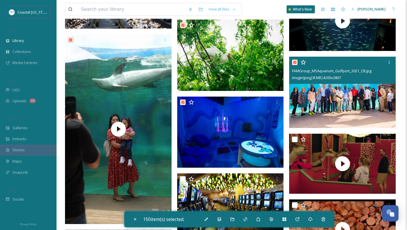
scroll to position [6517, 0]
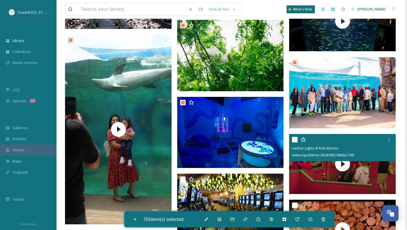
click at [293, 141] on input "checkbox" at bounding box center [295, 140] width 6 height 6
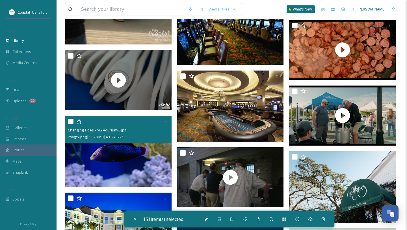
scroll to position [6711, 0]
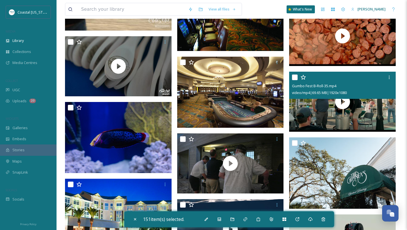
click at [296, 78] on input "checkbox" at bounding box center [295, 77] width 6 height 6
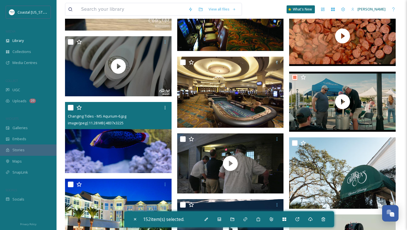
click at [71, 107] on input "checkbox" at bounding box center [71, 108] width 6 height 6
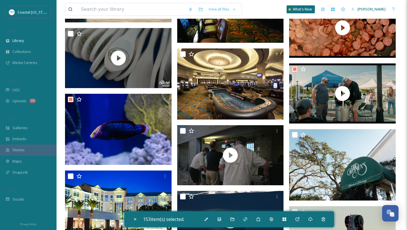
scroll to position [6720, 0]
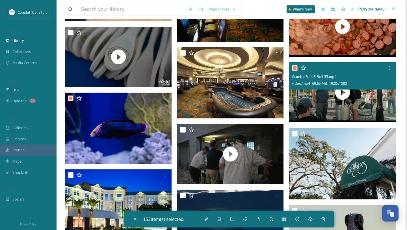
click at [293, 67] on input "checkbox" at bounding box center [295, 68] width 6 height 6
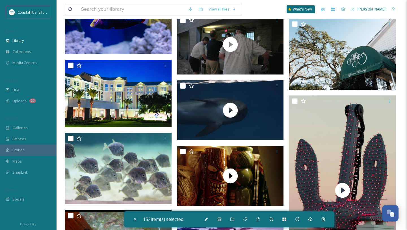
scroll to position [6832, 0]
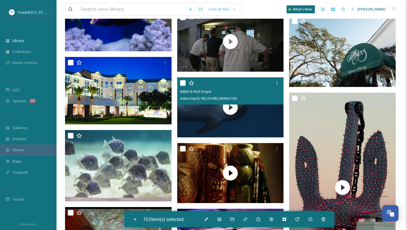
click at [183, 84] on input "checkbox" at bounding box center [183, 83] width 6 height 6
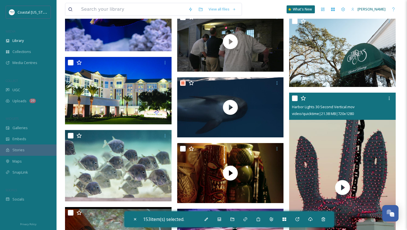
click at [294, 98] on input "checkbox" at bounding box center [295, 98] width 6 height 6
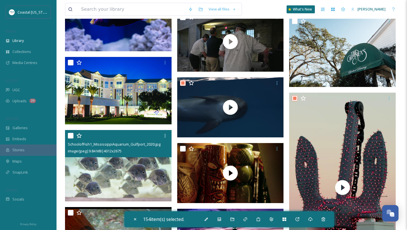
click at [71, 136] on input "checkbox" at bounding box center [71, 136] width 6 height 6
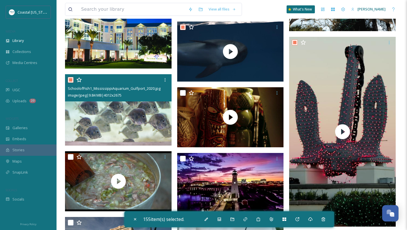
scroll to position [6929, 0]
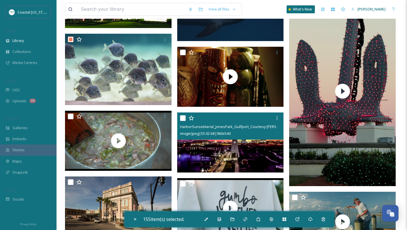
click at [183, 120] on input "checkbox" at bounding box center [183, 118] width 6 height 6
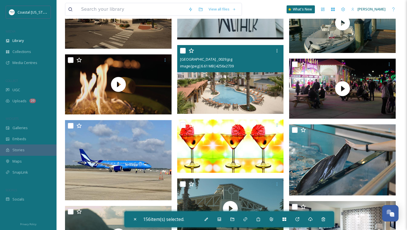
scroll to position [7128, 0]
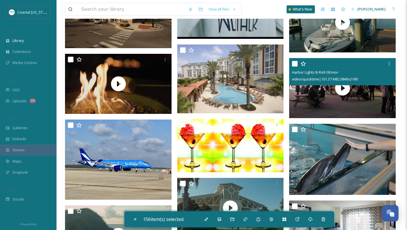
click at [295, 65] on input "checkbox" at bounding box center [295, 64] width 6 height 6
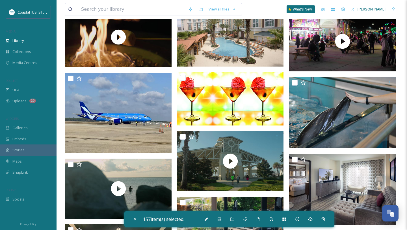
scroll to position [7179, 0]
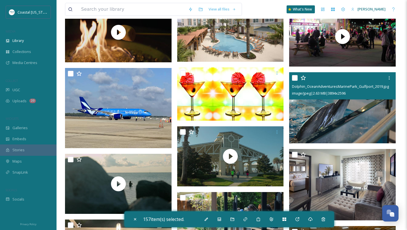
click at [294, 80] on input "checkbox" at bounding box center [295, 78] width 6 height 6
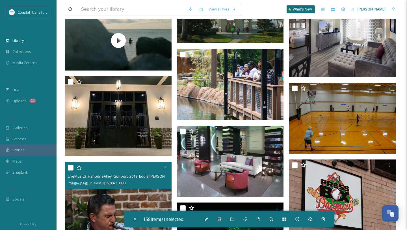
scroll to position [7345, 0]
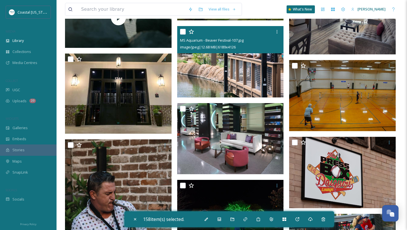
click at [184, 32] on input "checkbox" at bounding box center [183, 32] width 6 height 6
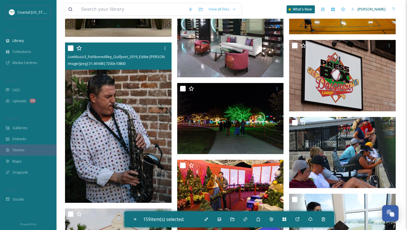
scroll to position [7460, 0]
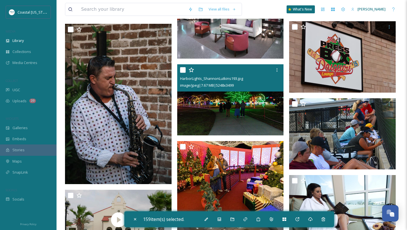
click at [181, 70] on input "checkbox" at bounding box center [183, 70] width 6 height 6
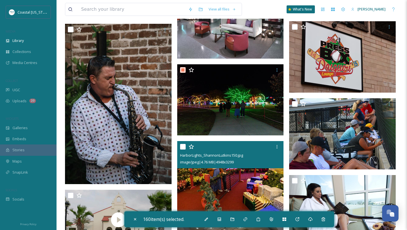
click at [184, 147] on input "checkbox" at bounding box center [183, 147] width 6 height 6
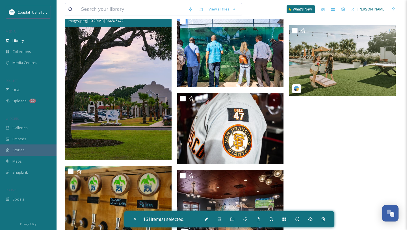
scroll to position [8025, 0]
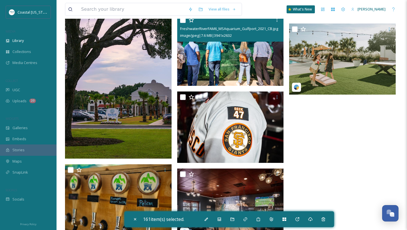
click at [183, 21] on input "checkbox" at bounding box center [183, 20] width 6 height 6
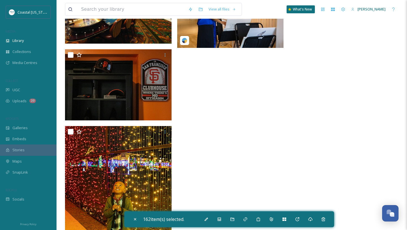
scroll to position [8298, 0]
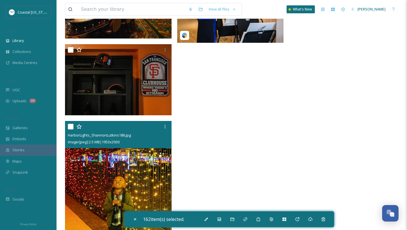
click at [72, 127] on input "checkbox" at bounding box center [71, 127] width 6 height 6
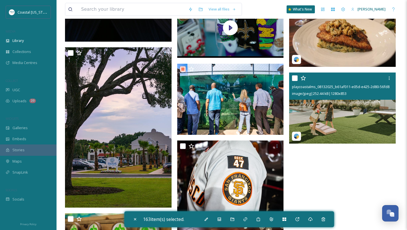
scroll to position [7972, 0]
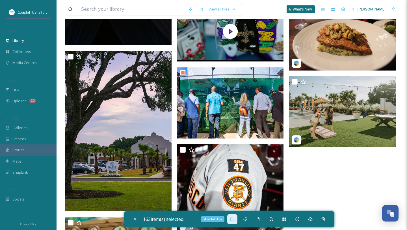
click at [231, 218] on div "Move To Folder" at bounding box center [232, 219] width 10 height 10
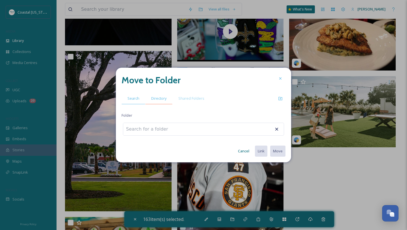
click at [155, 96] on span "Directory" at bounding box center [158, 98] width 15 height 5
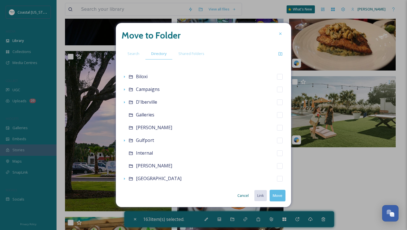
scroll to position [100, 0]
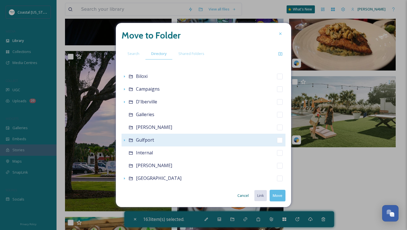
click at [152, 139] on span "Gulfport" at bounding box center [145, 140] width 18 height 6
click at [129, 139] on icon at bounding box center [131, 140] width 5 height 5
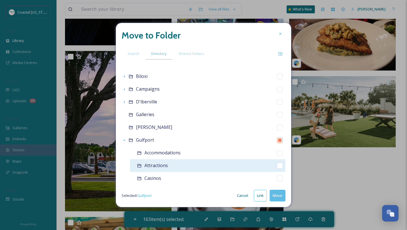
click at [160, 168] on span "Attractions" at bounding box center [156, 165] width 23 height 6
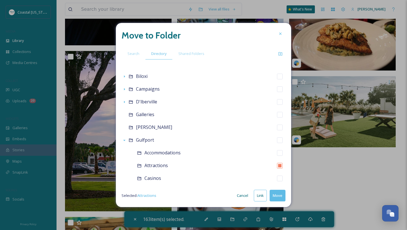
click at [283, 196] on button "Move" at bounding box center [278, 195] width 16 height 12
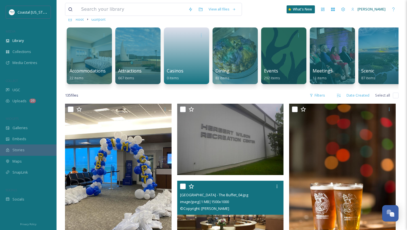
scroll to position [38, 0]
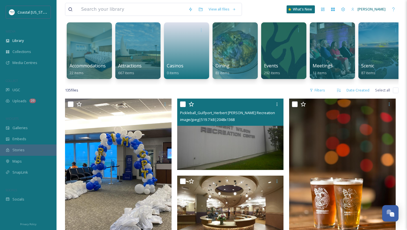
click at [182, 106] on input "checkbox" at bounding box center [183, 104] width 6 height 6
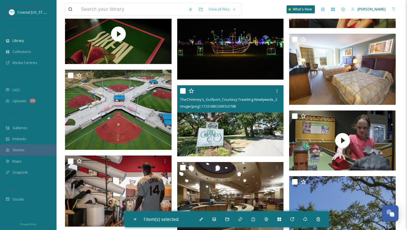
scroll to position [576, 0]
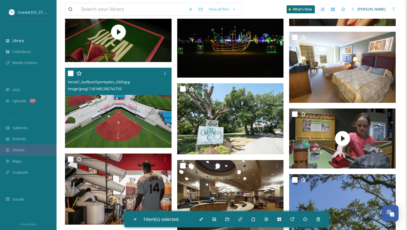
click at [69, 71] on input "checkbox" at bounding box center [71, 73] width 6 height 6
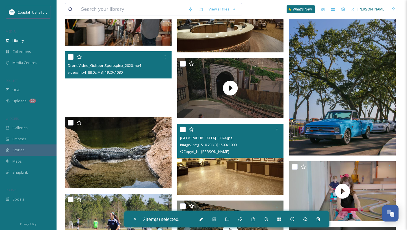
scroll to position [753, 0]
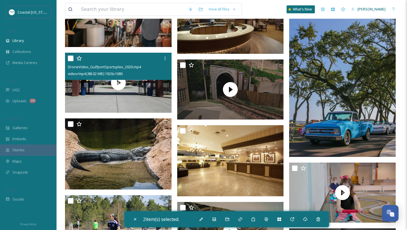
click at [72, 59] on input "checkbox" at bounding box center [71, 58] width 6 height 6
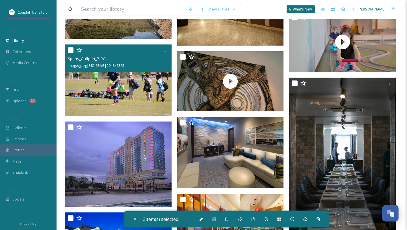
scroll to position [908, 0]
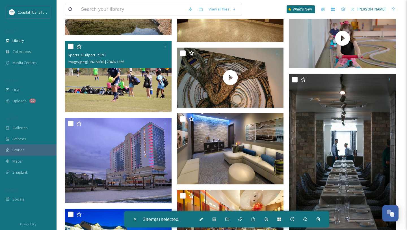
click at [70, 48] on input "checkbox" at bounding box center [71, 47] width 6 height 6
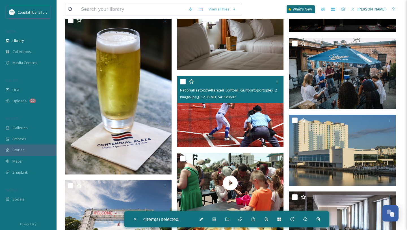
scroll to position [1182, 0]
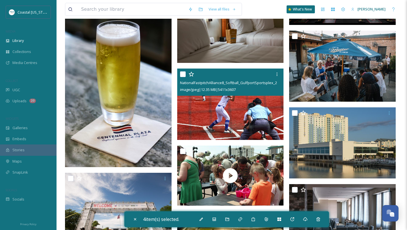
click at [182, 71] on div at bounding box center [231, 74] width 102 height 10
click at [182, 72] on input "checkbox" at bounding box center [183, 74] width 6 height 6
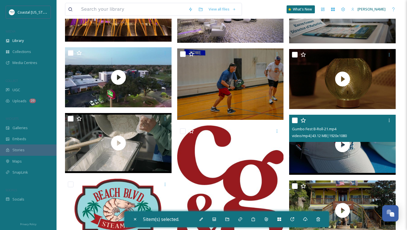
scroll to position [1911, 0]
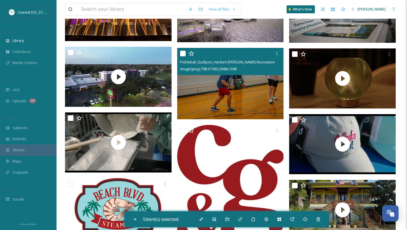
click at [182, 56] on input "checkbox" at bounding box center [183, 54] width 6 height 6
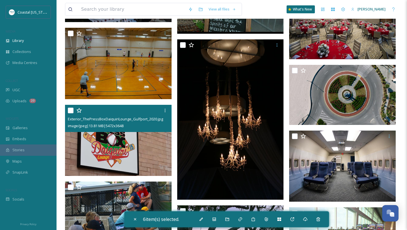
scroll to position [3079, 0]
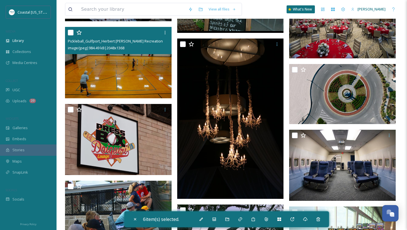
click at [72, 33] on input "checkbox" at bounding box center [71, 33] width 6 height 6
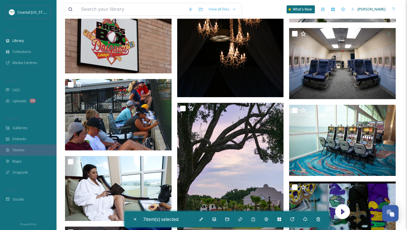
scroll to position [3181, 0]
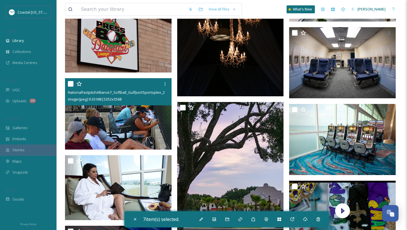
click at [72, 85] on input "checkbox" at bounding box center [71, 84] width 6 height 6
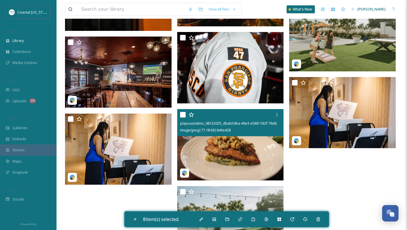
scroll to position [3607, 0]
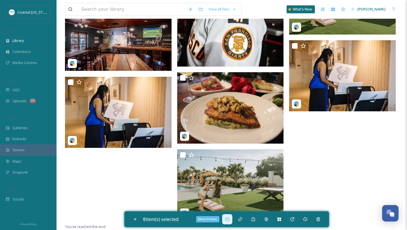
click at [227, 216] on div "Move To Folder" at bounding box center [227, 219] width 10 height 10
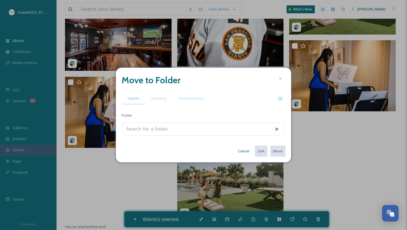
click at [156, 92] on div "Move to Folder Search Directory Shared Folders Folder Cancel Link Move" at bounding box center [203, 115] width 175 height 94
click at [158, 96] on span "Directory" at bounding box center [158, 98] width 15 height 5
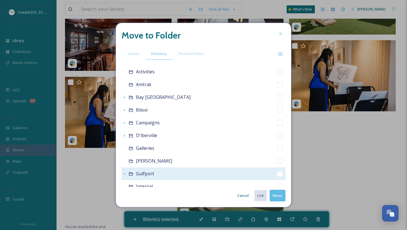
click at [146, 173] on span "Gulfport" at bounding box center [145, 173] width 18 height 6
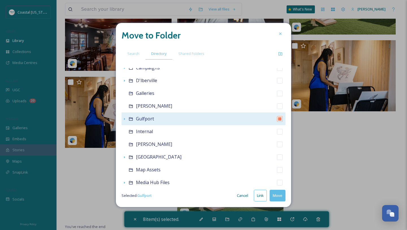
scroll to position [123, 0]
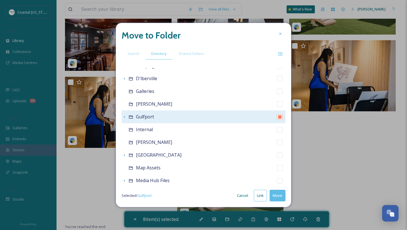
click at [132, 115] on icon at bounding box center [131, 117] width 5 height 5
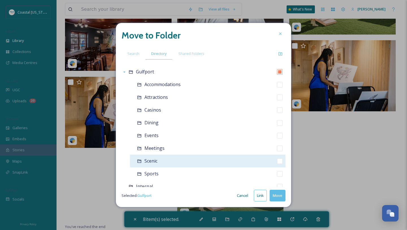
scroll to position [168, 0]
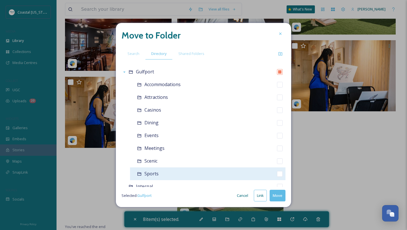
click at [153, 173] on span "Sports" at bounding box center [152, 173] width 14 height 6
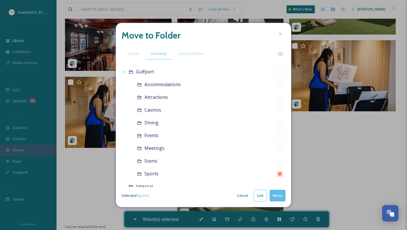
click at [279, 195] on button "Move" at bounding box center [278, 195] width 16 height 12
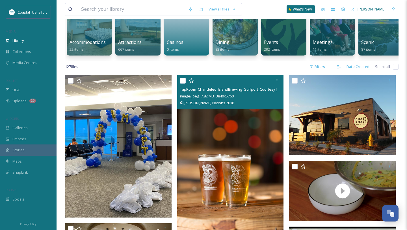
scroll to position [0, 0]
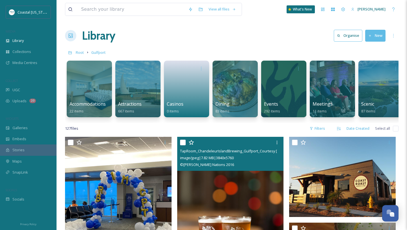
click at [183, 141] on input "checkbox" at bounding box center [183, 142] width 6 height 6
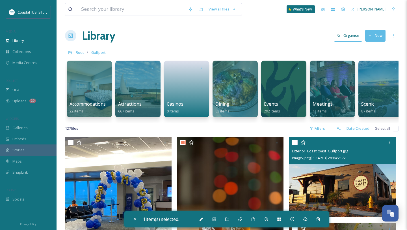
click at [296, 140] on input "checkbox" at bounding box center [295, 142] width 6 height 6
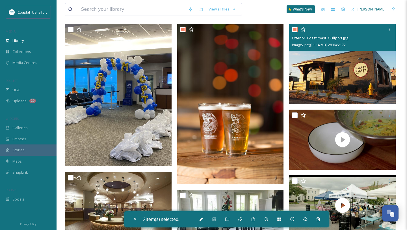
scroll to position [121, 0]
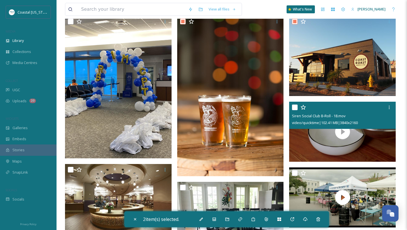
click at [295, 105] on input "checkbox" at bounding box center [295, 107] width 6 height 6
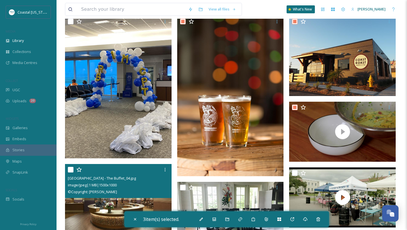
click at [71, 169] on input "checkbox" at bounding box center [71, 170] width 6 height 6
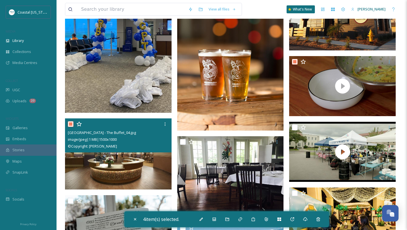
scroll to position [184, 0]
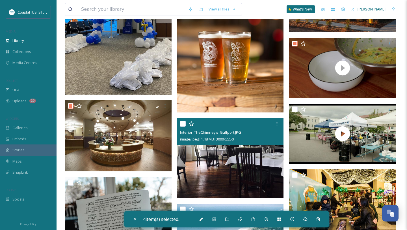
click at [182, 122] on input "checkbox" at bounding box center [183, 124] width 6 height 6
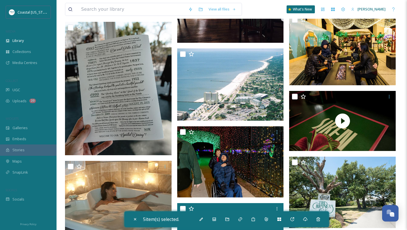
scroll to position [336, 0]
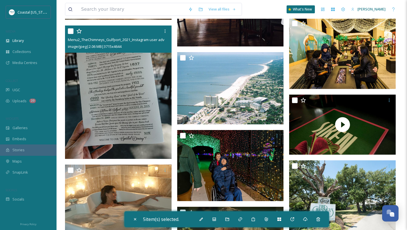
click at [69, 33] on input "checkbox" at bounding box center [71, 31] width 6 height 6
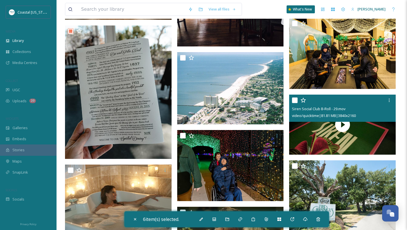
click at [295, 100] on input "checkbox" at bounding box center [295, 100] width 6 height 6
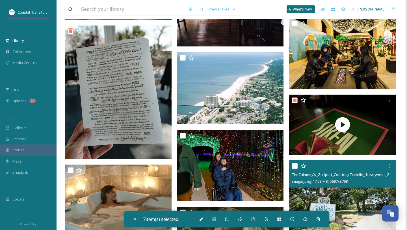
click at [293, 165] on input "checkbox" at bounding box center [295, 166] width 6 height 6
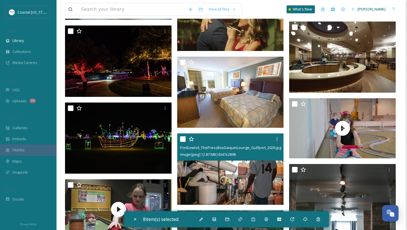
scroll to position [560, 0]
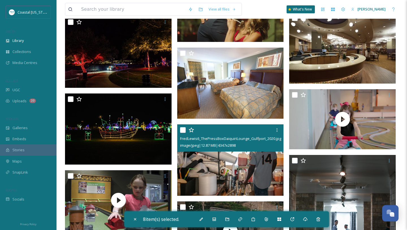
click at [183, 130] on input "checkbox" at bounding box center [183, 130] width 6 height 6
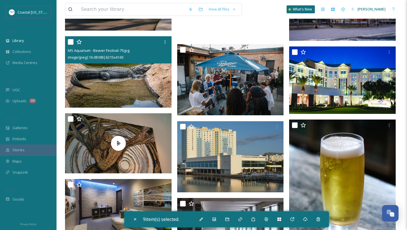
scroll to position [929, 0]
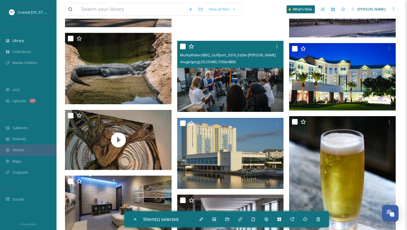
click at [183, 45] on input "checkbox" at bounding box center [183, 47] width 6 height 6
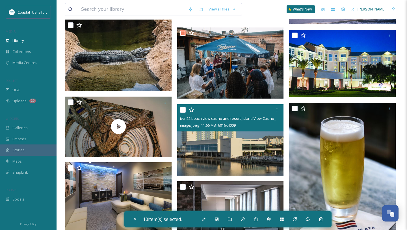
scroll to position [943, 0]
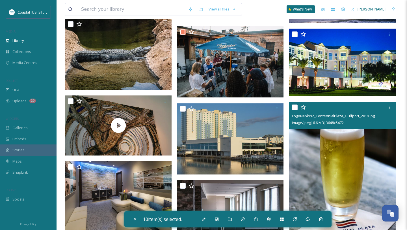
click at [296, 107] on input "checkbox" at bounding box center [295, 107] width 6 height 6
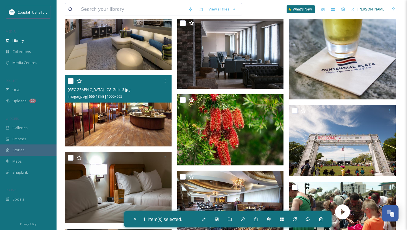
scroll to position [1115, 0]
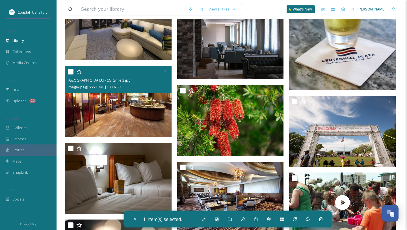
click at [71, 74] on input "checkbox" at bounding box center [71, 72] width 6 height 6
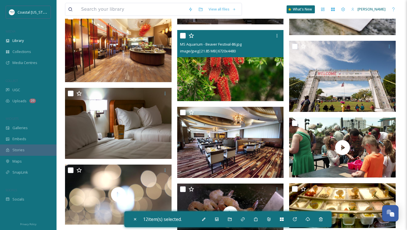
scroll to position [1186, 0]
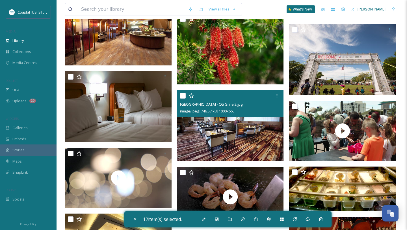
click at [184, 96] on input "checkbox" at bounding box center [183, 96] width 6 height 6
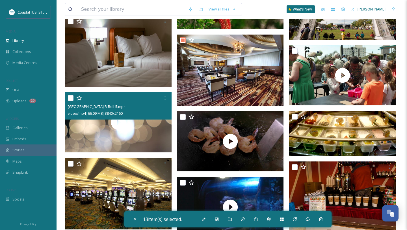
scroll to position [1243, 0]
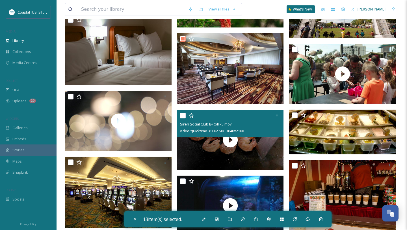
click at [185, 114] on input "checkbox" at bounding box center [183, 116] width 6 height 6
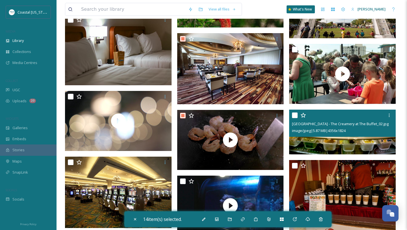
click at [294, 116] on input "checkbox" at bounding box center [295, 115] width 6 height 6
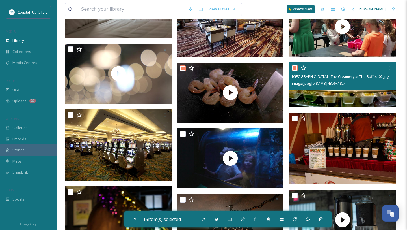
scroll to position [1292, 0]
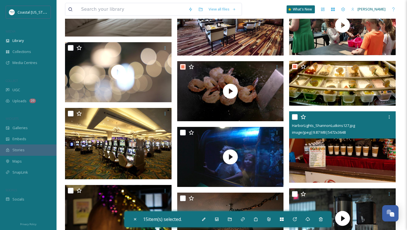
click at [294, 116] on input "checkbox" at bounding box center [295, 117] width 6 height 6
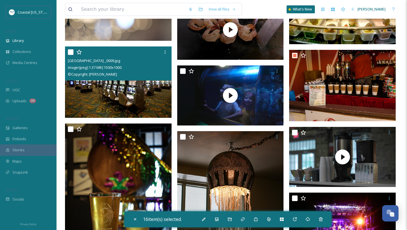
scroll to position [1354, 0]
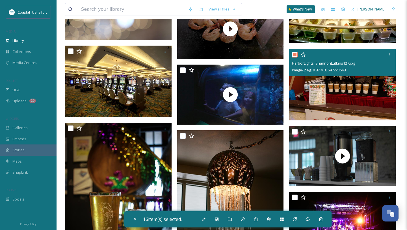
click at [295, 55] on input "checkbox" at bounding box center [295, 55] width 6 height 6
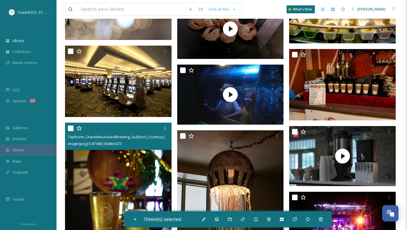
click at [70, 128] on input "checkbox" at bounding box center [71, 128] width 6 height 6
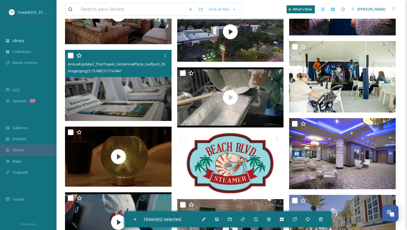
scroll to position [1734, 0]
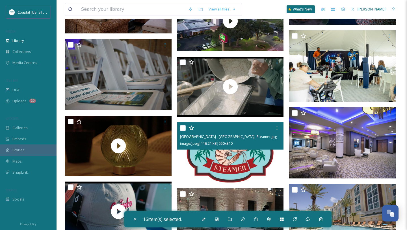
click at [182, 126] on input "checkbox" at bounding box center [183, 128] width 6 height 6
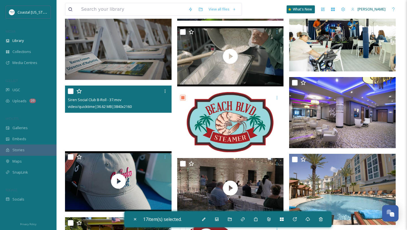
scroll to position [1765, 0]
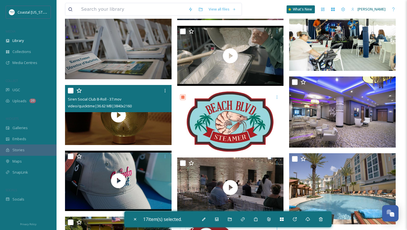
click at [72, 90] on input "checkbox" at bounding box center [71, 91] width 6 height 6
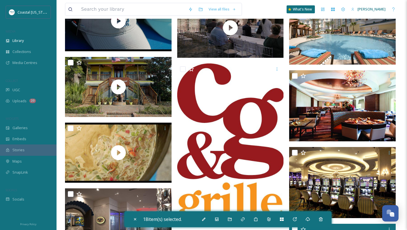
scroll to position [1868, 0]
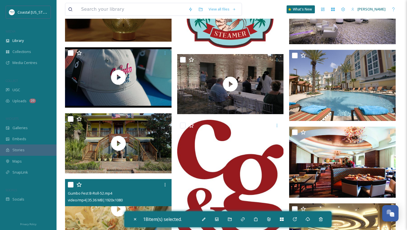
click at [70, 184] on input "checkbox" at bounding box center [71, 185] width 6 height 6
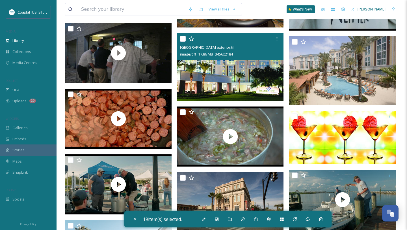
scroll to position [2403, 0]
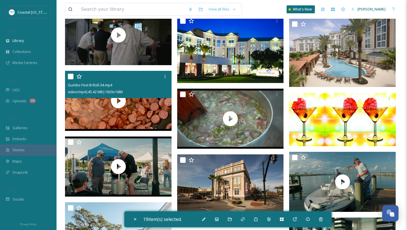
click at [70, 75] on input "checkbox" at bounding box center [71, 77] width 6 height 6
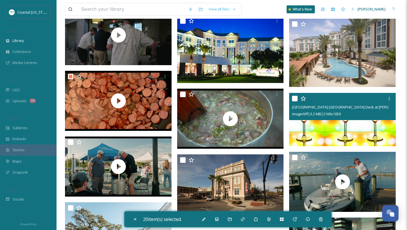
click at [294, 98] on input "checkbox" at bounding box center [295, 99] width 6 height 6
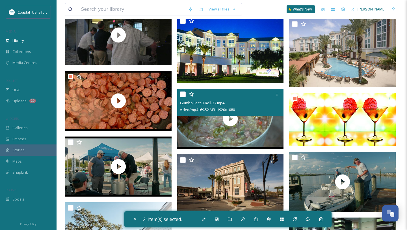
click at [183, 92] on input "checkbox" at bounding box center [183, 94] width 6 height 6
click at [180, 94] on div "Gumbo Fest B-Roll-37.mp4 video/mp4 | 69.52 MB | 1920 x 1080" at bounding box center [230, 102] width 107 height 27
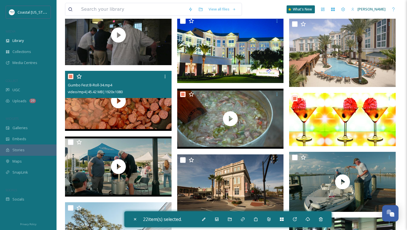
click at [70, 76] on input "checkbox" at bounding box center [71, 77] width 6 height 6
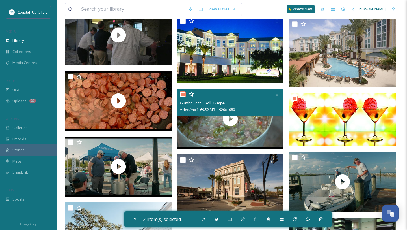
click at [183, 95] on input "checkbox" at bounding box center [183, 94] width 6 height 6
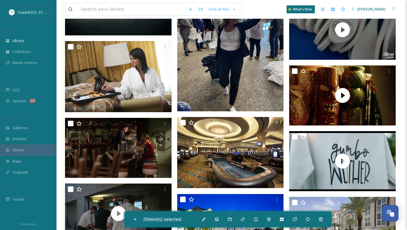
scroll to position [2221, 0]
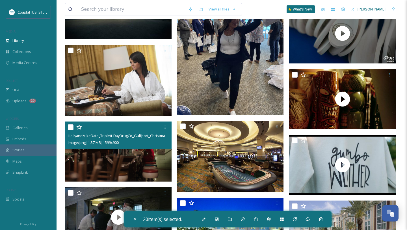
click at [71, 127] on input "checkbox" at bounding box center [71, 127] width 6 height 6
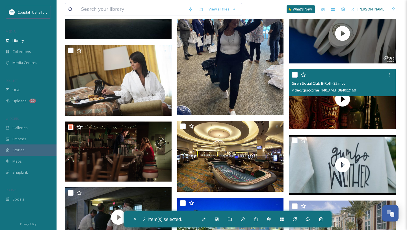
click at [293, 76] on input "checkbox" at bounding box center [295, 75] width 6 height 6
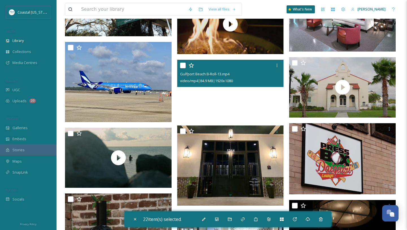
scroll to position [2649, 0]
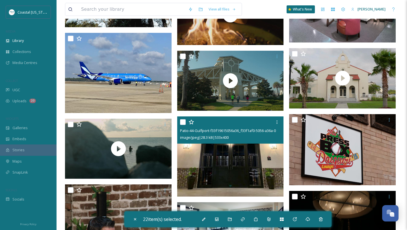
click at [182, 122] on input "checkbox" at bounding box center [183, 122] width 6 height 6
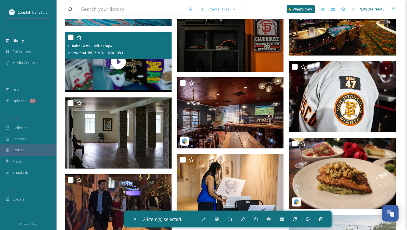
scroll to position [3265, 0]
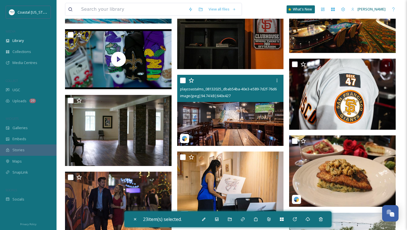
click at [183, 81] on input "checkbox" at bounding box center [183, 80] width 6 height 6
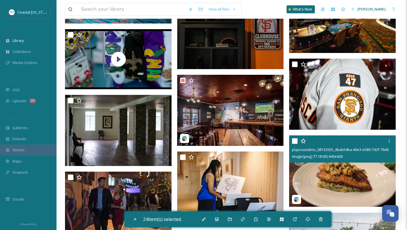
click at [294, 140] on input "checkbox" at bounding box center [295, 141] width 6 height 6
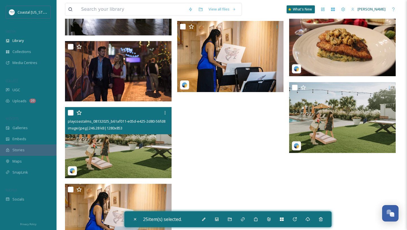
scroll to position [3401, 0]
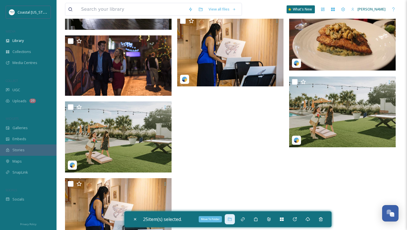
click at [232, 218] on icon at bounding box center [230, 218] width 4 height 3
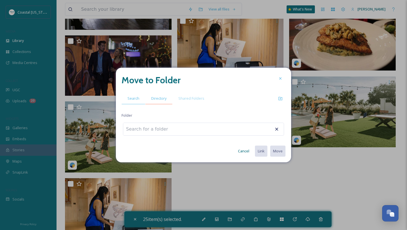
click at [160, 98] on span "Directory" at bounding box center [158, 98] width 15 height 5
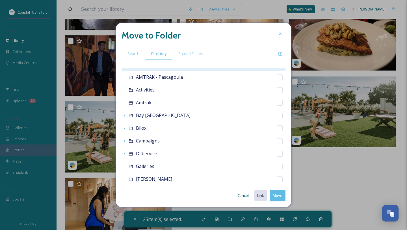
scroll to position [84, 0]
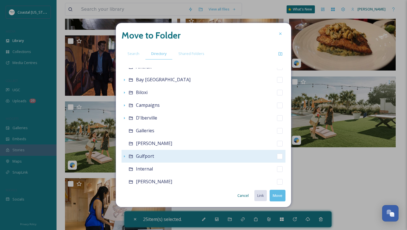
click at [145, 155] on span "Gulfport" at bounding box center [145, 156] width 18 height 6
click at [132, 156] on icon at bounding box center [131, 156] width 5 height 5
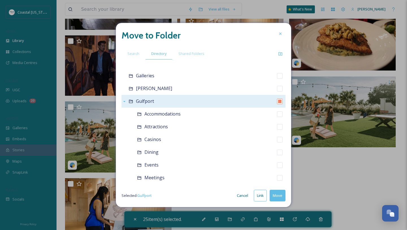
scroll to position [141, 0]
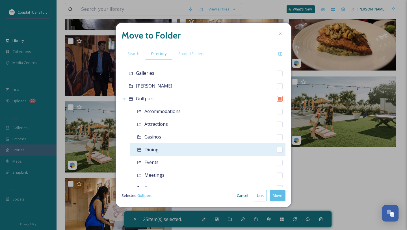
click at [152, 146] on div "Dining" at bounding box center [208, 149] width 156 height 13
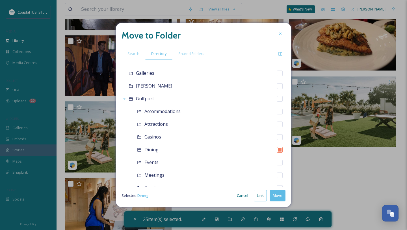
click at [277, 195] on button "Move" at bounding box center [278, 195] width 16 height 12
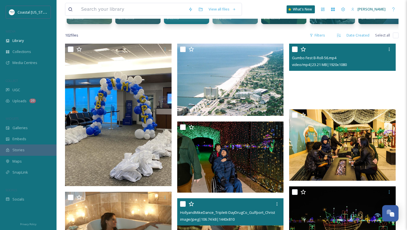
scroll to position [70, 0]
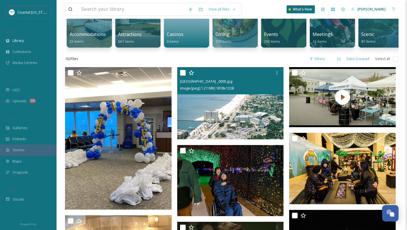
click at [180, 74] on input "checkbox" at bounding box center [183, 73] width 6 height 6
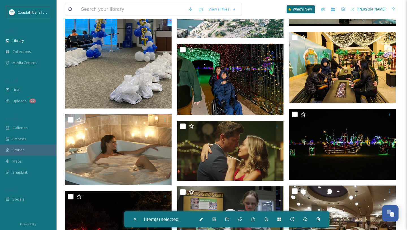
scroll to position [175, 0]
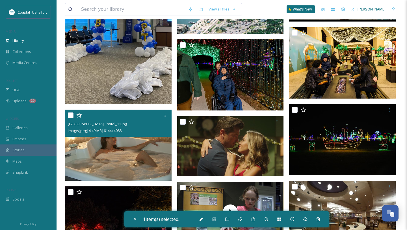
click at [69, 117] on input "checkbox" at bounding box center [71, 115] width 6 height 6
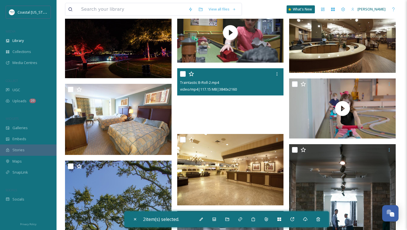
scroll to position [373, 0]
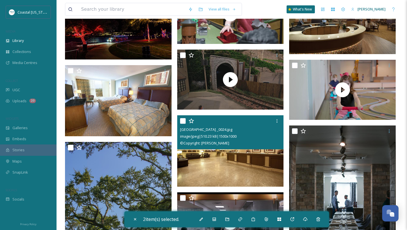
click at [182, 121] on input "checkbox" at bounding box center [183, 121] width 6 height 6
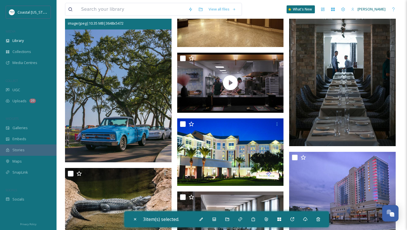
scroll to position [515, 0]
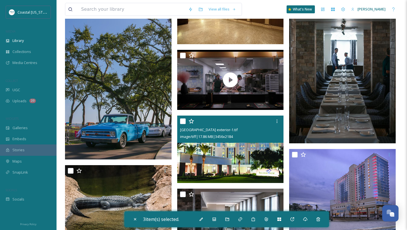
click at [183, 119] on input "checkbox" at bounding box center [183, 121] width 6 height 6
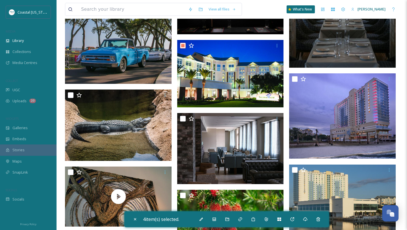
scroll to position [591, 0]
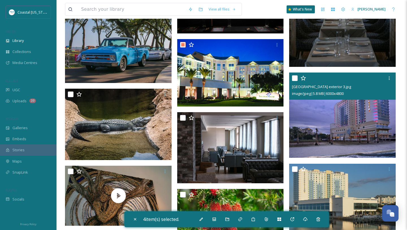
click at [296, 78] on input "checkbox" at bounding box center [295, 78] width 6 height 6
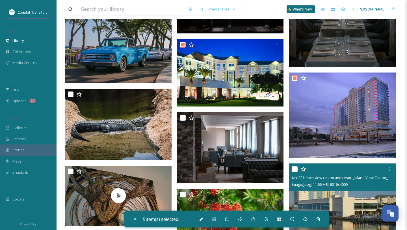
click at [295, 167] on input "checkbox" at bounding box center [295, 169] width 6 height 6
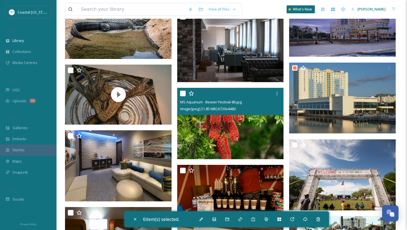
scroll to position [705, 0]
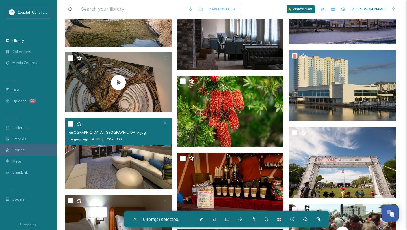
click at [71, 125] on input "checkbox" at bounding box center [71, 124] width 6 height 6
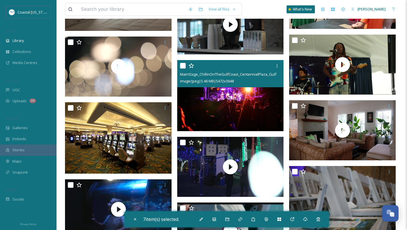
scroll to position [942, 0]
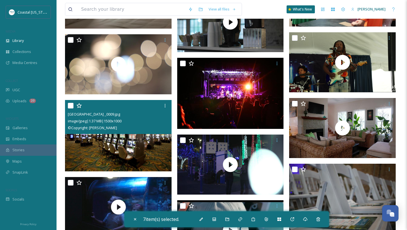
click at [70, 104] on input "checkbox" at bounding box center [71, 106] width 6 height 6
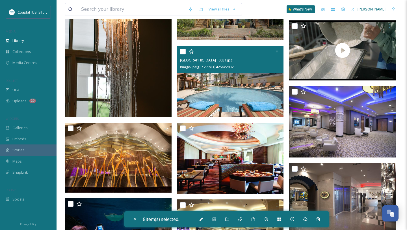
scroll to position [1226, 0]
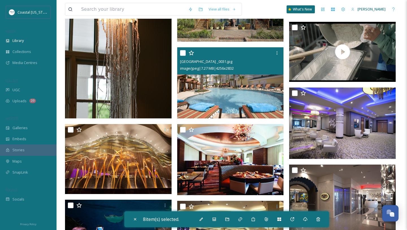
click at [183, 53] on input "checkbox" at bounding box center [183, 53] width 6 height 6
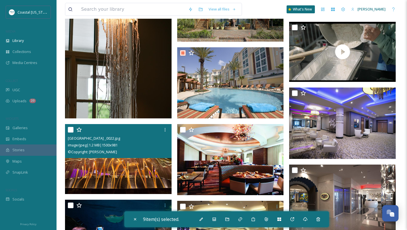
click at [72, 130] on input "checkbox" at bounding box center [71, 130] width 6 height 6
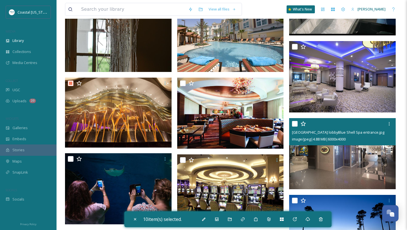
scroll to position [1275, 0]
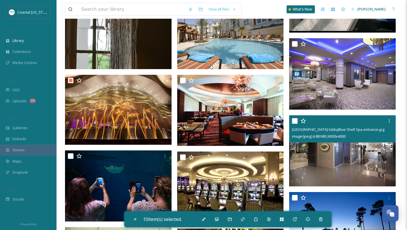
click at [296, 120] on input "checkbox" at bounding box center [295, 121] width 6 height 6
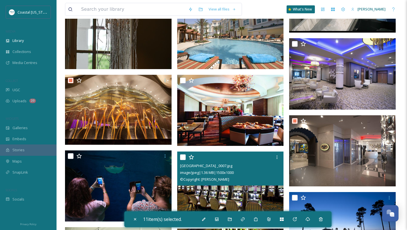
click at [182, 158] on input "checkbox" at bounding box center [183, 157] width 6 height 6
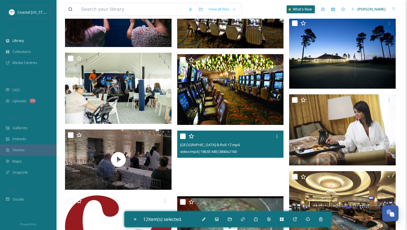
scroll to position [1444, 0]
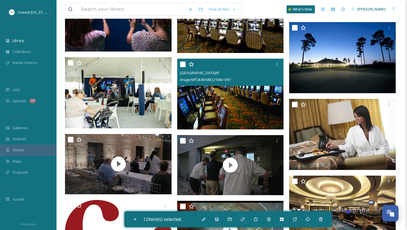
click at [182, 64] on input "checkbox" at bounding box center [183, 64] width 6 height 6
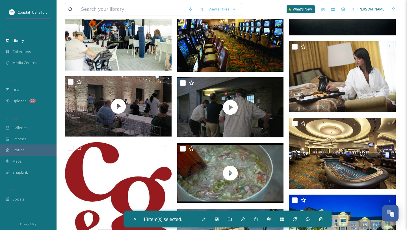
scroll to position [1509, 0]
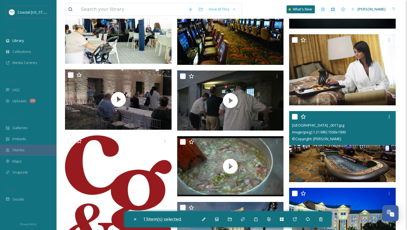
click at [293, 118] on input "checkbox" at bounding box center [295, 117] width 6 height 6
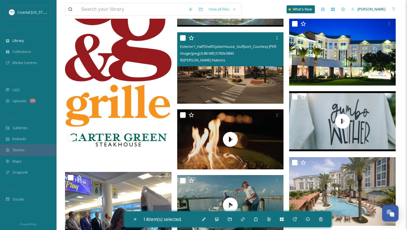
scroll to position [1679, 0]
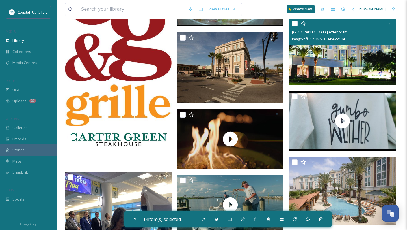
click at [295, 25] on input "checkbox" at bounding box center [295, 24] width 6 height 6
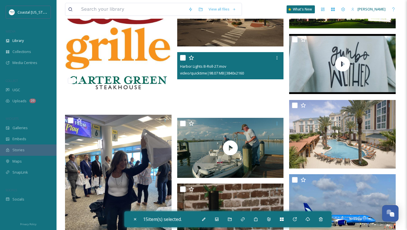
scroll to position [1737, 0]
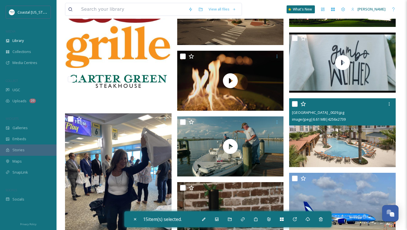
click at [296, 102] on input "checkbox" at bounding box center [295, 104] width 6 height 6
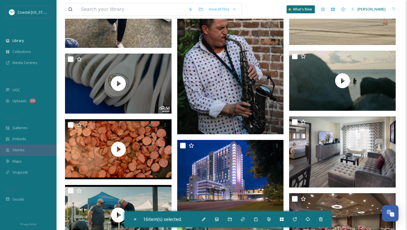
scroll to position [1975, 0]
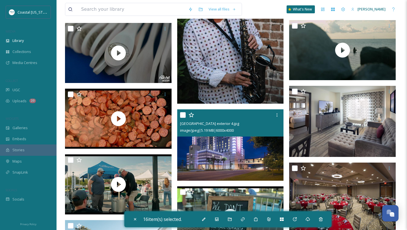
click at [183, 116] on input "checkbox" at bounding box center [183, 115] width 6 height 6
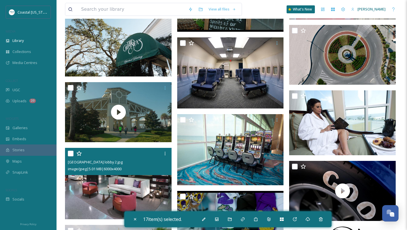
scroll to position [2199, 0]
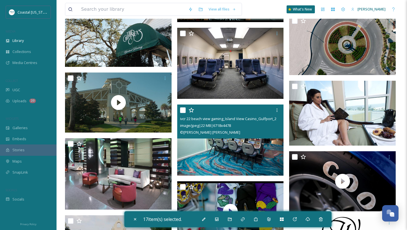
click at [183, 111] on input "checkbox" at bounding box center [183, 110] width 6 height 6
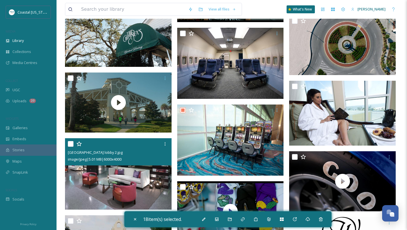
click at [70, 145] on input "checkbox" at bounding box center [71, 144] width 6 height 6
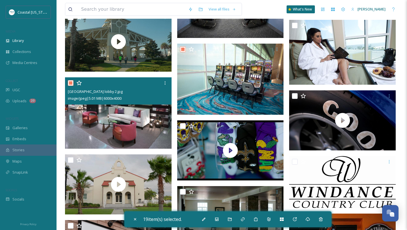
scroll to position [2262, 0]
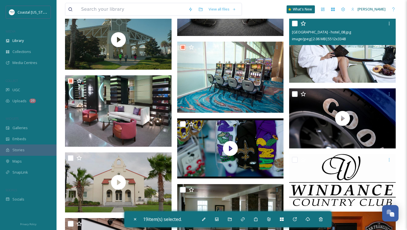
click at [296, 23] on input "checkbox" at bounding box center [295, 24] width 6 height 6
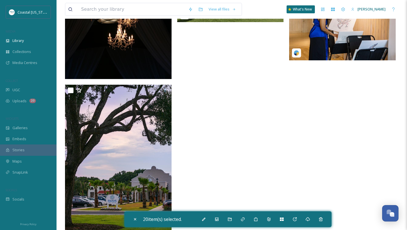
scroll to position [2663, 0]
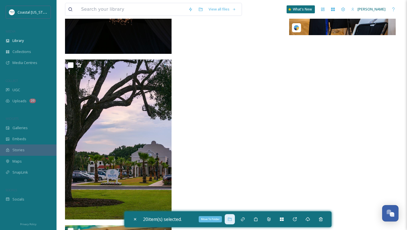
click at [231, 216] on div "Move To Folder" at bounding box center [230, 219] width 10 height 10
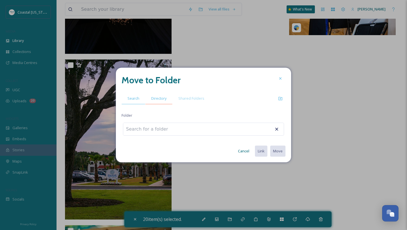
click at [157, 96] on span "Directory" at bounding box center [158, 98] width 15 height 5
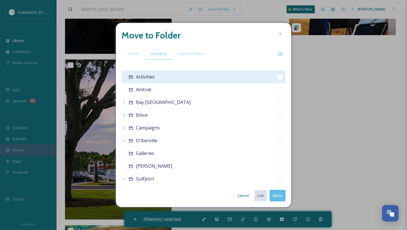
scroll to position [108, 0]
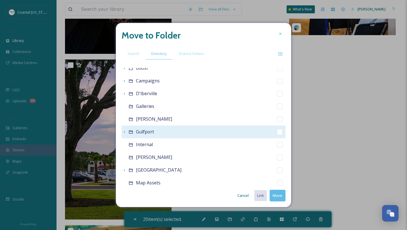
click at [152, 130] on span "Gulfport" at bounding box center [145, 131] width 18 height 6
click at [131, 132] on icon at bounding box center [131, 132] width 5 height 5
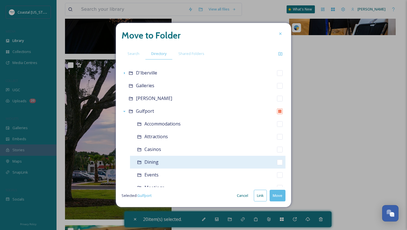
scroll to position [138, 0]
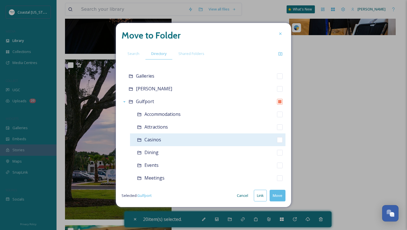
click at [156, 141] on span "Casinos" at bounding box center [153, 139] width 17 height 6
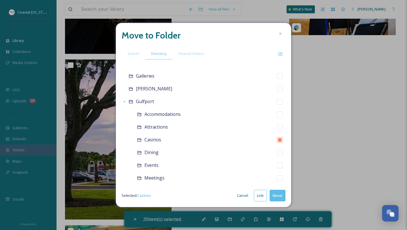
click at [278, 195] on button "Move" at bounding box center [278, 195] width 16 height 12
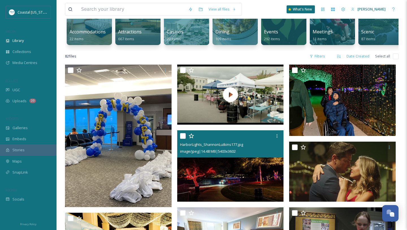
scroll to position [0, 0]
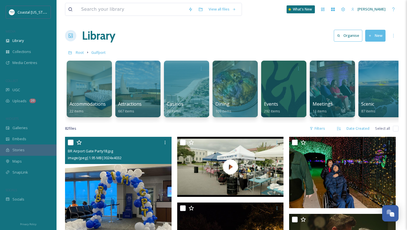
click at [70, 144] on input "checkbox" at bounding box center [71, 142] width 6 height 6
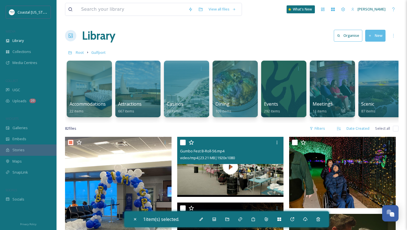
click at [180, 142] on input "checkbox" at bounding box center [183, 142] width 6 height 6
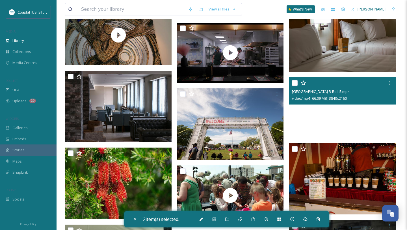
scroll to position [583, 0]
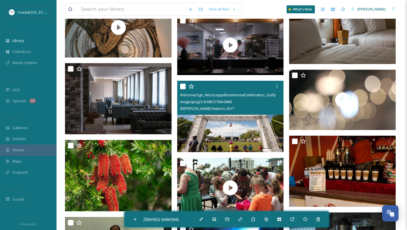
click at [181, 87] on input "checkbox" at bounding box center [183, 86] width 6 height 6
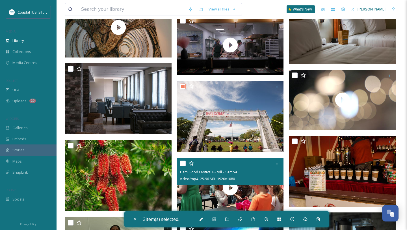
click at [183, 162] on input "checkbox" at bounding box center [183, 163] width 6 height 6
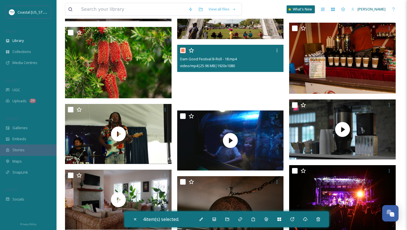
scroll to position [702, 0]
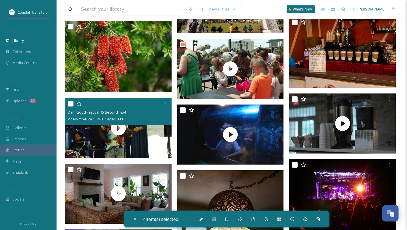
click at [72, 104] on input "checkbox" at bounding box center [71, 104] width 6 height 6
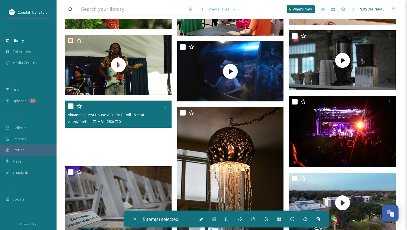
scroll to position [764, 0]
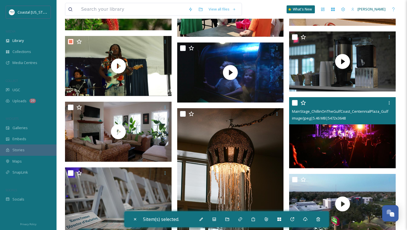
click at [294, 104] on input "checkbox" at bounding box center [295, 103] width 6 height 6
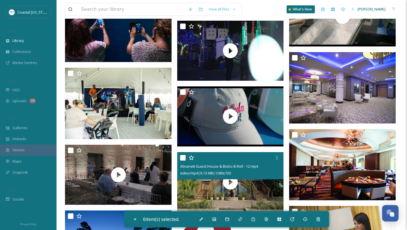
scroll to position [1018, 0]
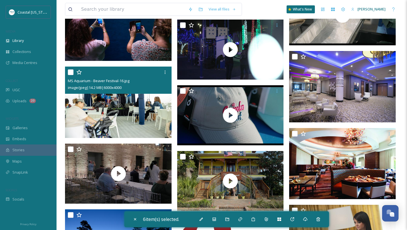
click at [72, 73] on input "checkbox" at bounding box center [71, 72] width 6 height 6
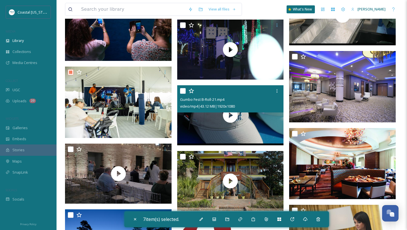
click at [184, 89] on input "checkbox" at bounding box center [183, 91] width 6 height 6
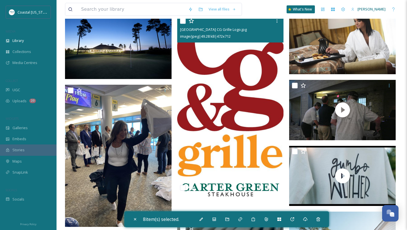
scroll to position [1226, 0]
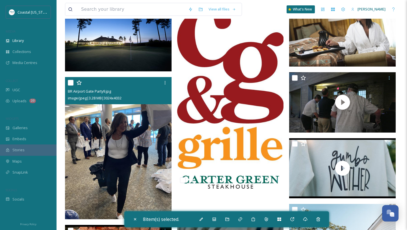
click at [71, 81] on input "checkbox" at bounding box center [71, 83] width 6 height 6
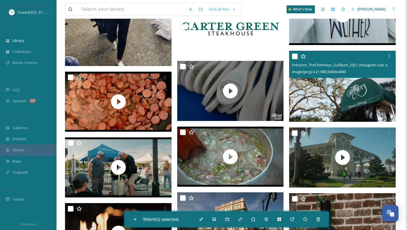
scroll to position [1382, 0]
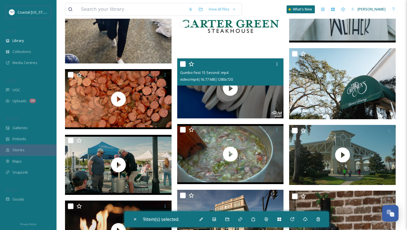
click at [178, 64] on div "Gumbo Fest 15 Second .mp4 video/mp4 | 16.77 MB | 1280 x 720" at bounding box center [230, 71] width 107 height 27
click at [183, 64] on input "checkbox" at bounding box center [183, 64] width 6 height 6
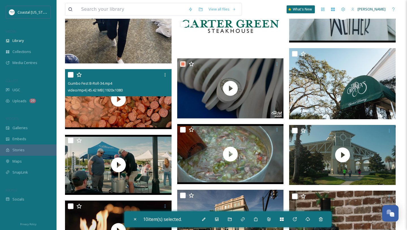
click at [73, 76] on input "checkbox" at bounding box center [71, 75] width 6 height 6
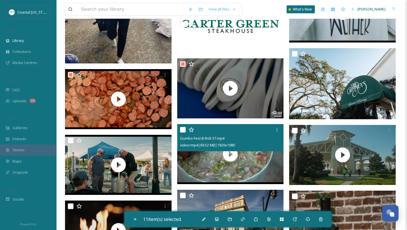
click at [182, 131] on input "checkbox" at bounding box center [183, 130] width 6 height 6
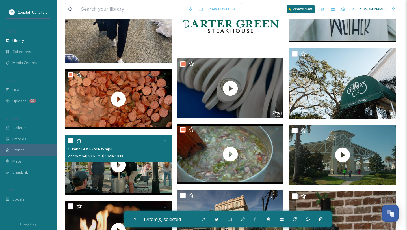
click at [70, 142] on input "checkbox" at bounding box center [71, 140] width 6 height 6
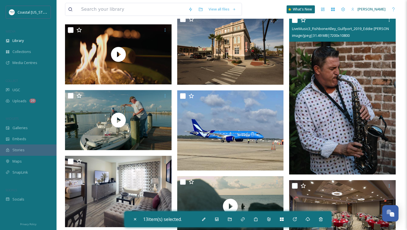
scroll to position [1515, 0]
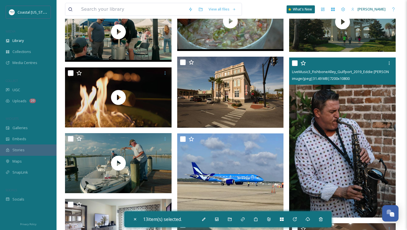
click at [297, 60] on input "checkbox" at bounding box center [295, 63] width 6 height 6
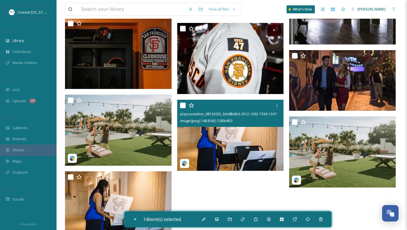
scroll to position [2141, 0]
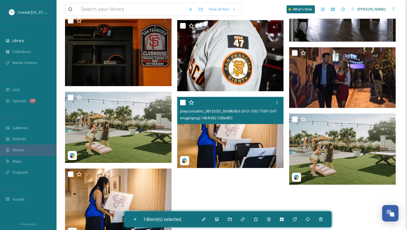
click at [184, 100] on input "checkbox" at bounding box center [183, 103] width 6 height 6
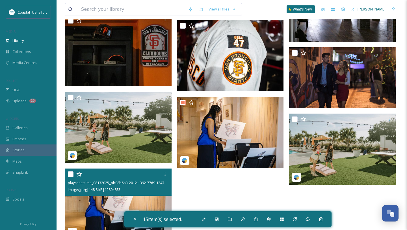
click at [69, 173] on input "checkbox" at bounding box center [71, 174] width 6 height 6
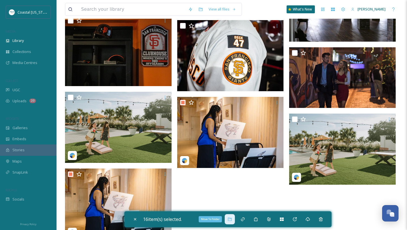
click at [231, 219] on icon at bounding box center [230, 219] width 5 height 5
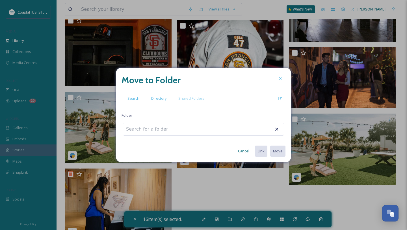
click at [165, 102] on div "Directory" at bounding box center [158, 98] width 27 height 12
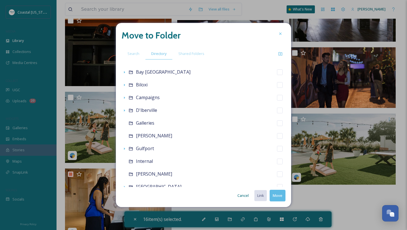
scroll to position [92, 0]
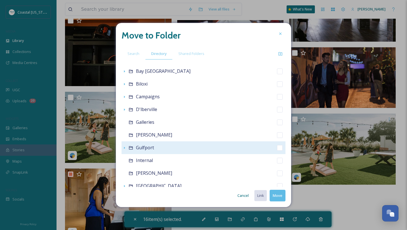
click at [147, 147] on span "Gulfport" at bounding box center [145, 147] width 18 height 6
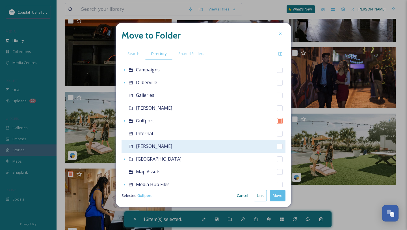
scroll to position [122, 0]
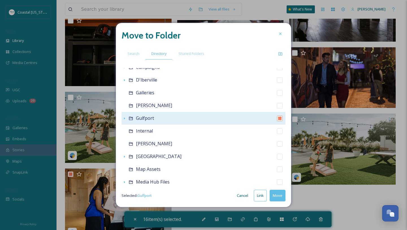
click at [132, 117] on icon at bounding box center [131, 118] width 5 height 5
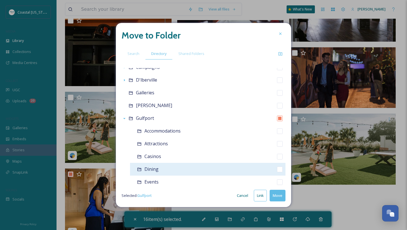
scroll to position [142, 0]
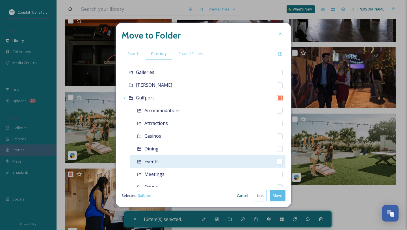
click at [154, 161] on span "Events" at bounding box center [152, 161] width 14 height 6
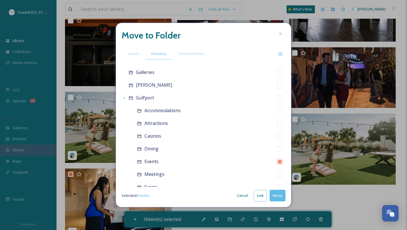
click at [279, 193] on button "Move" at bounding box center [278, 195] width 16 height 12
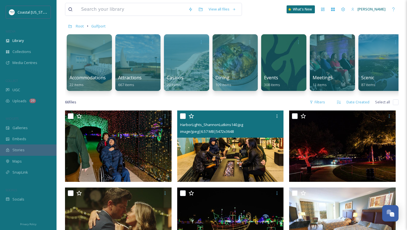
scroll to position [31, 0]
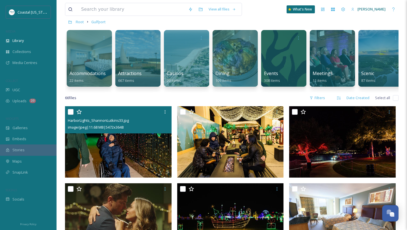
click at [71, 110] on input "checkbox" at bounding box center [71, 112] width 6 height 6
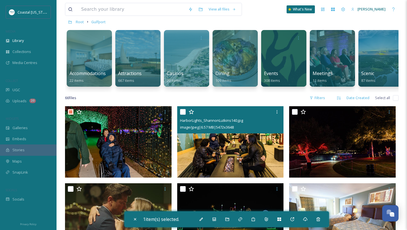
click at [179, 111] on div "HarborLights_ShannonLutkins140.jpg image/jpeg | 6.57 MB | 5472 x 3648" at bounding box center [230, 119] width 107 height 27
click at [182, 111] on input "checkbox" at bounding box center [183, 112] width 6 height 6
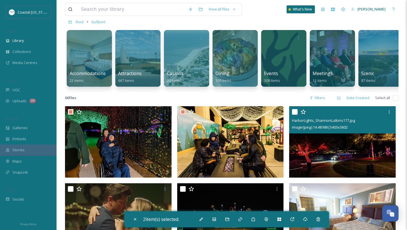
click at [294, 113] on input "checkbox" at bounding box center [295, 112] width 6 height 6
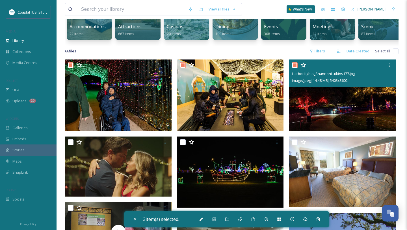
scroll to position [79, 0]
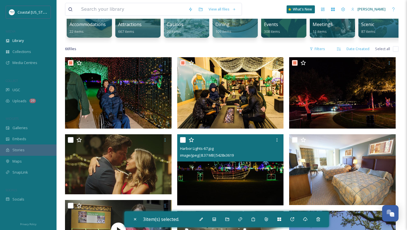
click at [184, 140] on input "checkbox" at bounding box center [183, 140] width 6 height 6
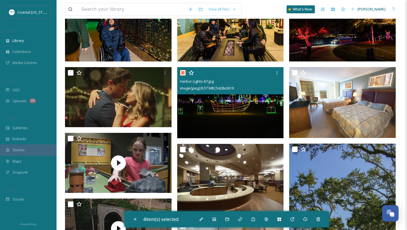
scroll to position [180, 0]
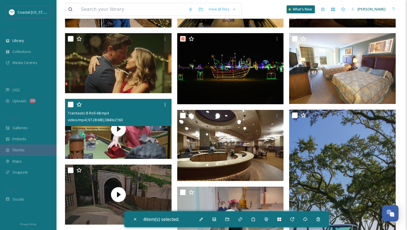
click at [69, 104] on input "checkbox" at bounding box center [71, 105] width 6 height 6
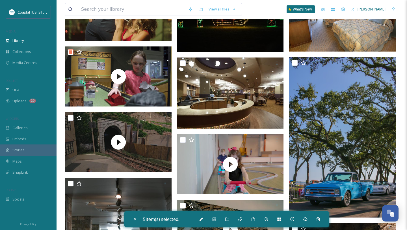
scroll to position [251, 0]
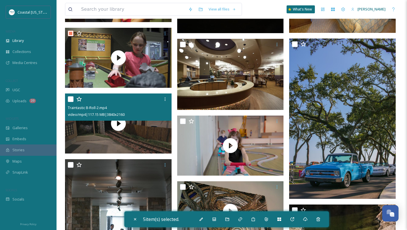
click at [71, 100] on input "checkbox" at bounding box center [71, 99] width 6 height 6
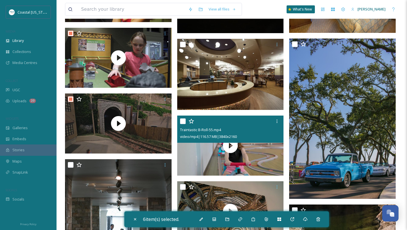
click at [184, 121] on input "checkbox" at bounding box center [183, 121] width 6 height 6
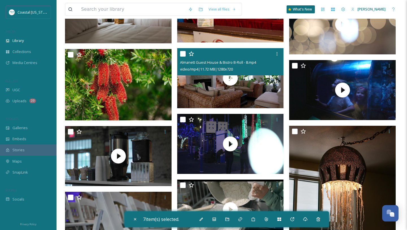
scroll to position [617, 0]
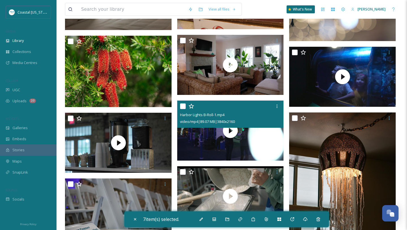
click at [180, 106] on input "checkbox" at bounding box center [183, 106] width 6 height 6
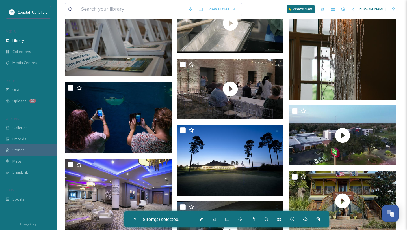
scroll to position [790, 0]
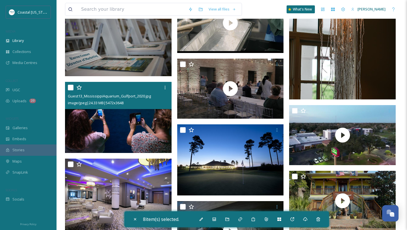
click at [70, 89] on input "checkbox" at bounding box center [71, 88] width 6 height 6
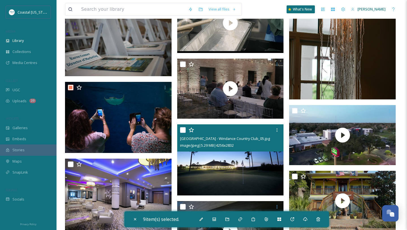
click at [182, 128] on input "checkbox" at bounding box center [183, 130] width 6 height 6
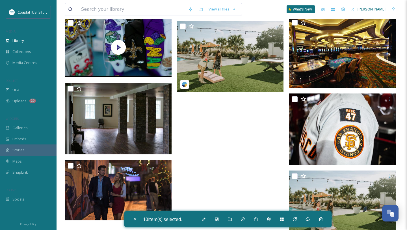
scroll to position [1704, 0]
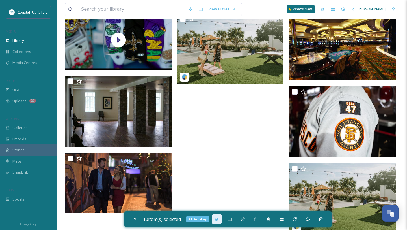
click at [219, 220] on icon at bounding box center [216, 218] width 3 height 3
click at [229, 223] on div "Move To Folder" at bounding box center [230, 219] width 10 height 10
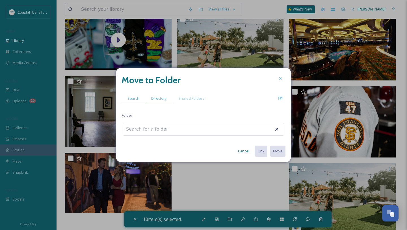
click at [162, 101] on div "Directory" at bounding box center [158, 98] width 27 height 12
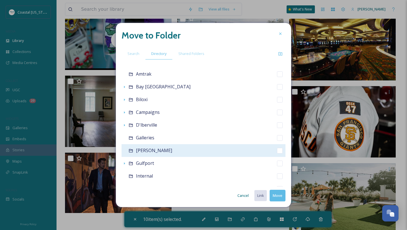
scroll to position [81, 0]
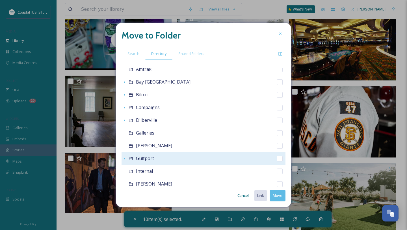
click at [145, 154] on div "Gulfport" at bounding box center [204, 158] width 164 height 13
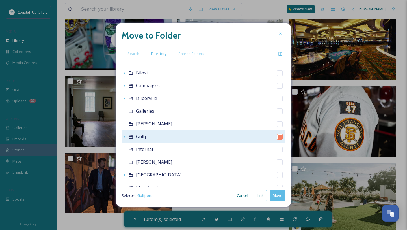
scroll to position [107, 0]
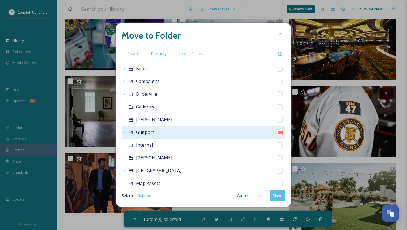
click at [143, 134] on span "Gulfport" at bounding box center [145, 132] width 18 height 6
click at [128, 133] on div "Gulfport" at bounding box center [204, 132] width 164 height 13
click at [130, 133] on icon at bounding box center [131, 132] width 5 height 5
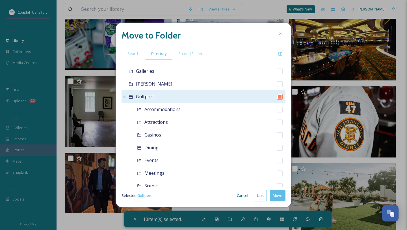
scroll to position [148, 0]
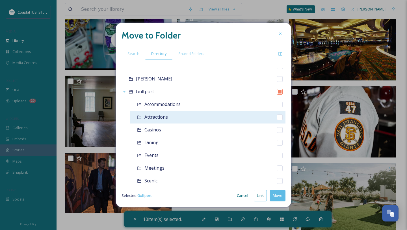
click at [162, 116] on span "Attractions" at bounding box center [156, 117] width 23 height 6
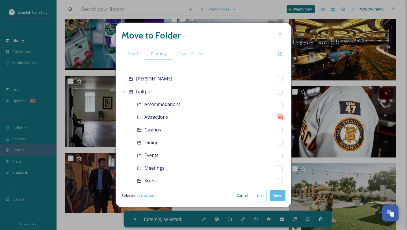
click at [279, 197] on button "Move" at bounding box center [278, 195] width 16 height 12
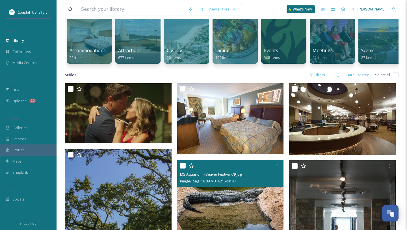
scroll to position [0, 0]
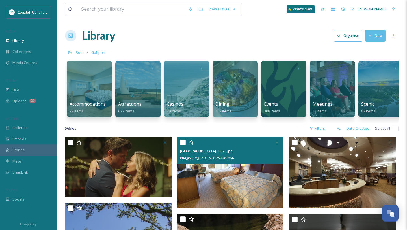
click at [182, 141] on input "checkbox" at bounding box center [183, 142] width 6 height 6
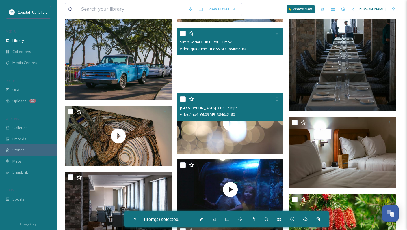
scroll to position [269, 0]
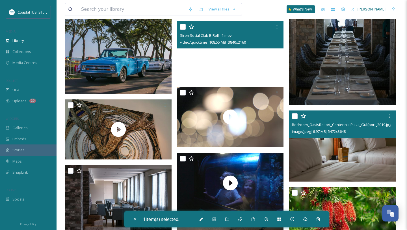
click at [295, 117] on input "checkbox" at bounding box center [295, 116] width 6 height 6
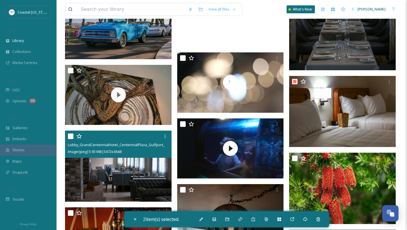
scroll to position [310, 0]
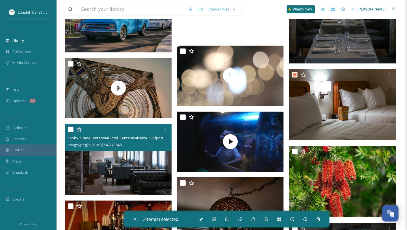
click at [71, 131] on input "checkbox" at bounding box center [71, 129] width 6 height 6
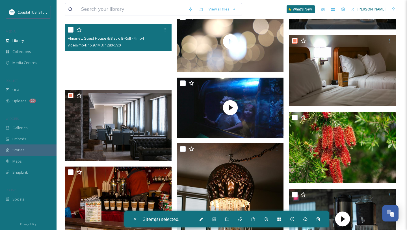
scroll to position [344, 0]
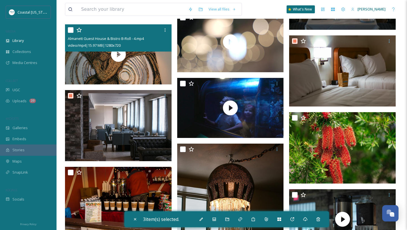
click at [72, 32] on input "checkbox" at bounding box center [71, 30] width 6 height 6
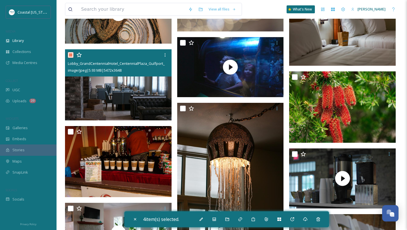
scroll to position [386, 0]
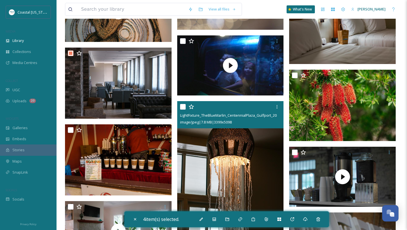
click at [184, 107] on input "checkbox" at bounding box center [183, 107] width 6 height 6
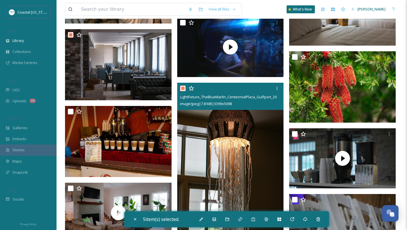
scroll to position [401, 0]
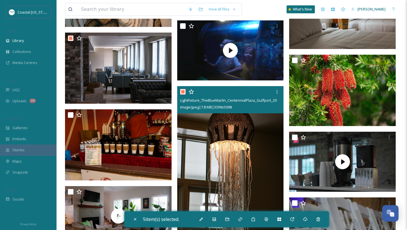
click at [183, 93] on input "checkbox" at bounding box center [183, 92] width 6 height 6
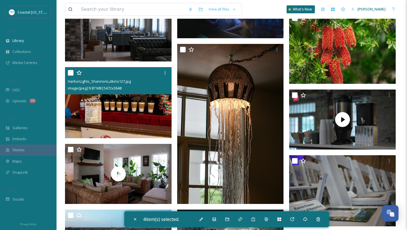
scroll to position [450, 0]
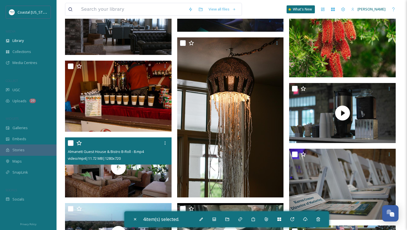
click at [71, 144] on input "checkbox" at bounding box center [71, 143] width 6 height 6
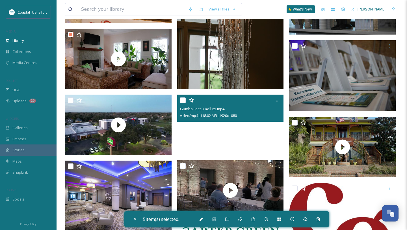
scroll to position [565, 0]
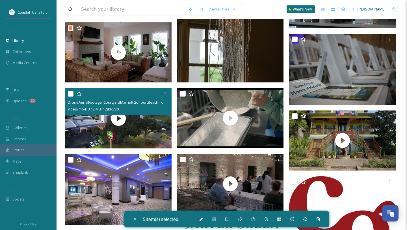
click at [70, 92] on input "checkbox" at bounding box center [71, 94] width 6 height 6
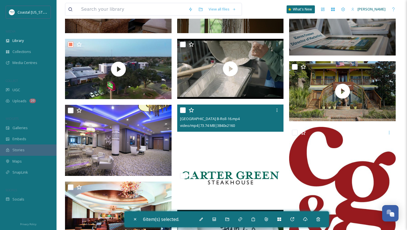
scroll to position [646, 0]
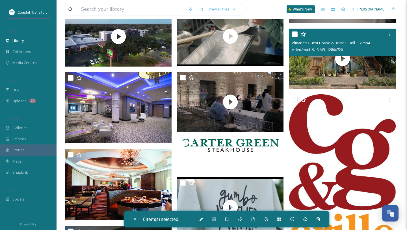
click at [295, 34] on input "checkbox" at bounding box center [295, 34] width 6 height 6
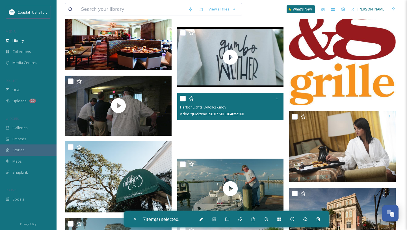
scroll to position [804, 0]
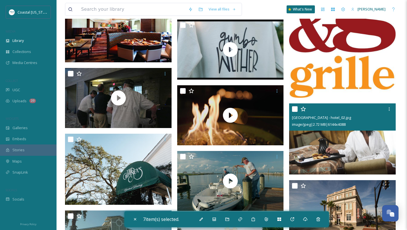
click at [295, 110] on input "checkbox" at bounding box center [295, 109] width 6 height 6
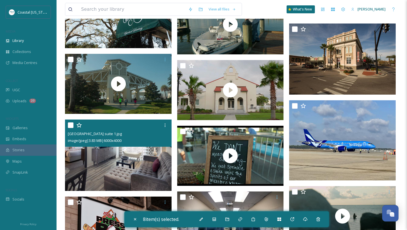
scroll to position [962, 0]
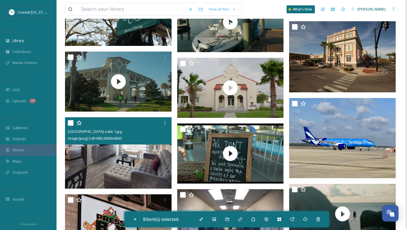
click at [69, 124] on input "checkbox" at bounding box center [71, 123] width 6 height 6
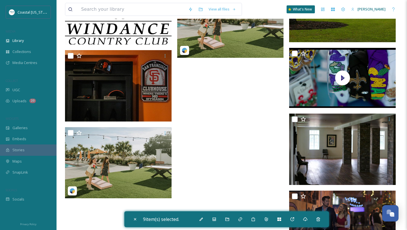
scroll to position [1502, 0]
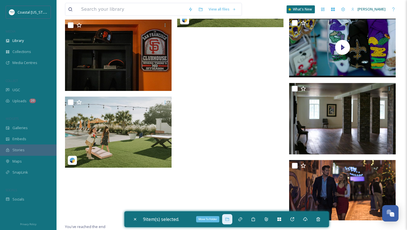
click at [230, 217] on icon at bounding box center [227, 219] width 5 height 5
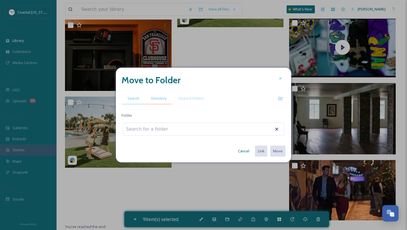
click at [164, 97] on span "Directory" at bounding box center [158, 98] width 15 height 5
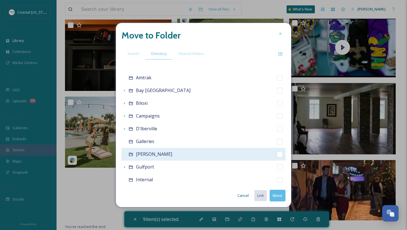
scroll to position [79, 0]
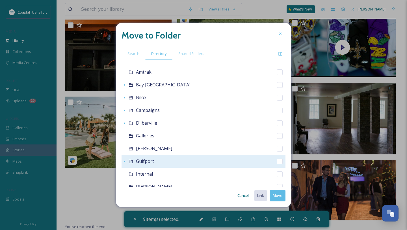
click at [130, 158] on div "Gulfport" at bounding box center [204, 161] width 164 height 13
click at [131, 162] on icon at bounding box center [131, 161] width 5 height 5
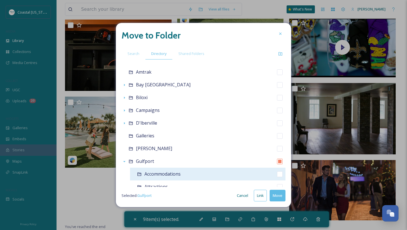
scroll to position [79, 0]
click at [152, 175] on span "Accommodations" at bounding box center [163, 173] width 36 height 6
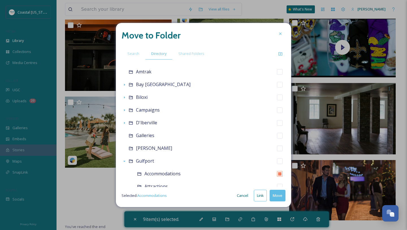
click at [276, 197] on button "Move" at bounding box center [278, 195] width 16 height 12
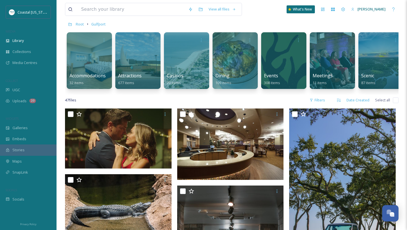
scroll to position [40, 0]
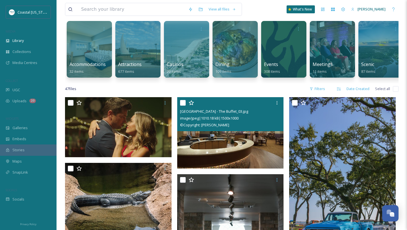
click at [181, 103] on input "checkbox" at bounding box center [183, 103] width 6 height 6
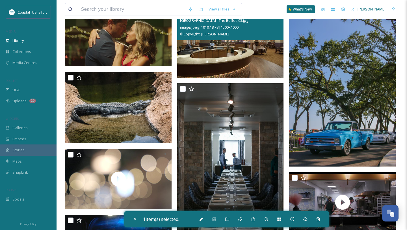
scroll to position [131, 0]
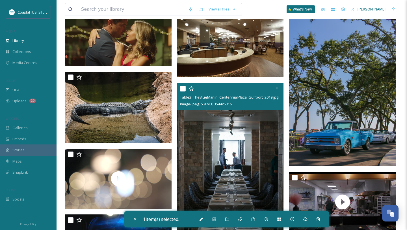
click at [185, 86] on input "checkbox" at bounding box center [183, 89] width 6 height 6
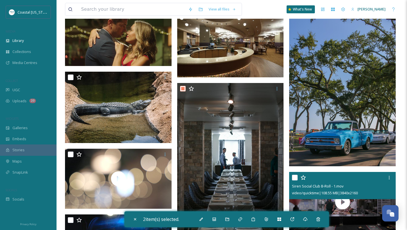
click at [294, 176] on input "checkbox" at bounding box center [295, 178] width 6 height 6
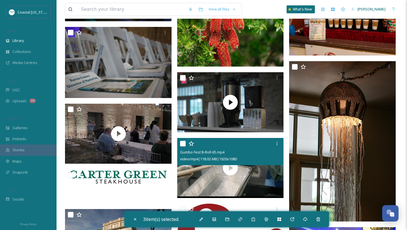
scroll to position [386, 0]
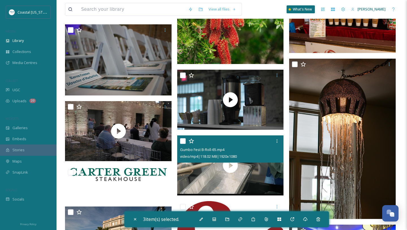
click at [182, 140] on input "checkbox" at bounding box center [183, 141] width 6 height 6
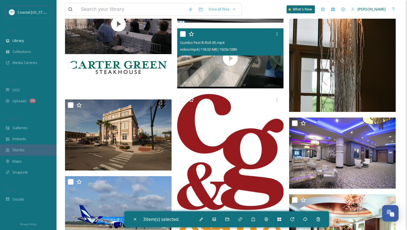
scroll to position [495, 0]
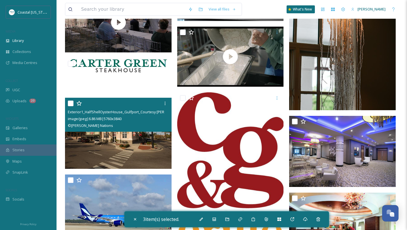
click at [73, 105] on input "checkbox" at bounding box center [71, 103] width 6 height 6
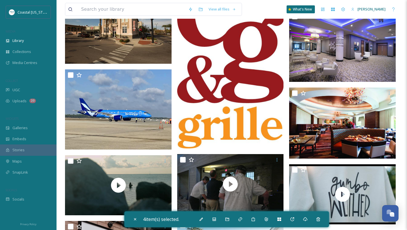
scroll to position [617, 0]
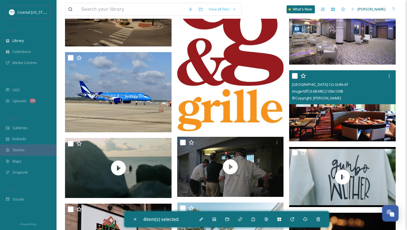
click at [294, 77] on input "checkbox" at bounding box center [295, 76] width 6 height 6
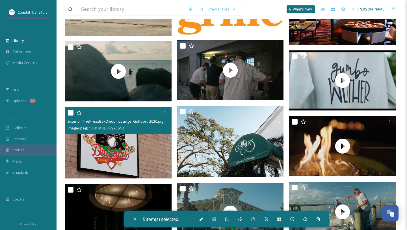
scroll to position [740, 0]
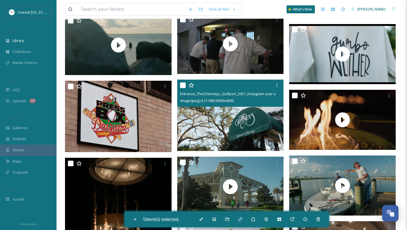
click at [183, 85] on input "checkbox" at bounding box center [183, 85] width 6 height 6
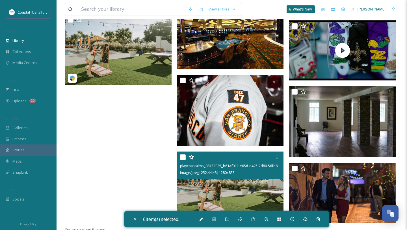
scroll to position [1251, 0]
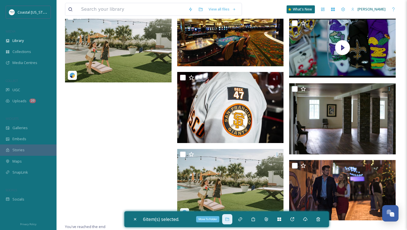
click at [228, 220] on icon at bounding box center [227, 219] width 5 height 5
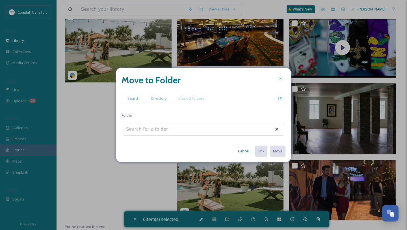
click at [163, 96] on span "Directory" at bounding box center [158, 98] width 15 height 5
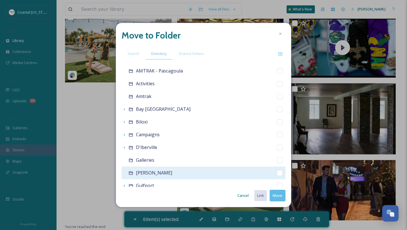
scroll to position [57, 0]
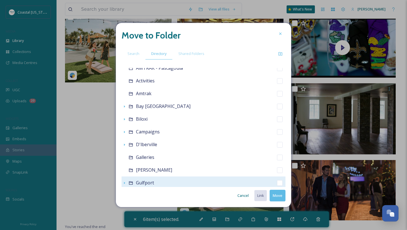
click at [156, 180] on div "Gulfport" at bounding box center [204, 182] width 164 height 13
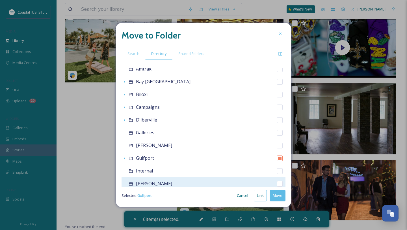
scroll to position [95, 0]
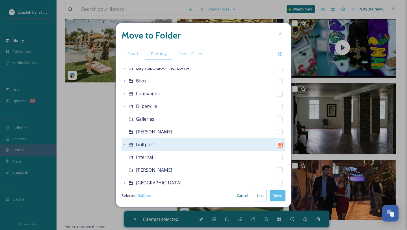
click at [132, 146] on icon at bounding box center [131, 144] width 5 height 5
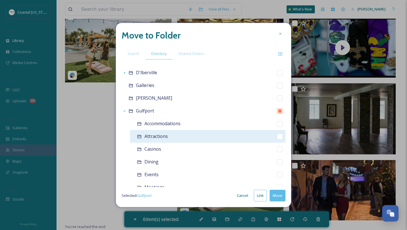
scroll to position [139, 0]
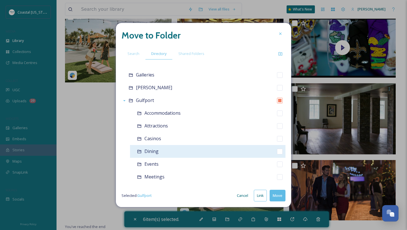
click at [156, 152] on span "Dining" at bounding box center [152, 151] width 14 height 6
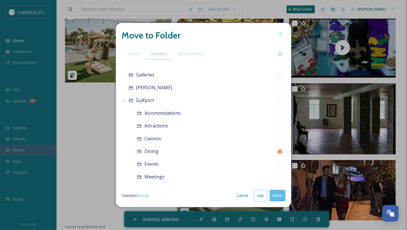
click at [275, 193] on button "Move" at bounding box center [278, 195] width 16 height 12
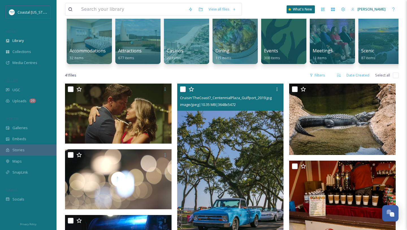
scroll to position [58, 0]
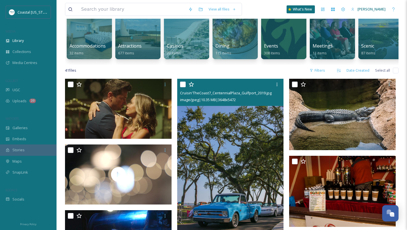
click at [181, 83] on input "checkbox" at bounding box center [183, 84] width 6 height 6
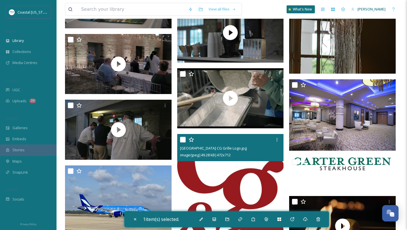
scroll to position [374, 0]
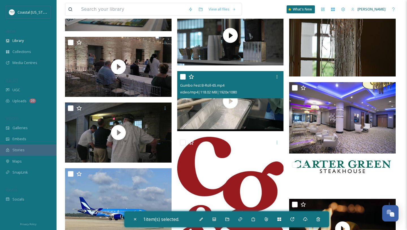
click at [182, 73] on div at bounding box center [231, 77] width 102 height 10
click at [183, 75] on input "checkbox" at bounding box center [183, 77] width 6 height 6
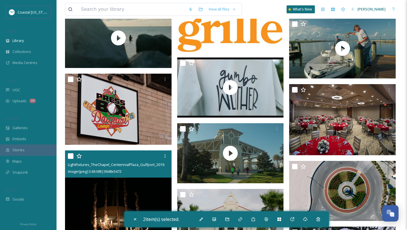
scroll to position [620, 0]
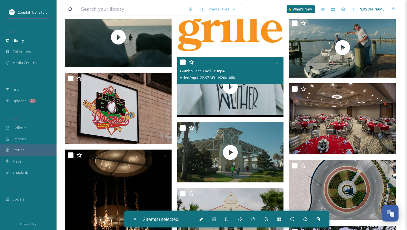
click at [181, 63] on input "checkbox" at bounding box center [183, 62] width 6 height 6
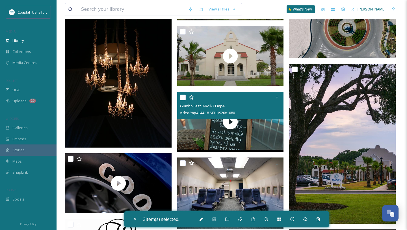
scroll to position [782, 0]
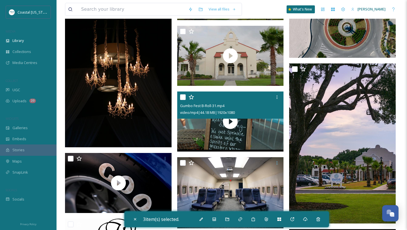
click at [183, 98] on input "checkbox" at bounding box center [183, 97] width 6 height 6
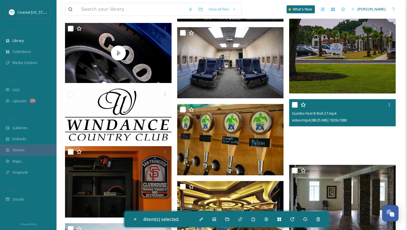
scroll to position [918, 0]
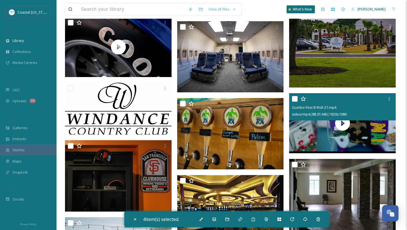
click at [295, 98] on input "checkbox" at bounding box center [295, 99] width 6 height 6
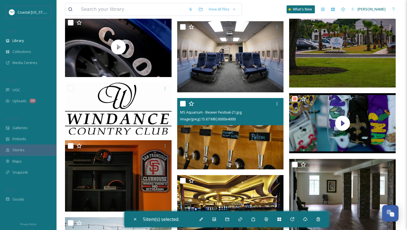
click at [183, 104] on input "checkbox" at bounding box center [183, 104] width 6 height 6
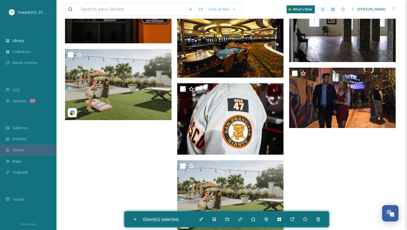
scroll to position [1097, 0]
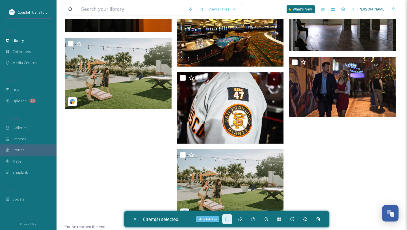
click at [225, 220] on div "Move To Folder" at bounding box center [227, 219] width 10 height 10
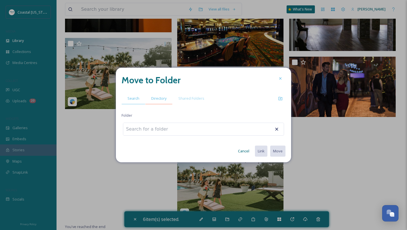
click at [160, 96] on span "Directory" at bounding box center [158, 98] width 15 height 5
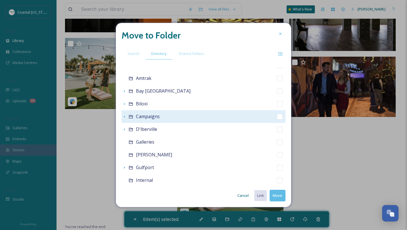
scroll to position [74, 0]
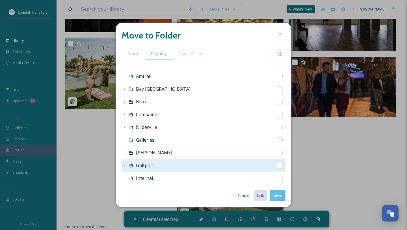
click at [147, 167] on span "Gulfport" at bounding box center [145, 165] width 18 height 6
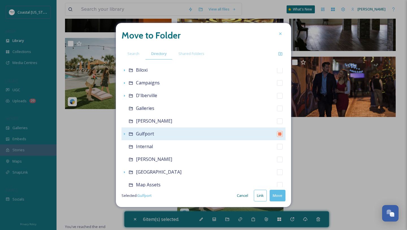
scroll to position [114, 0]
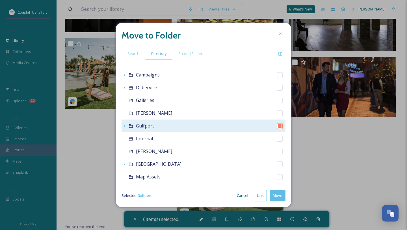
click at [131, 126] on icon at bounding box center [131, 126] width 5 height 5
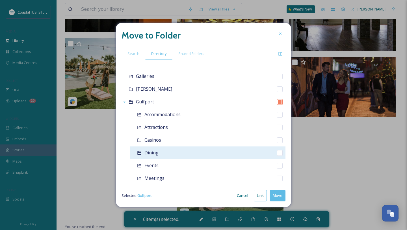
scroll to position [145, 0]
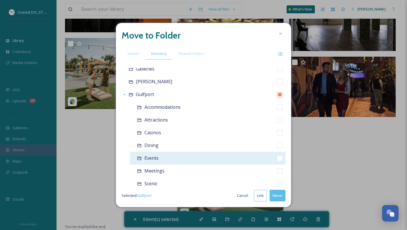
click at [156, 161] on div "Events" at bounding box center [208, 158] width 156 height 13
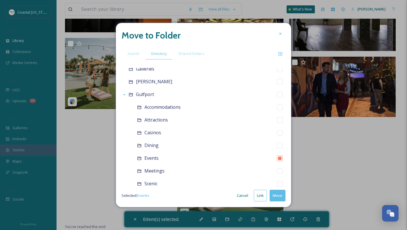
click at [275, 194] on button "Move" at bounding box center [278, 195] width 16 height 12
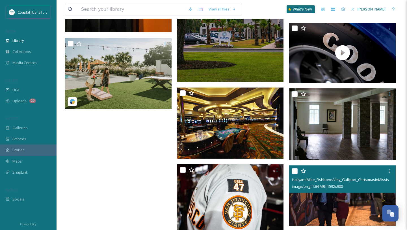
scroll to position [856, 0]
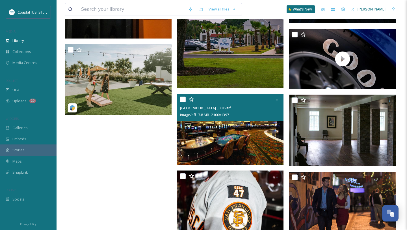
click at [185, 98] on input "checkbox" at bounding box center [183, 99] width 6 height 6
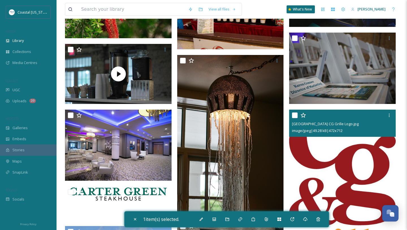
scroll to position [231, 0]
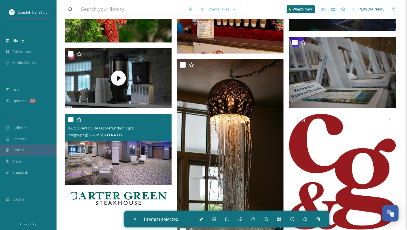
click at [70, 119] on input "checkbox" at bounding box center [71, 120] width 6 height 6
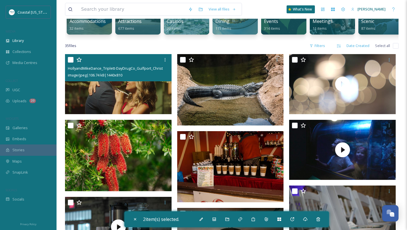
scroll to position [80, 0]
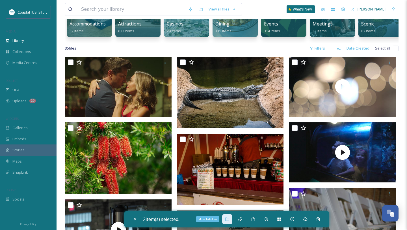
click at [228, 221] on div "Move To Folder" at bounding box center [227, 219] width 10 height 10
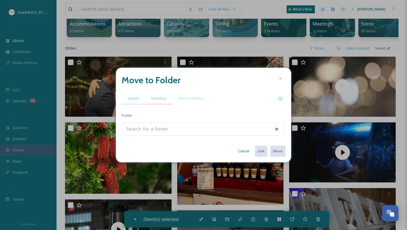
click at [160, 101] on div "Directory" at bounding box center [158, 98] width 27 height 12
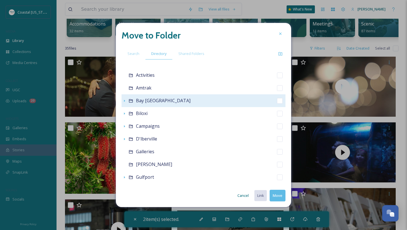
scroll to position [65, 0]
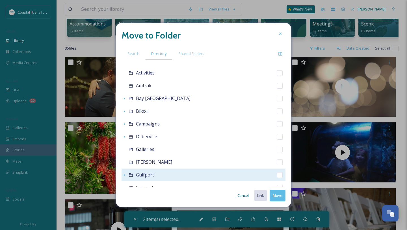
click at [145, 174] on span "Gulfport" at bounding box center [145, 174] width 18 height 6
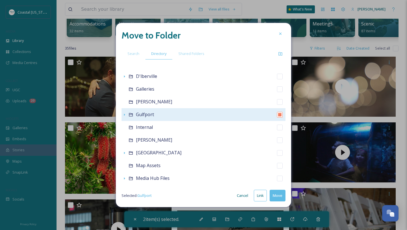
scroll to position [129, 0]
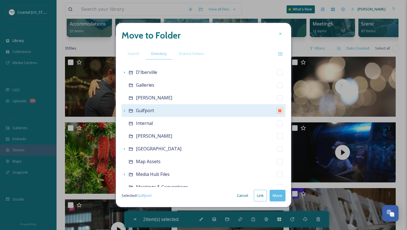
click at [130, 110] on icon at bounding box center [131, 110] width 5 height 5
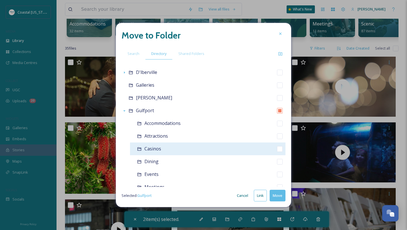
click at [162, 147] on div "Casinos" at bounding box center [208, 148] width 156 height 13
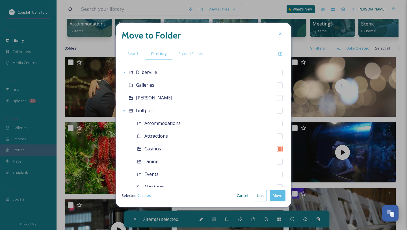
click at [280, 199] on button "Move" at bounding box center [278, 195] width 16 height 12
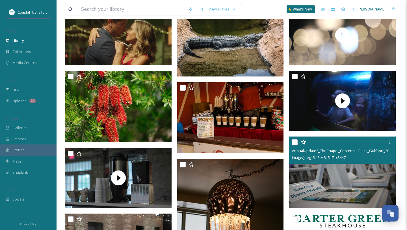
scroll to position [132, 0]
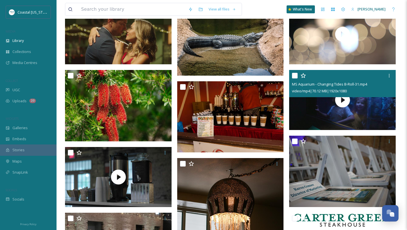
click at [294, 76] on input "checkbox" at bounding box center [295, 76] width 6 height 6
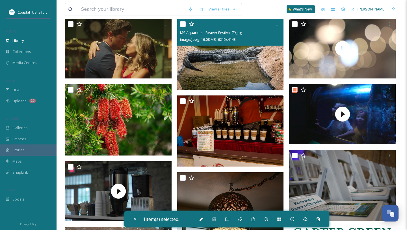
scroll to position [115, 0]
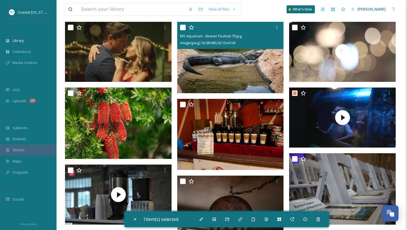
click at [180, 27] on input "checkbox" at bounding box center [183, 28] width 6 height 6
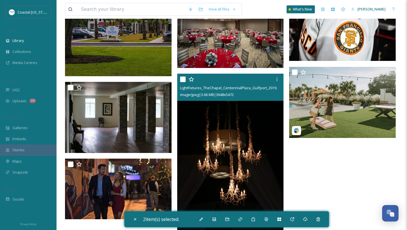
scroll to position [759, 0]
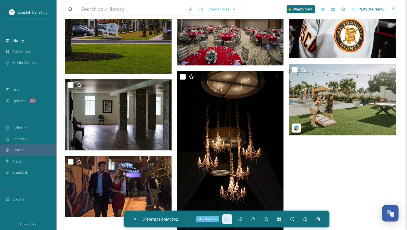
click at [229, 220] on icon at bounding box center [227, 218] width 4 height 3
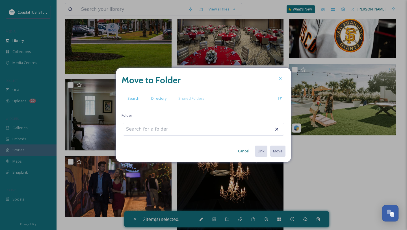
click at [167, 98] on div "Directory" at bounding box center [158, 98] width 27 height 12
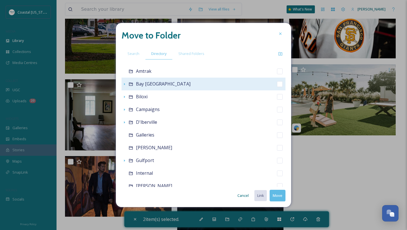
scroll to position [95, 0]
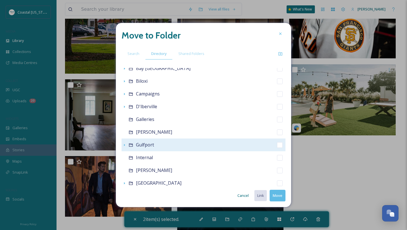
click at [156, 144] on div "Gulfport" at bounding box center [204, 144] width 164 height 13
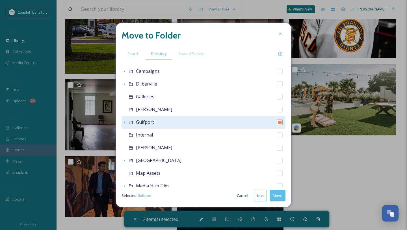
scroll to position [126, 0]
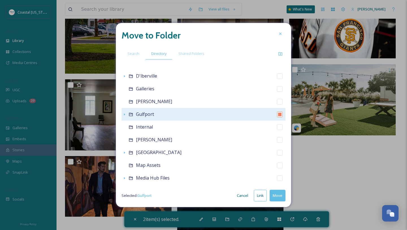
click at [131, 115] on icon at bounding box center [131, 114] width 5 height 5
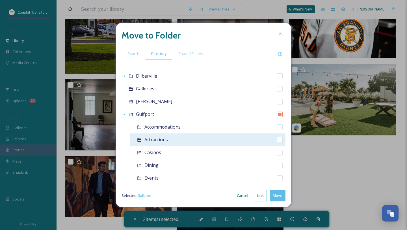
click at [144, 138] on div "Attractions" at bounding box center [208, 139] width 156 height 13
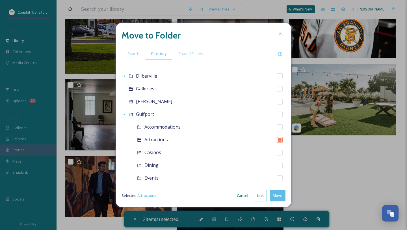
click at [280, 196] on button "Move" at bounding box center [278, 195] width 16 height 12
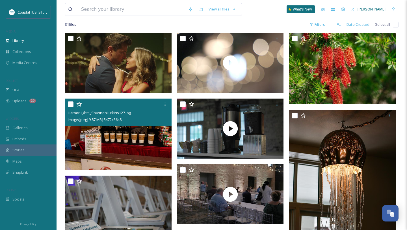
scroll to position [107, 0]
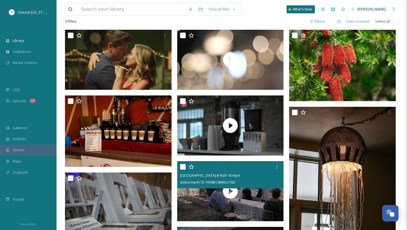
click at [184, 168] on input "checkbox" at bounding box center [183, 167] width 6 height 6
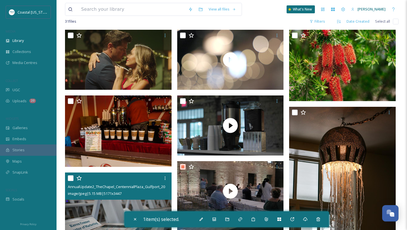
click at [72, 178] on input "checkbox" at bounding box center [71, 178] width 6 height 6
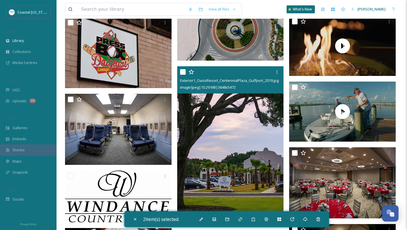
scroll to position [566, 0]
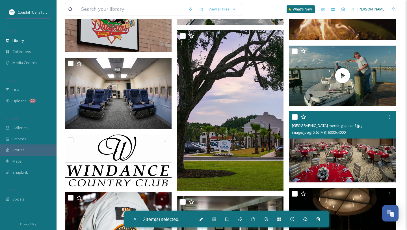
click at [294, 117] on input "checkbox" at bounding box center [295, 117] width 6 height 6
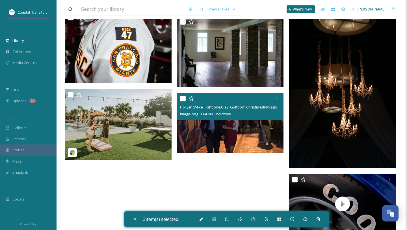
scroll to position [750, 0]
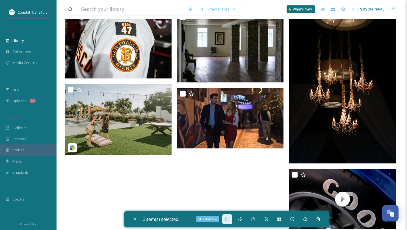
click at [229, 222] on div "Move To Folder" at bounding box center [227, 219] width 10 height 10
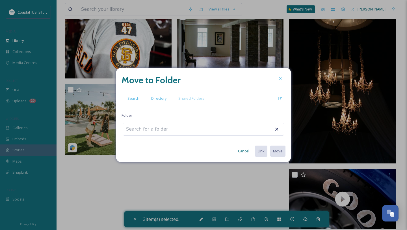
click at [153, 98] on span "Directory" at bounding box center [158, 98] width 15 height 5
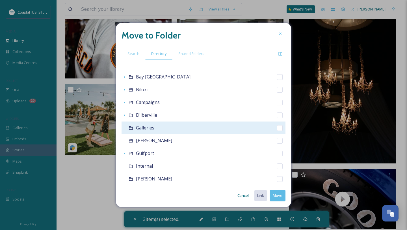
scroll to position [91, 0]
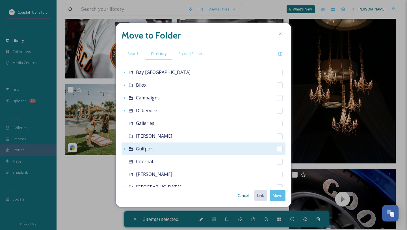
click at [150, 154] on div "Gulfport" at bounding box center [204, 148] width 164 height 13
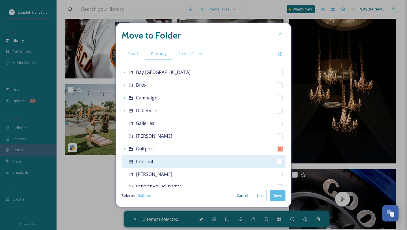
scroll to position [97, 0]
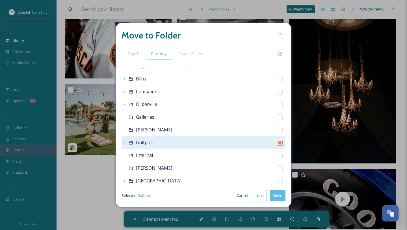
click at [135, 143] on div "Gulfport" at bounding box center [204, 142] width 164 height 13
click at [132, 143] on icon at bounding box center [131, 142] width 5 height 5
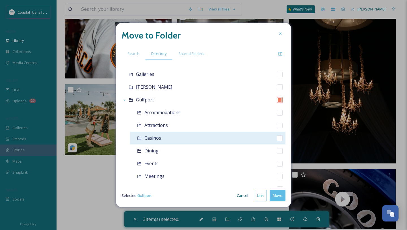
scroll to position [154, 0]
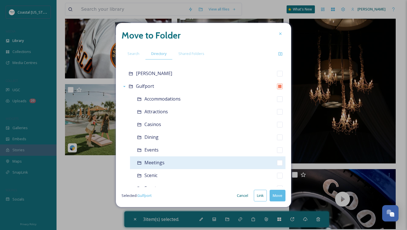
click at [153, 162] on span "Meetings" at bounding box center [155, 162] width 20 height 6
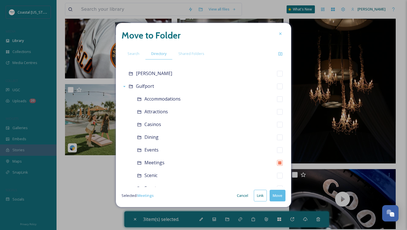
click at [280, 195] on button "Move" at bounding box center [278, 195] width 16 height 12
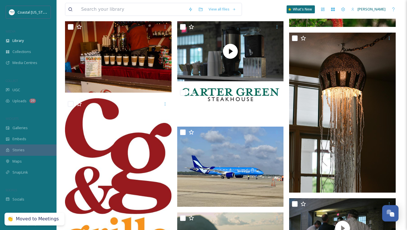
scroll to position [0, 0]
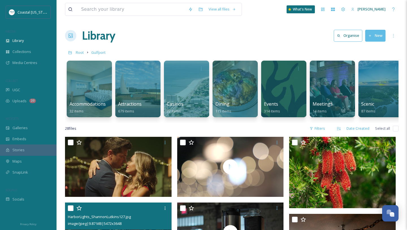
click at [71, 208] on input "checkbox" at bounding box center [71, 208] width 6 height 6
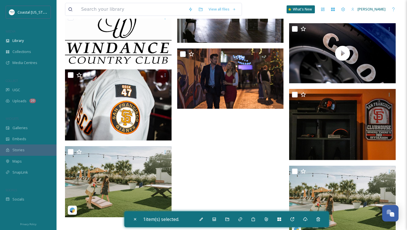
scroll to position [721, 0]
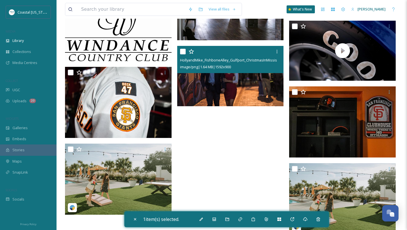
click at [183, 53] on input "checkbox" at bounding box center [183, 52] width 6 height 6
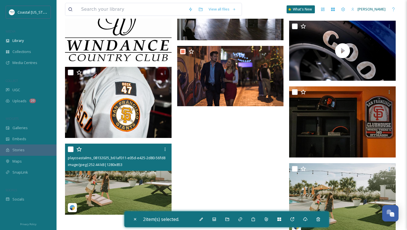
click at [72, 148] on input "checkbox" at bounding box center [71, 149] width 6 height 6
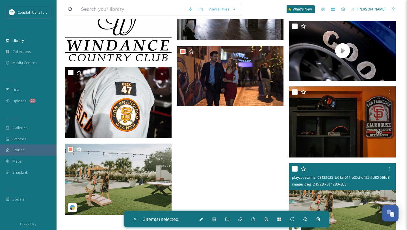
click at [294, 170] on input "checkbox" at bounding box center [295, 169] width 6 height 6
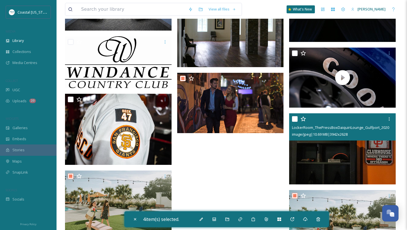
scroll to position [694, 0]
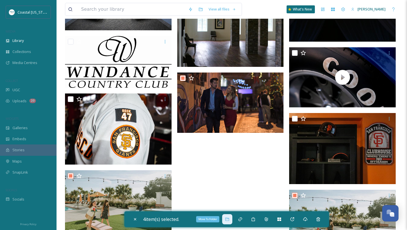
click at [229, 221] on div "Move To Folder" at bounding box center [227, 219] width 10 height 10
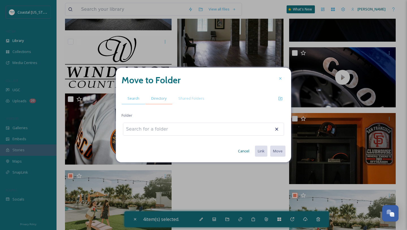
click at [161, 99] on span "Directory" at bounding box center [158, 98] width 15 height 5
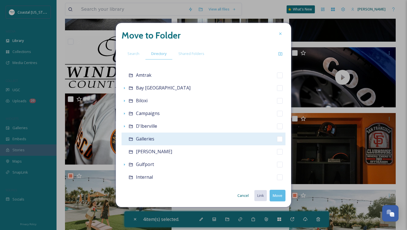
scroll to position [89, 0]
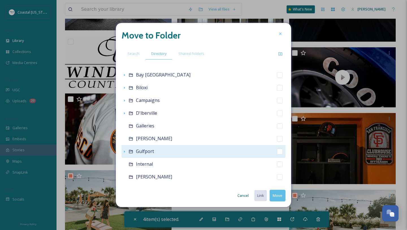
click at [148, 151] on span "Gulfport" at bounding box center [145, 151] width 18 height 6
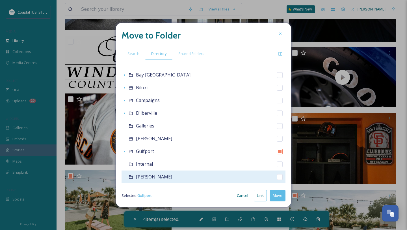
scroll to position [93, 0]
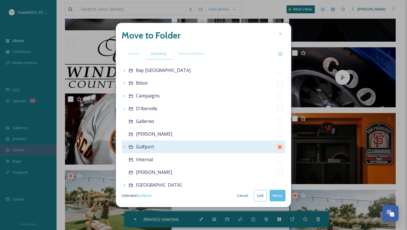
click at [132, 146] on icon at bounding box center [131, 147] width 5 height 5
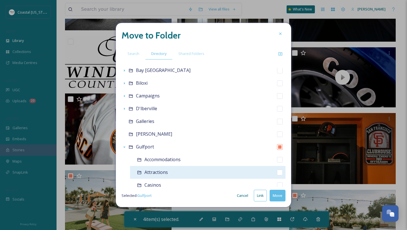
click at [152, 177] on div "Attractions" at bounding box center [208, 172] width 156 height 13
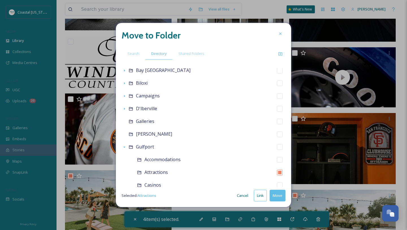
click at [279, 199] on button "Move" at bounding box center [278, 195] width 16 height 12
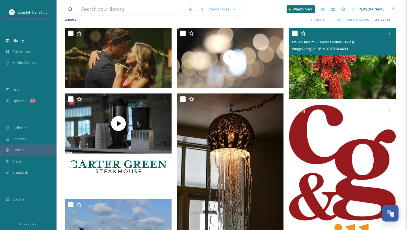
scroll to position [109, 0]
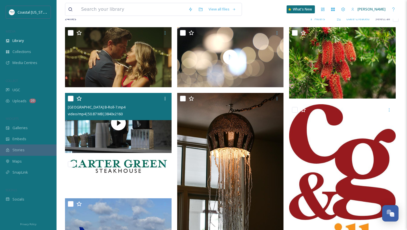
click at [71, 102] on div at bounding box center [119, 98] width 102 height 10
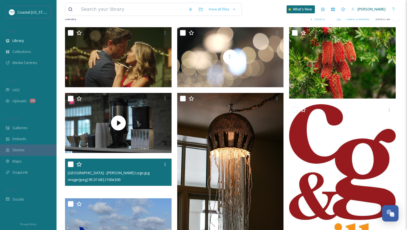
click at [69, 165] on input "checkbox" at bounding box center [71, 164] width 6 height 6
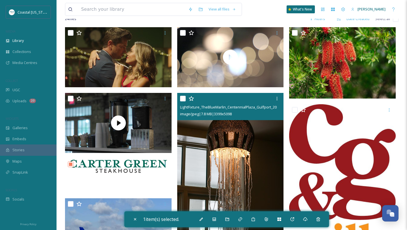
click at [183, 100] on input "checkbox" at bounding box center [183, 99] width 6 height 6
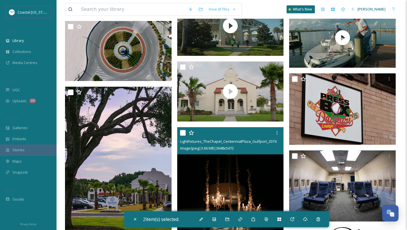
scroll to position [477, 0]
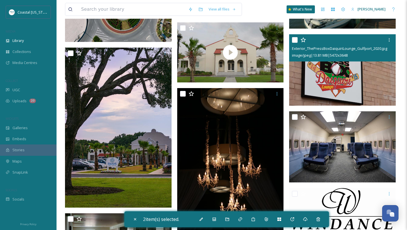
click at [294, 39] on input "checkbox" at bounding box center [295, 40] width 6 height 6
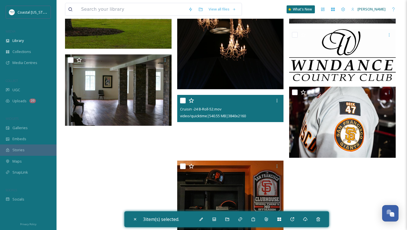
scroll to position [639, 0]
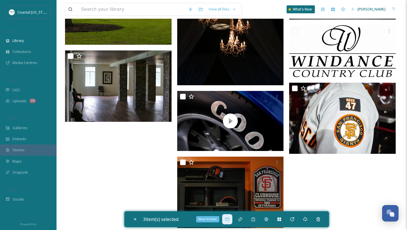
click at [230, 219] on icon at bounding box center [227, 219] width 5 height 5
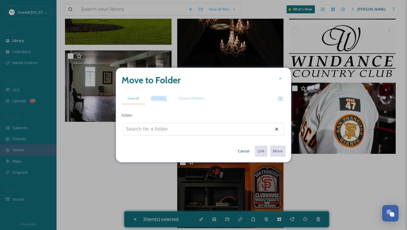
drag, startPoint x: 160, startPoint y: 102, endPoint x: 142, endPoint y: 98, distance: 18.9
click at [142, 98] on div "Search Directory Shared Folders" at bounding box center [199, 98] width 154 height 12
click at [156, 98] on span "Directory" at bounding box center [158, 98] width 15 height 5
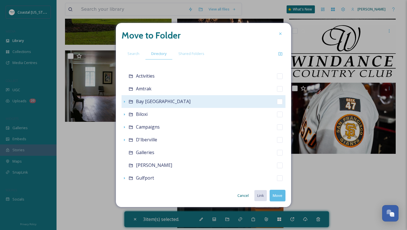
scroll to position [82, 0]
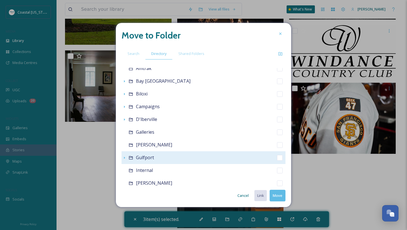
click at [148, 160] on span "Gulfport" at bounding box center [145, 157] width 18 height 6
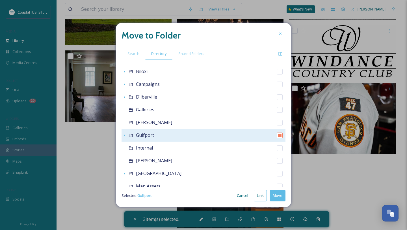
scroll to position [110, 0]
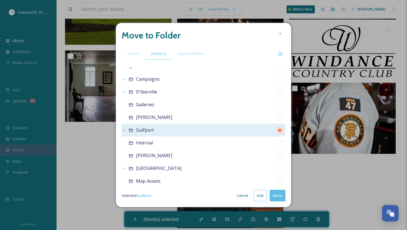
click at [130, 131] on icon at bounding box center [131, 130] width 5 height 5
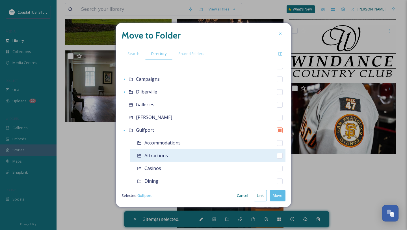
scroll to position [122, 0]
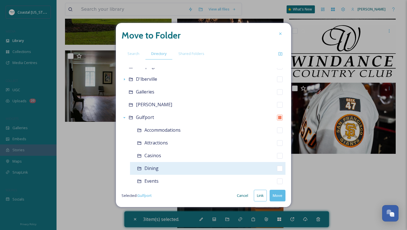
click at [156, 168] on span "Dining" at bounding box center [152, 168] width 14 height 6
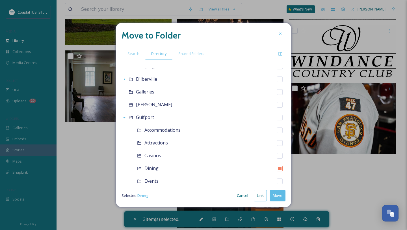
click at [276, 193] on button "Move" at bounding box center [278, 195] width 16 height 12
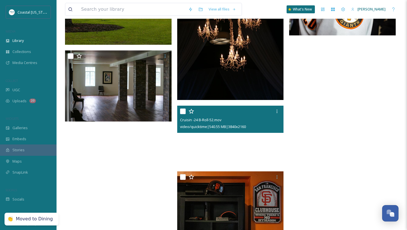
scroll to position [577, 0]
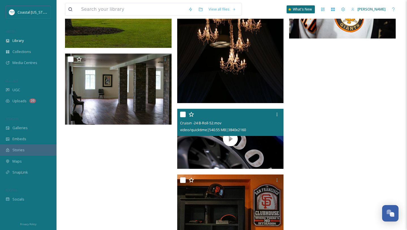
click at [182, 113] on input "checkbox" at bounding box center [183, 114] width 6 height 6
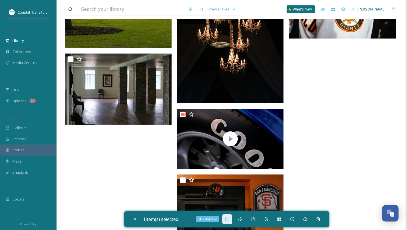
click at [229, 217] on icon at bounding box center [227, 218] width 4 height 3
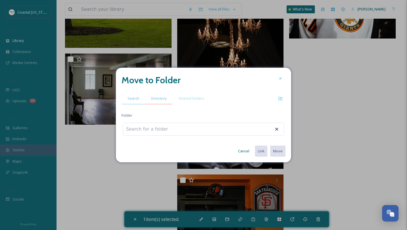
click at [149, 101] on div "Directory" at bounding box center [158, 98] width 27 height 12
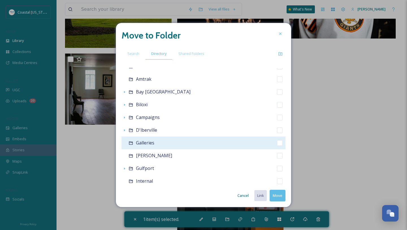
scroll to position [81, 0]
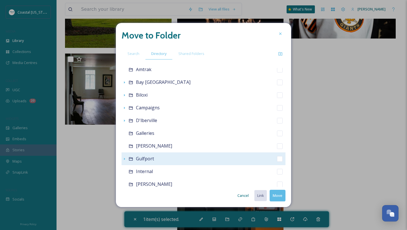
click at [146, 160] on span "Gulfport" at bounding box center [145, 158] width 18 height 6
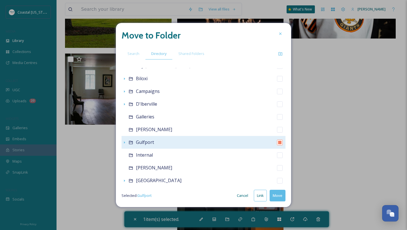
scroll to position [99, 0]
click at [129, 140] on icon at bounding box center [131, 141] width 5 height 5
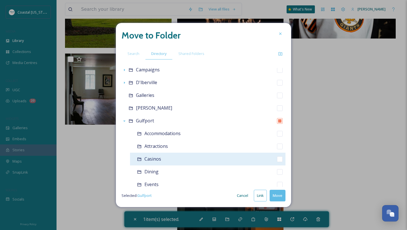
scroll to position [125, 0]
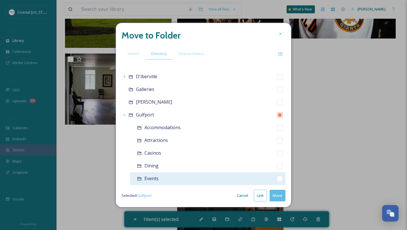
click at [155, 180] on span "Events" at bounding box center [152, 178] width 14 height 6
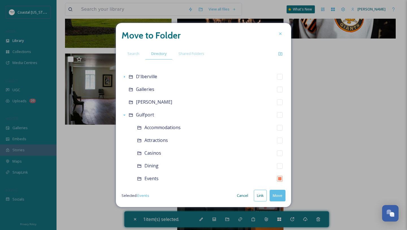
click at [277, 191] on button "Move" at bounding box center [278, 195] width 16 height 12
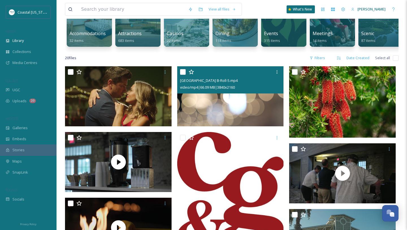
scroll to position [79, 0]
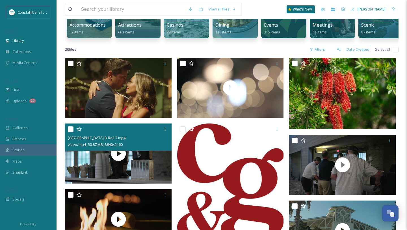
click at [69, 129] on input "checkbox" at bounding box center [71, 129] width 6 height 6
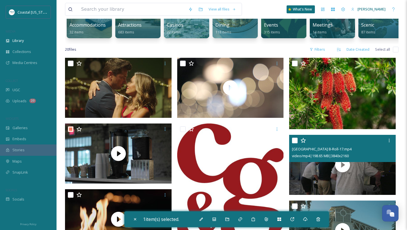
click at [297, 140] on input "checkbox" at bounding box center [295, 140] width 6 height 6
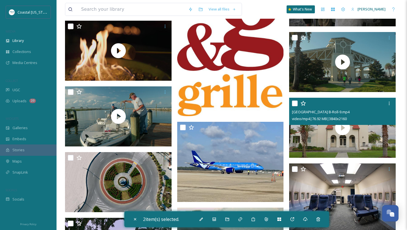
scroll to position [252, 0]
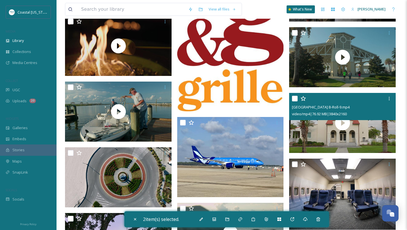
click at [296, 95] on div at bounding box center [343, 98] width 102 height 10
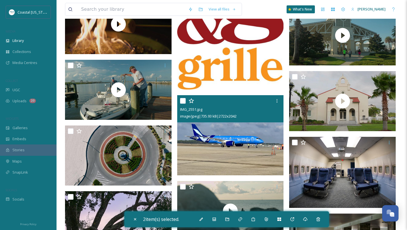
scroll to position [280, 0]
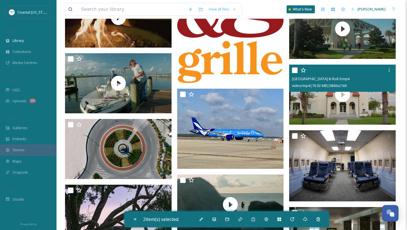
click at [294, 71] on input "checkbox" at bounding box center [295, 70] width 6 height 6
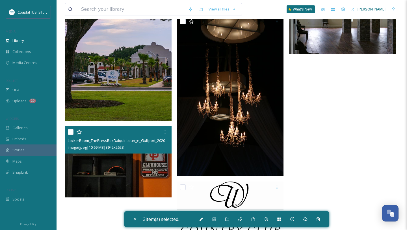
scroll to position [492, 0]
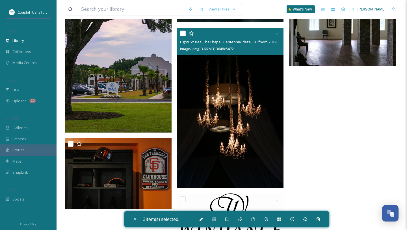
click at [184, 32] on input "checkbox" at bounding box center [183, 34] width 6 height 6
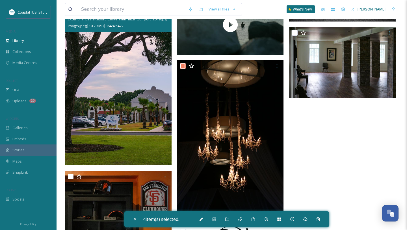
scroll to position [452, 0]
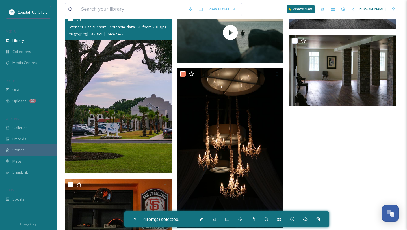
click at [71, 21] on input "checkbox" at bounding box center [71, 19] width 6 height 6
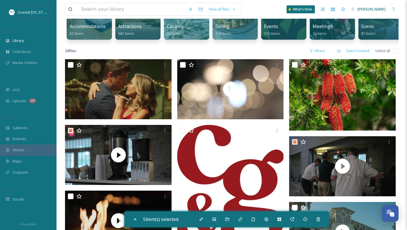
scroll to position [77, 0]
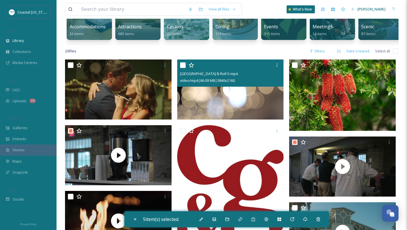
click at [182, 67] on input "checkbox" at bounding box center [183, 65] width 6 height 6
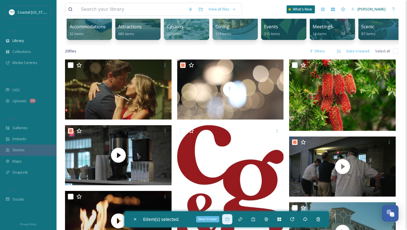
click at [228, 219] on icon at bounding box center [227, 219] width 5 height 5
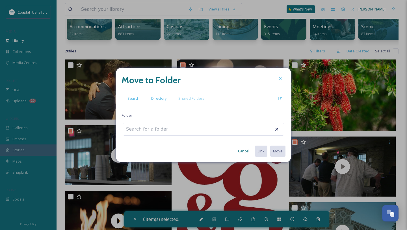
click at [158, 98] on span "Directory" at bounding box center [158, 98] width 15 height 5
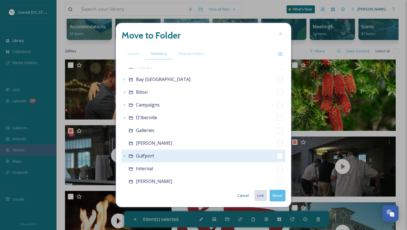
click at [148, 158] on span "Gulfport" at bounding box center [145, 155] width 18 height 6
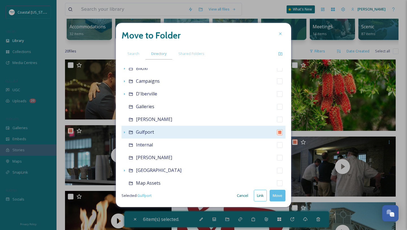
scroll to position [113, 0]
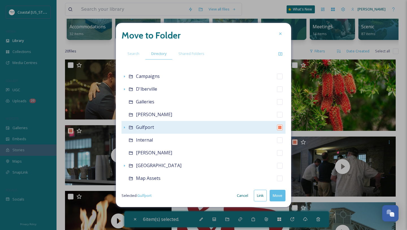
click at [132, 130] on div "Gulfport" at bounding box center [204, 127] width 164 height 13
click at [132, 128] on icon at bounding box center [131, 127] width 4 height 3
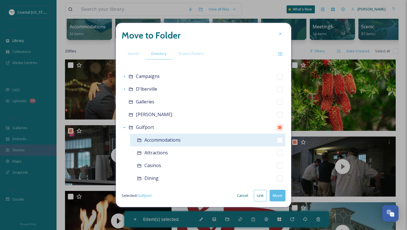
click at [156, 144] on div "Accommodations" at bounding box center [208, 139] width 156 height 13
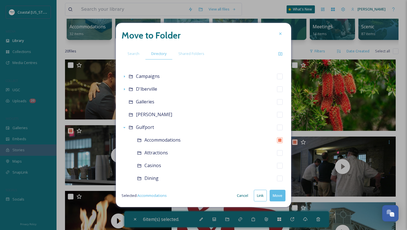
click at [277, 196] on button "Move" at bounding box center [278, 195] width 16 height 12
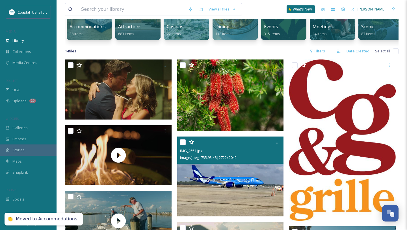
scroll to position [77, 0]
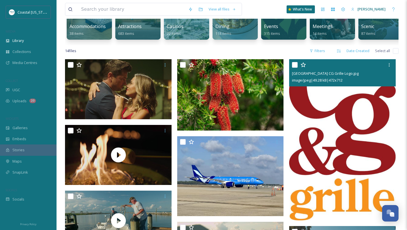
click at [295, 64] on input "checkbox" at bounding box center [295, 65] width 6 height 6
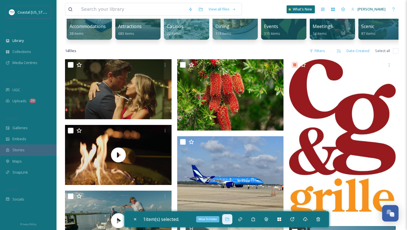
click at [232, 219] on div "Move To Folder" at bounding box center [227, 219] width 10 height 10
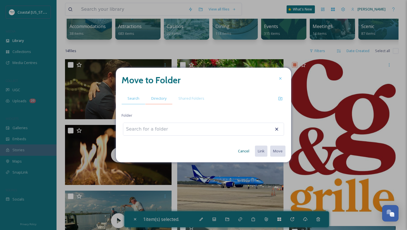
click at [164, 100] on span "Directory" at bounding box center [158, 98] width 15 height 5
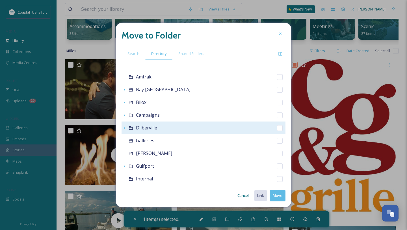
scroll to position [82, 0]
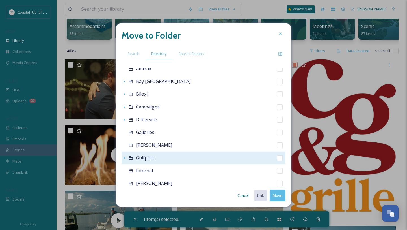
click at [148, 162] on div "Gulfport" at bounding box center [204, 157] width 164 height 13
click at [134, 158] on div "Gulfport" at bounding box center [204, 157] width 164 height 13
click at [130, 158] on icon at bounding box center [131, 157] width 4 height 3
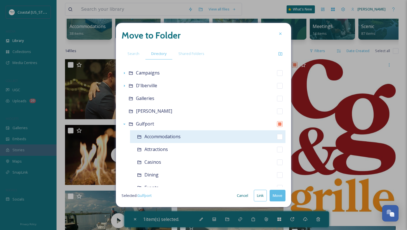
scroll to position [127, 0]
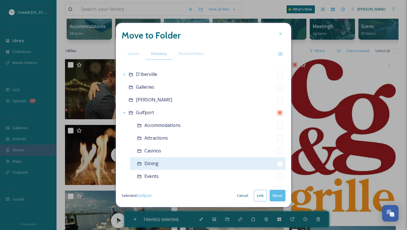
click at [151, 166] on span "Dining" at bounding box center [152, 163] width 14 height 6
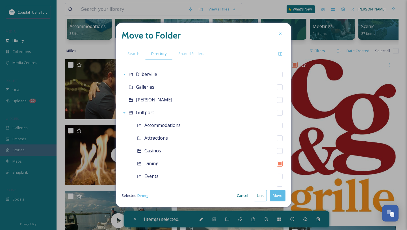
click at [279, 194] on button "Move" at bounding box center [278, 195] width 16 height 12
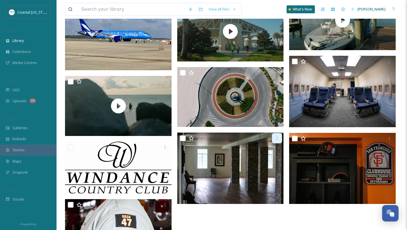
scroll to position [212, 0]
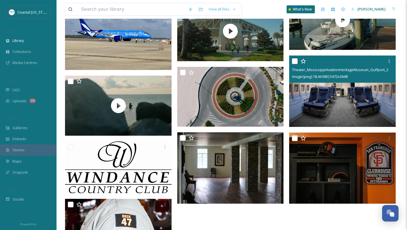
click at [294, 60] on input "checkbox" at bounding box center [295, 61] width 6 height 6
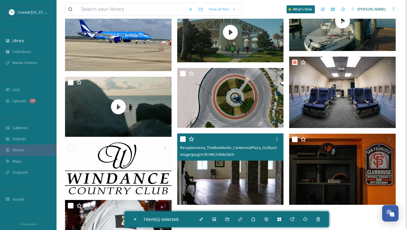
scroll to position [202, 0]
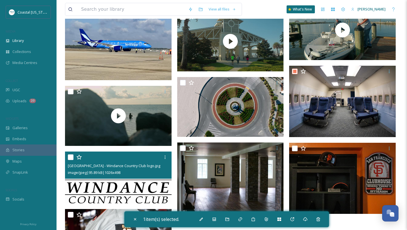
click at [74, 156] on div at bounding box center [119, 157] width 102 height 10
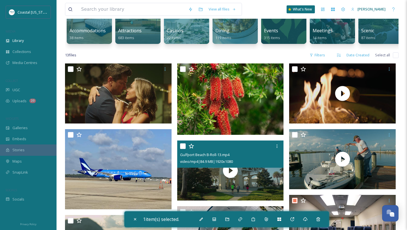
scroll to position [71, 0]
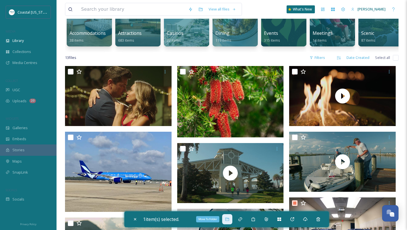
click at [225, 221] on div "Move To Folder" at bounding box center [227, 219] width 10 height 10
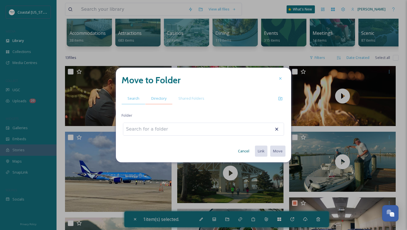
click at [163, 97] on span "Directory" at bounding box center [158, 98] width 15 height 5
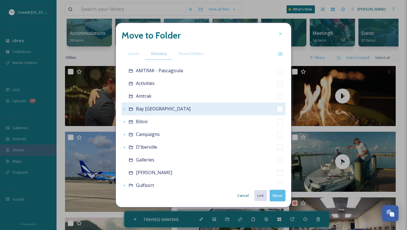
scroll to position [57, 0]
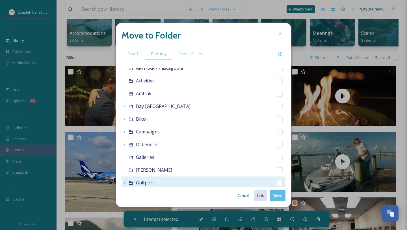
click at [153, 182] on span "Gulfport" at bounding box center [145, 182] width 18 height 6
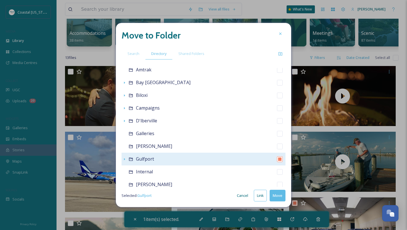
scroll to position [89, 0]
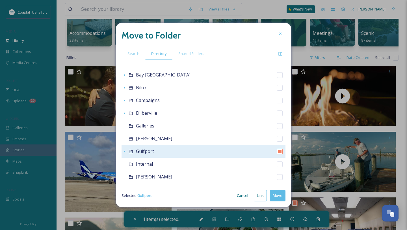
click at [131, 152] on icon at bounding box center [131, 151] width 5 height 5
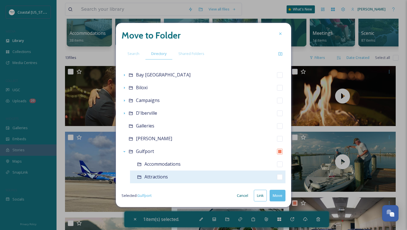
click at [162, 177] on span "Attractions" at bounding box center [156, 176] width 23 height 6
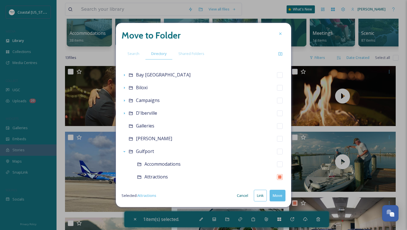
click at [280, 197] on button "Move" at bounding box center [278, 195] width 16 height 12
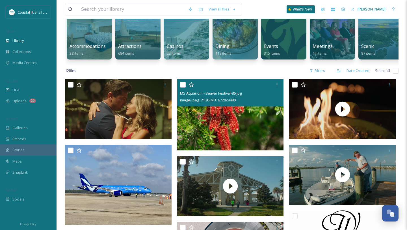
scroll to position [59, 0]
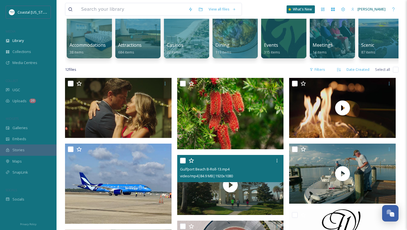
click at [183, 158] on input "checkbox" at bounding box center [183, 161] width 6 height 6
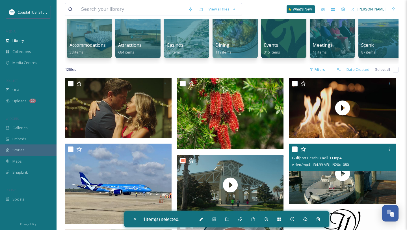
click at [295, 150] on input "checkbox" at bounding box center [295, 149] width 6 height 6
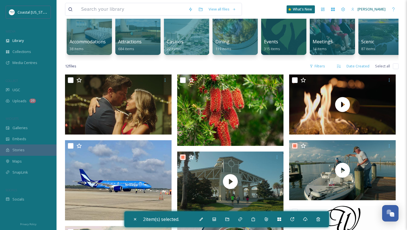
scroll to position [0, 0]
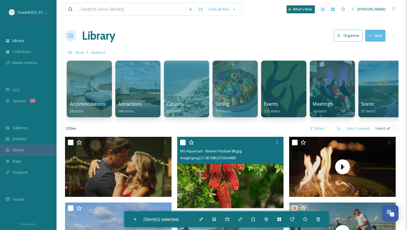
click at [184, 141] on input "checkbox" at bounding box center [183, 142] width 6 height 6
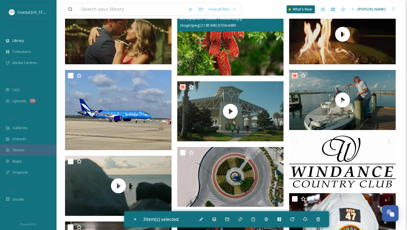
scroll to position [136, 0]
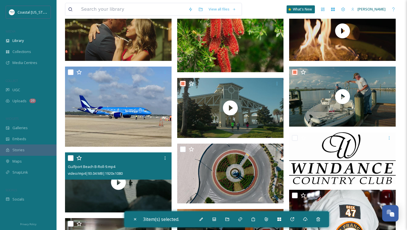
click at [72, 160] on input "checkbox" at bounding box center [71, 158] width 6 height 6
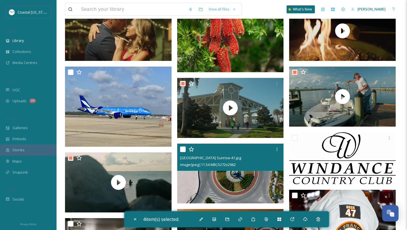
click at [181, 152] on div at bounding box center [231, 149] width 102 height 10
click at [181, 151] on input "checkbox" at bounding box center [183, 149] width 6 height 6
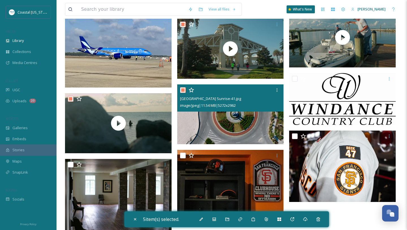
scroll to position [204, 0]
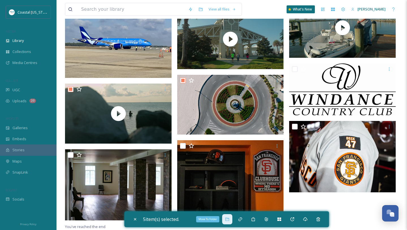
click at [226, 220] on div "Move To Folder" at bounding box center [227, 219] width 10 height 10
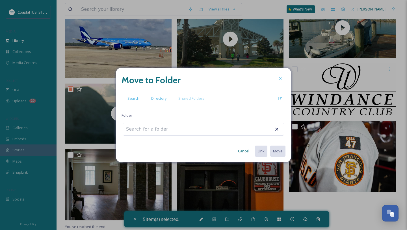
click at [155, 98] on span "Directory" at bounding box center [158, 98] width 15 height 5
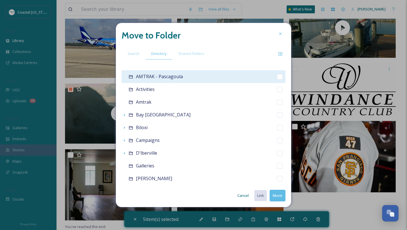
scroll to position [61, 0]
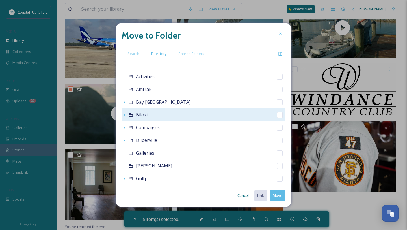
click at [149, 115] on div "Biloxi" at bounding box center [204, 114] width 164 height 13
click at [141, 115] on span "Biloxi" at bounding box center [142, 114] width 12 height 6
click at [132, 114] on icon at bounding box center [131, 115] width 5 height 5
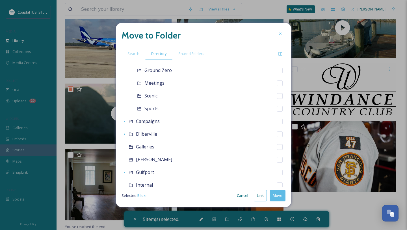
scroll to position [180, 0]
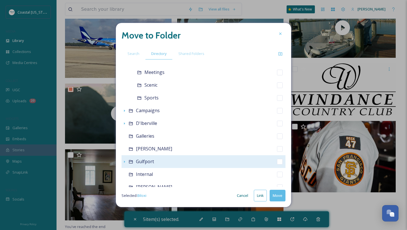
click at [139, 161] on span "Gulfport" at bounding box center [145, 161] width 18 height 6
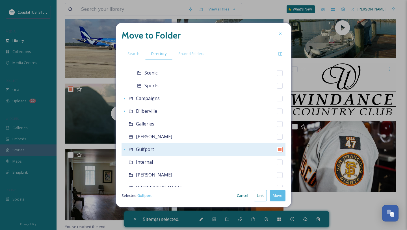
click at [130, 149] on icon at bounding box center [131, 149] width 4 height 3
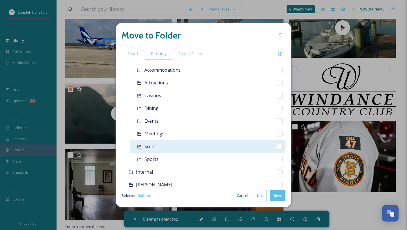
scroll to position [284, 0]
click at [158, 148] on div "Scenic" at bounding box center [208, 146] width 156 height 13
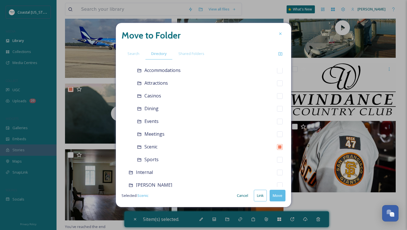
click at [279, 193] on button "Move" at bounding box center [278, 195] width 16 height 12
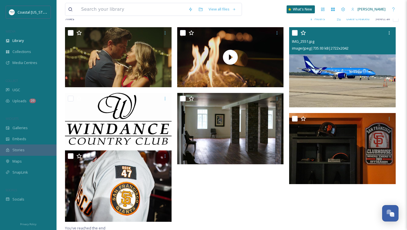
scroll to position [137, 0]
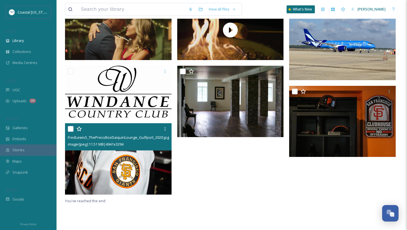
click at [69, 128] on input "checkbox" at bounding box center [71, 129] width 6 height 6
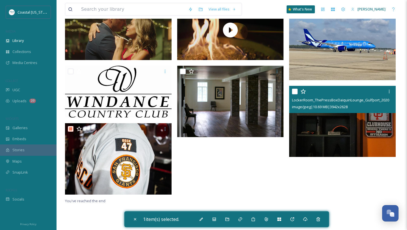
click at [298, 90] on div at bounding box center [343, 91] width 102 height 10
click at [296, 92] on input "checkbox" at bounding box center [295, 92] width 6 height 6
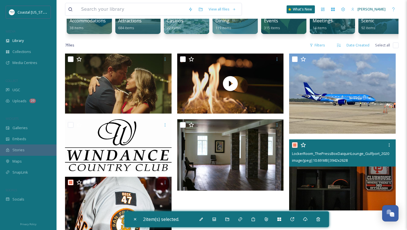
scroll to position [81, 0]
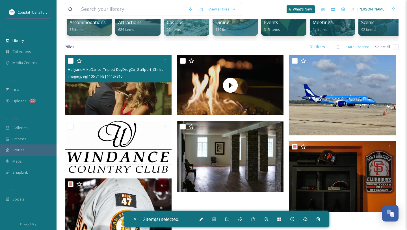
click at [69, 59] on input "checkbox" at bounding box center [71, 61] width 6 height 6
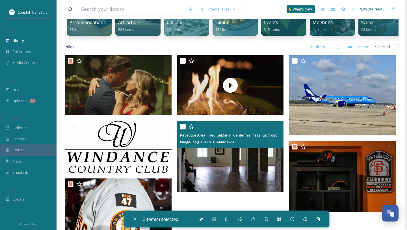
click at [182, 124] on input "checkbox" at bounding box center [183, 127] width 6 height 6
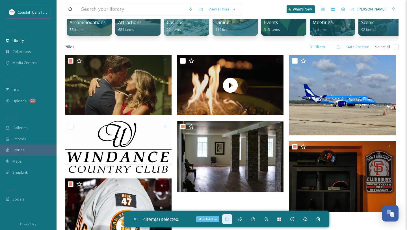
click at [229, 221] on icon at bounding box center [227, 219] width 5 height 5
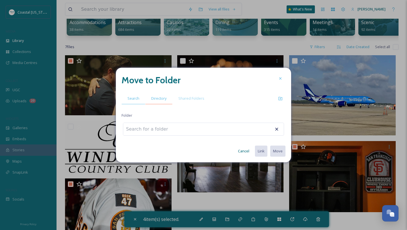
click at [156, 99] on span "Directory" at bounding box center [158, 98] width 15 height 5
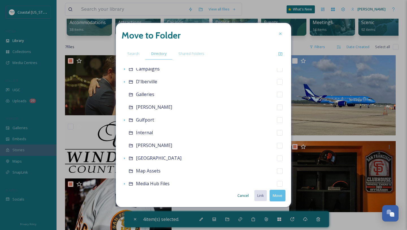
scroll to position [120, 0]
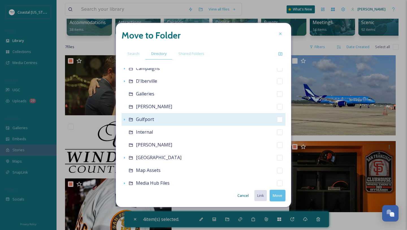
click at [140, 120] on span "Gulfport" at bounding box center [145, 119] width 18 height 6
click at [132, 119] on icon at bounding box center [131, 119] width 5 height 5
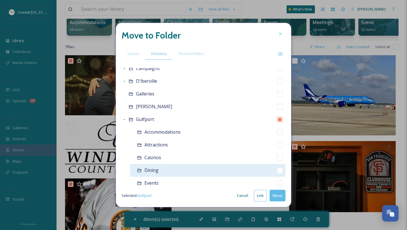
click at [157, 170] on span "Dining" at bounding box center [152, 170] width 14 height 6
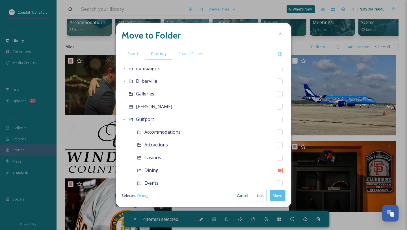
click at [278, 194] on button "Move" at bounding box center [278, 195] width 16 height 12
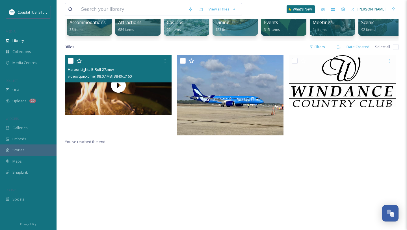
click at [73, 60] on input "checkbox" at bounding box center [71, 61] width 6 height 6
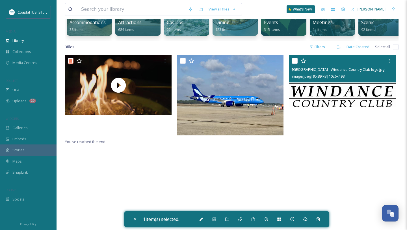
click at [294, 61] on input "checkbox" at bounding box center [295, 61] width 6 height 6
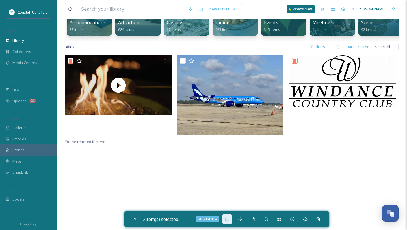
click at [227, 218] on div "Move To Folder" at bounding box center [227, 219] width 10 height 10
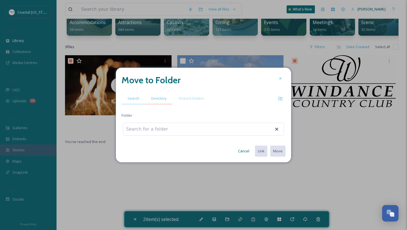
click at [156, 96] on span "Directory" at bounding box center [158, 98] width 15 height 5
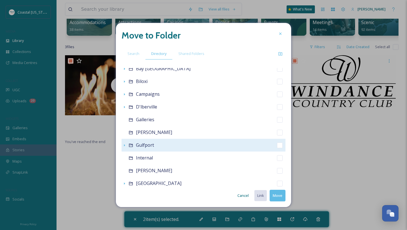
click at [146, 147] on span "Gulfport" at bounding box center [145, 145] width 18 height 6
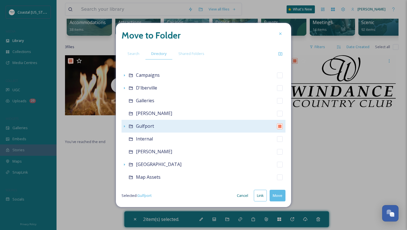
scroll to position [105, 0]
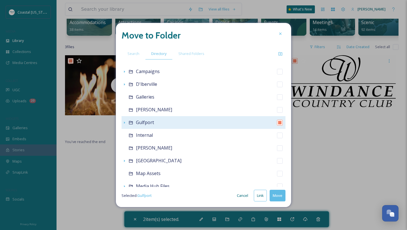
click at [131, 122] on icon at bounding box center [131, 122] width 5 height 5
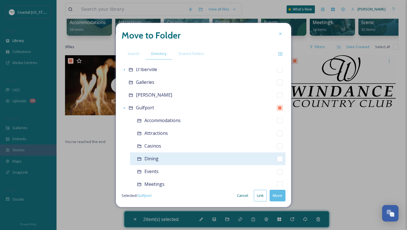
scroll to position [121, 0]
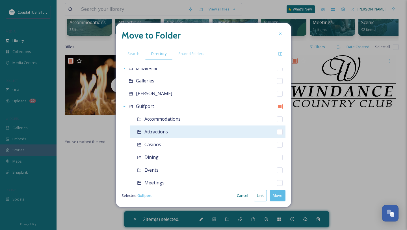
click at [157, 132] on span "Attractions" at bounding box center [156, 131] width 23 height 6
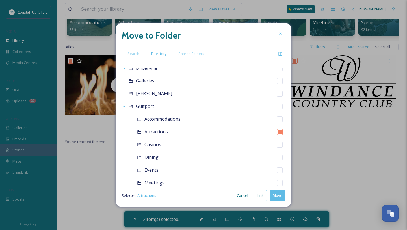
click at [275, 196] on button "Move" at bounding box center [278, 195] width 16 height 12
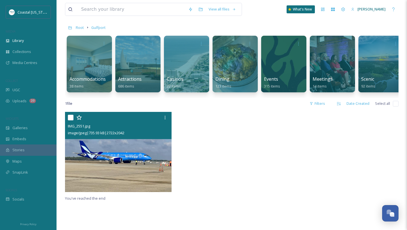
scroll to position [0, 0]
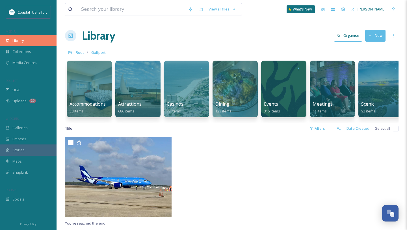
click at [25, 44] on div "Library" at bounding box center [28, 40] width 57 height 11
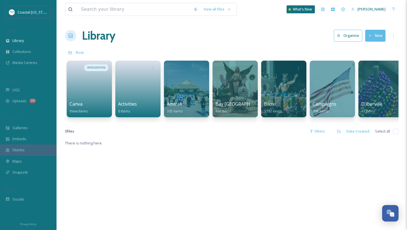
scroll to position [7, 0]
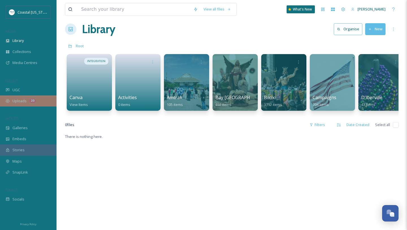
click at [33, 101] on div "20" at bounding box center [32, 100] width 7 height 5
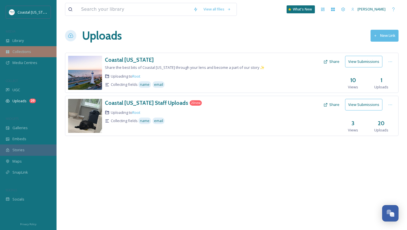
click at [35, 53] on div "Collections" at bounding box center [28, 51] width 57 height 11
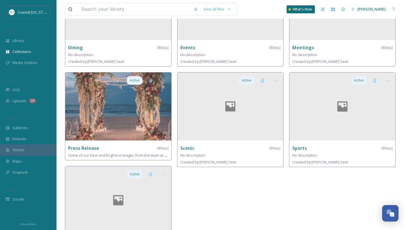
scroll to position [221, 0]
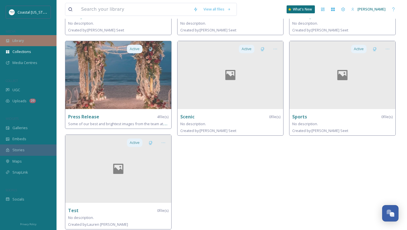
click at [27, 44] on div "Library" at bounding box center [28, 40] width 57 height 11
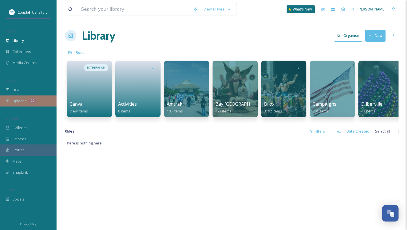
click at [28, 104] on div "Uploads 20" at bounding box center [28, 100] width 57 height 11
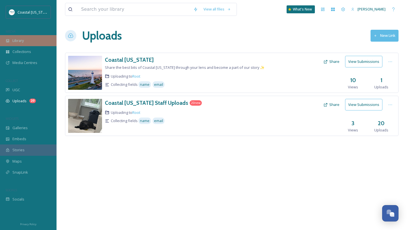
click at [28, 38] on div "Library" at bounding box center [28, 40] width 57 height 11
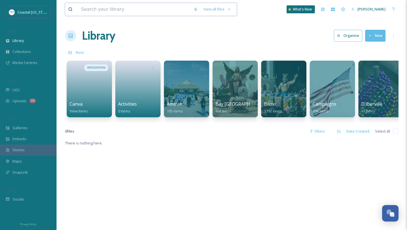
click at [152, 12] on input at bounding box center [134, 9] width 112 height 12
click at [93, 9] on div "rocks" at bounding box center [140, 9] width 124 height 12
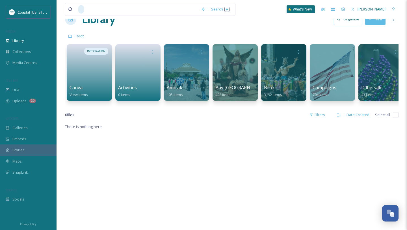
scroll to position [23, 0]
